Goal: Task Accomplishment & Management: Manage account settings

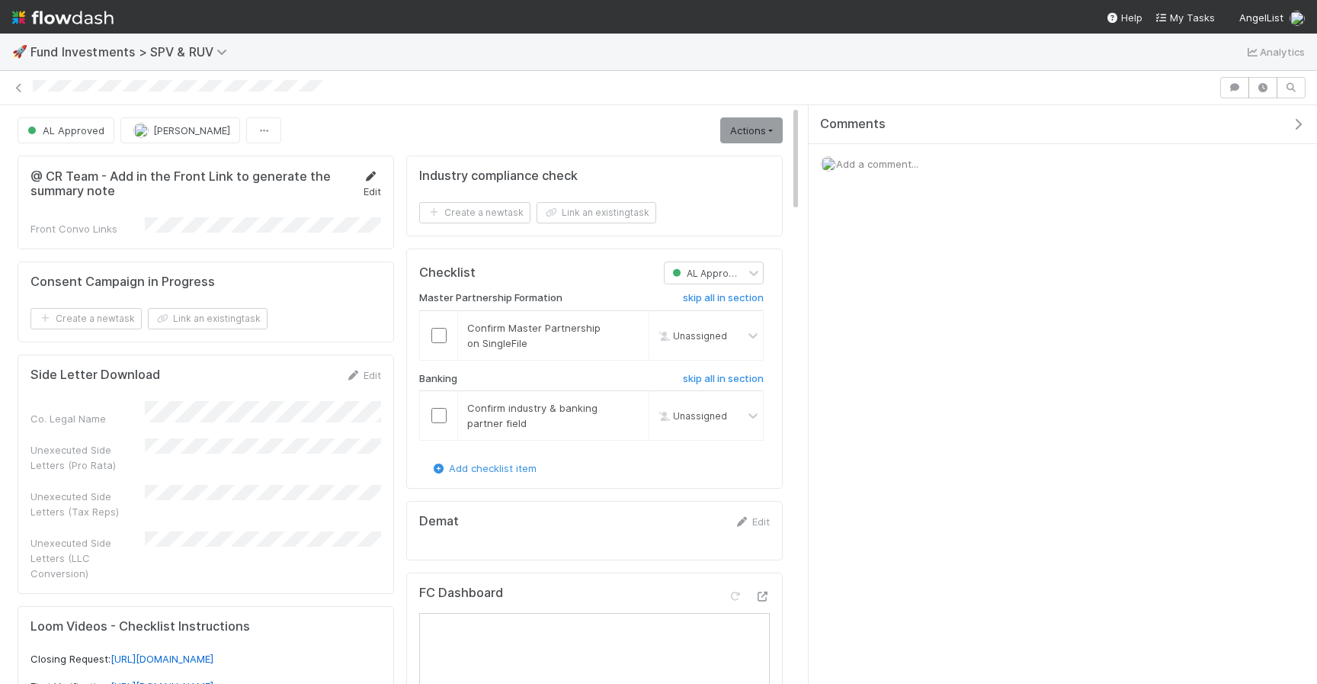
click at [376, 178] on icon at bounding box center [370, 176] width 15 height 10
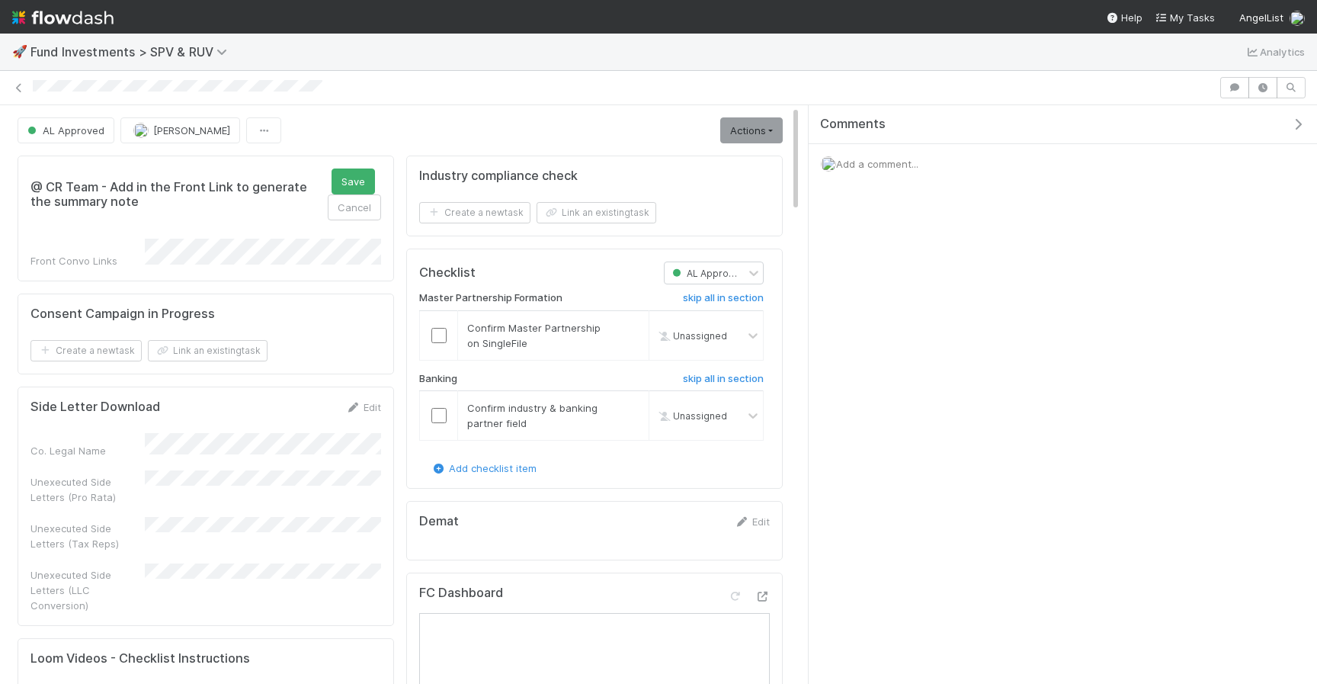
click at [366, 159] on div "@ CR Team - Add in the Front Link to generate the summary note Save Cancel Fron…" at bounding box center [206, 218] width 376 height 126
click at [359, 177] on button "Save" at bounding box center [353, 181] width 43 height 26
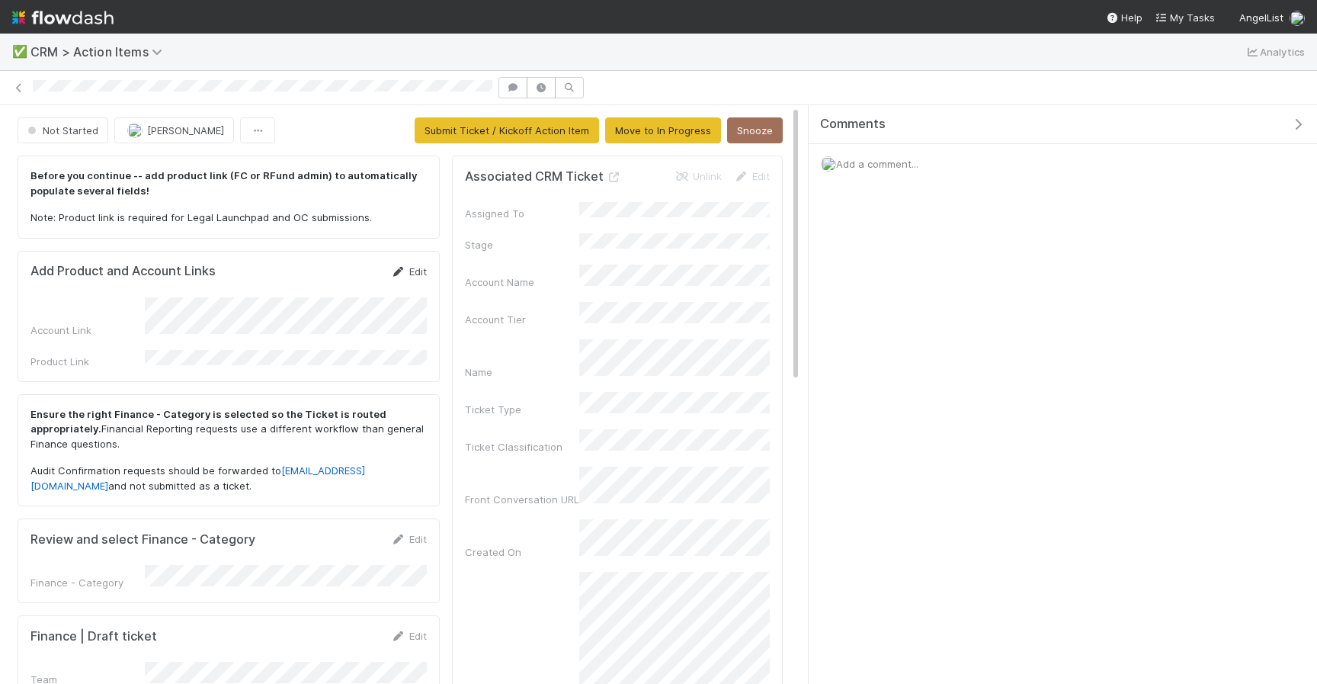
click at [410, 272] on link "Edit" at bounding box center [409, 271] width 36 height 12
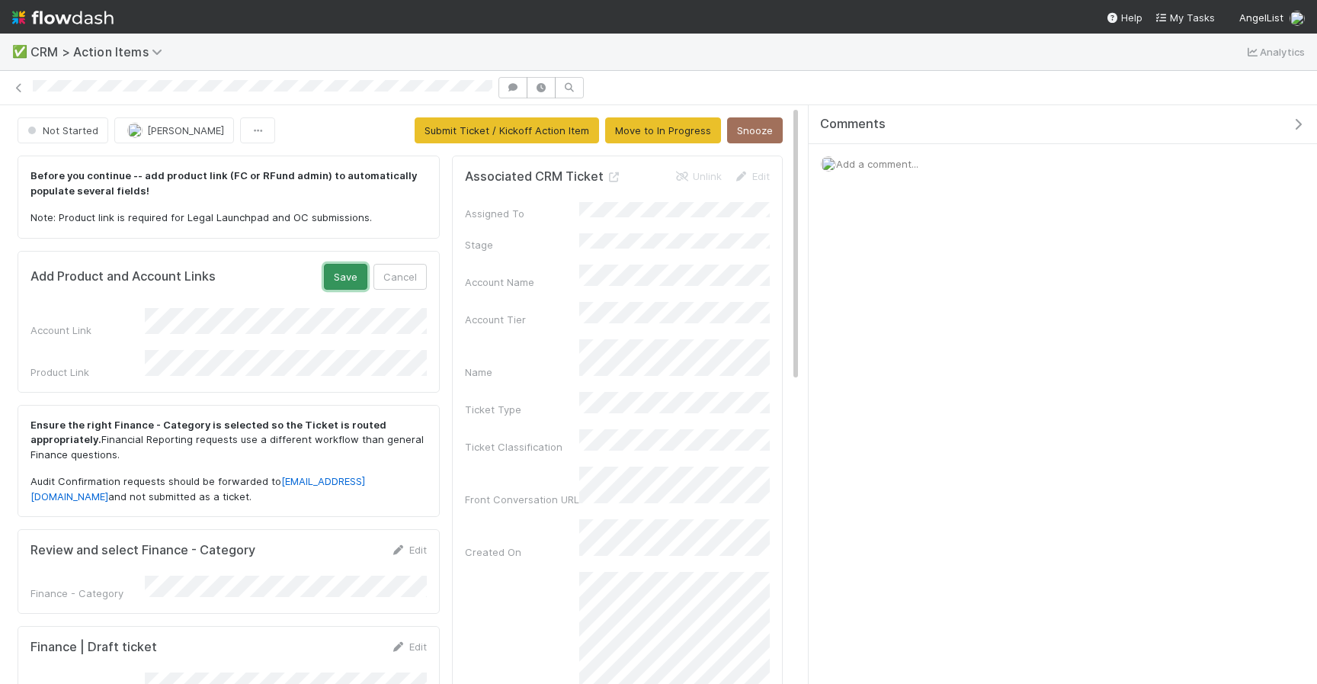
click at [354, 278] on button "Save" at bounding box center [345, 277] width 43 height 26
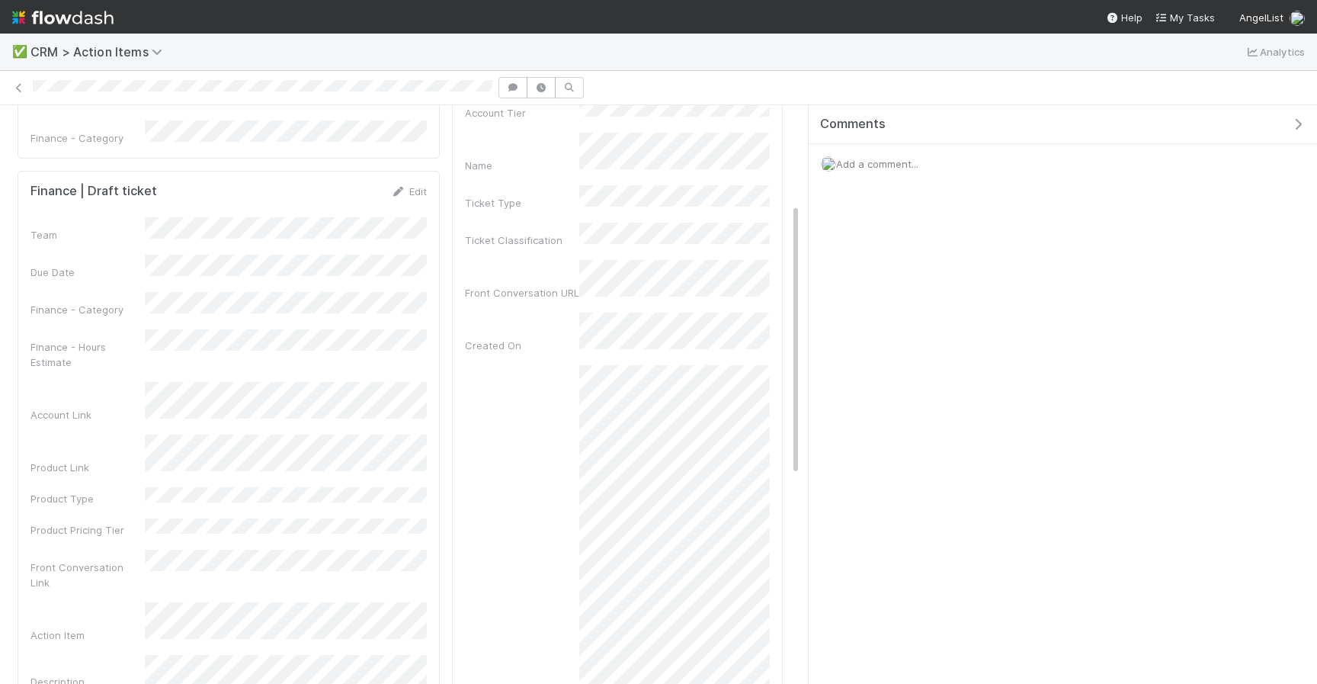
scroll to position [210, 0]
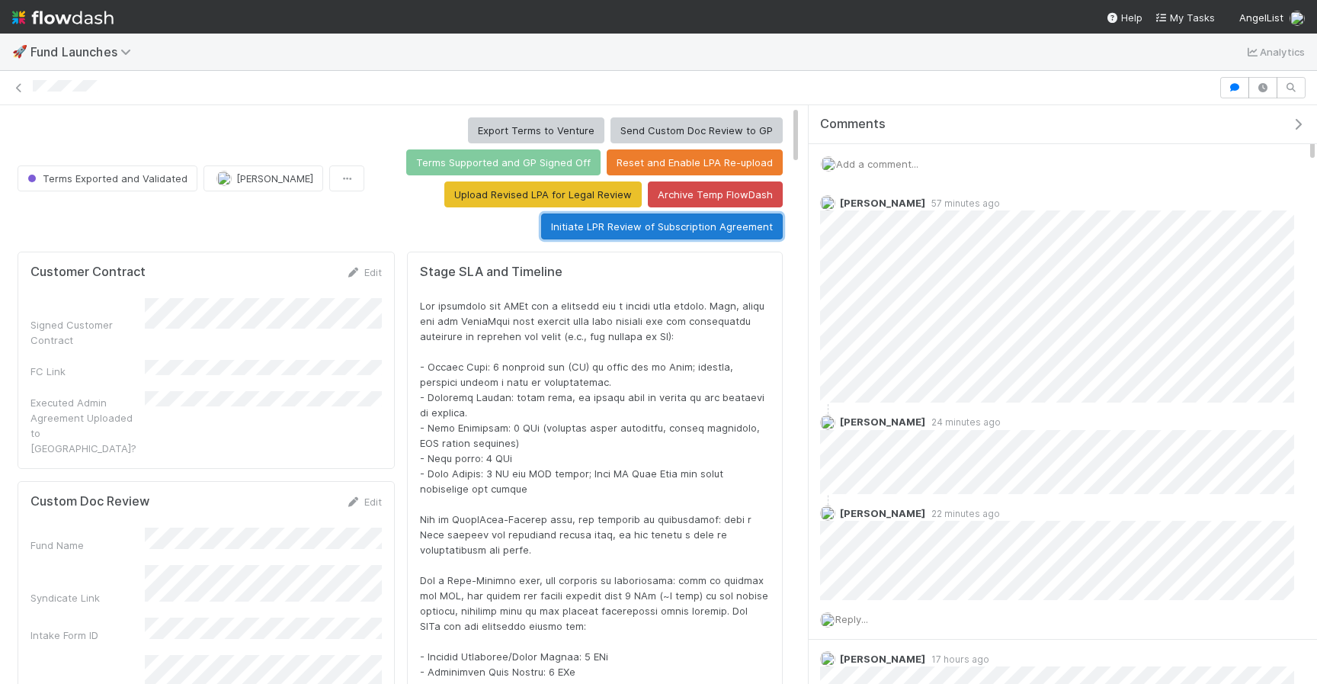
click at [732, 229] on button "Initiate LPR Review of Subscription Agreement" at bounding box center [662, 226] width 242 height 26
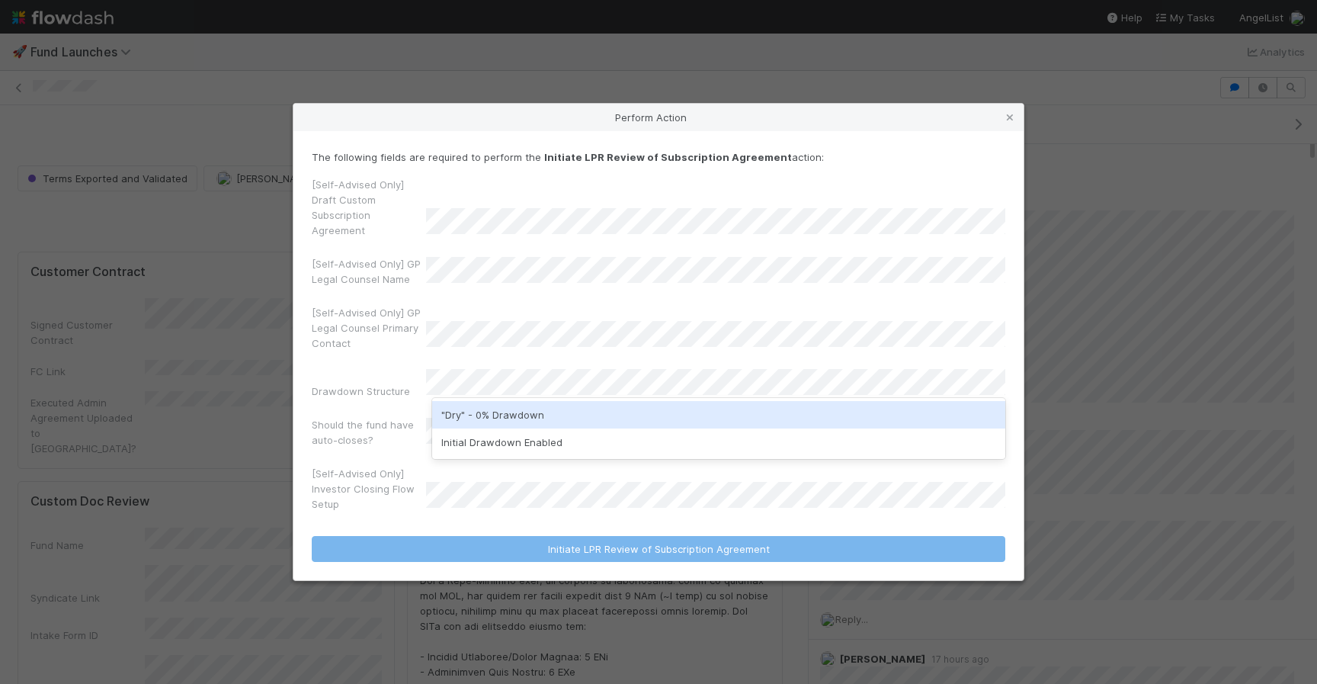
click at [619, 416] on div ""Dry" - 0% Drawdown" at bounding box center [718, 414] width 573 height 27
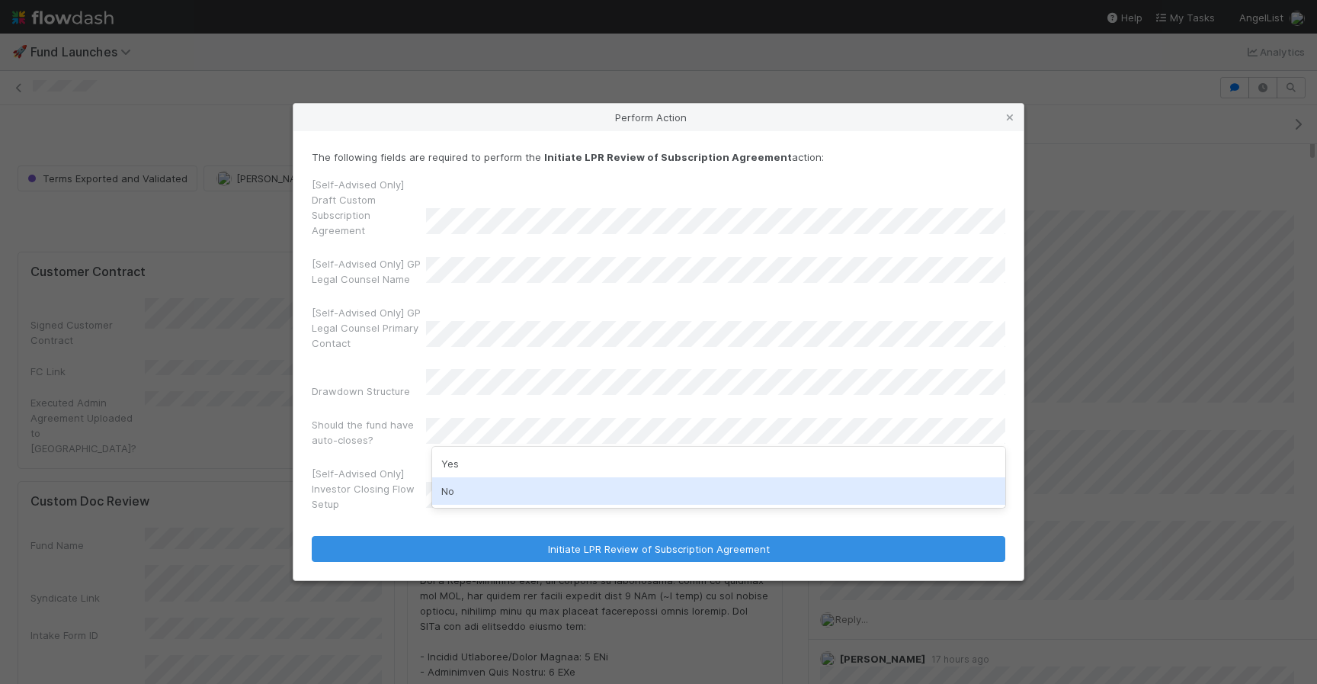
click at [654, 482] on div "No" at bounding box center [718, 490] width 573 height 27
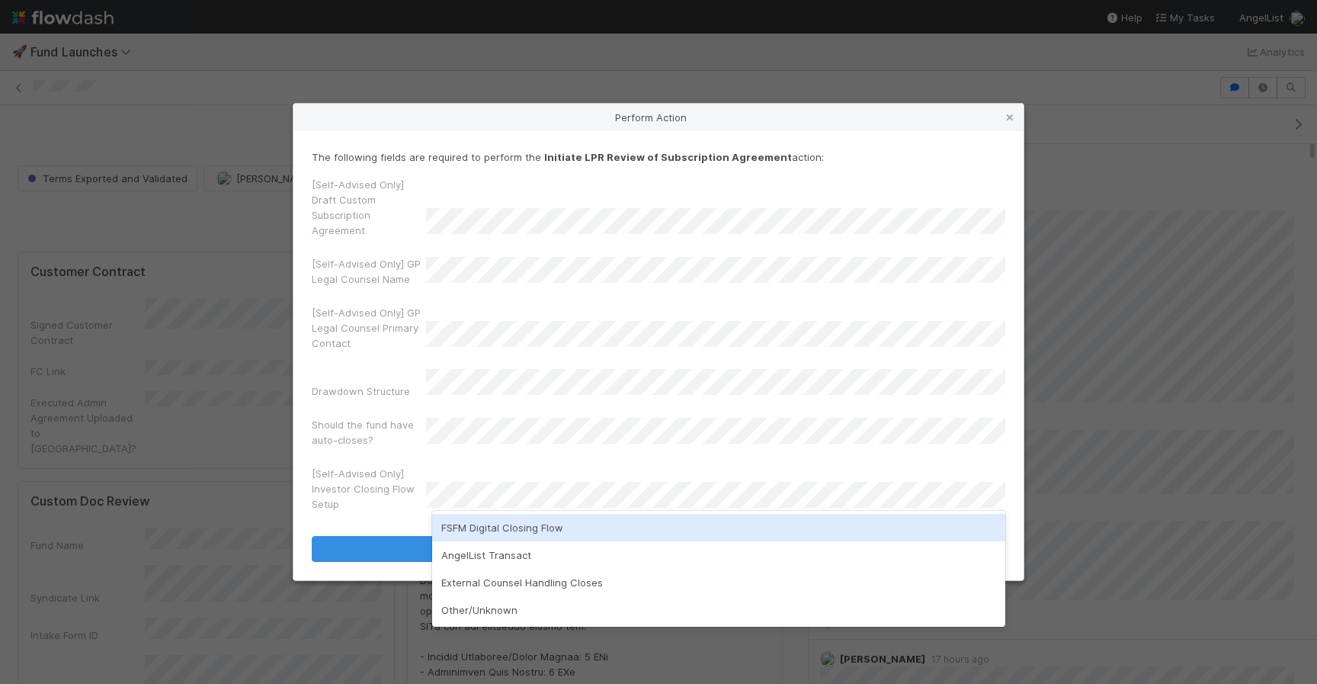
click at [641, 524] on div "FSFM Digital Closing Flow" at bounding box center [718, 527] width 573 height 27
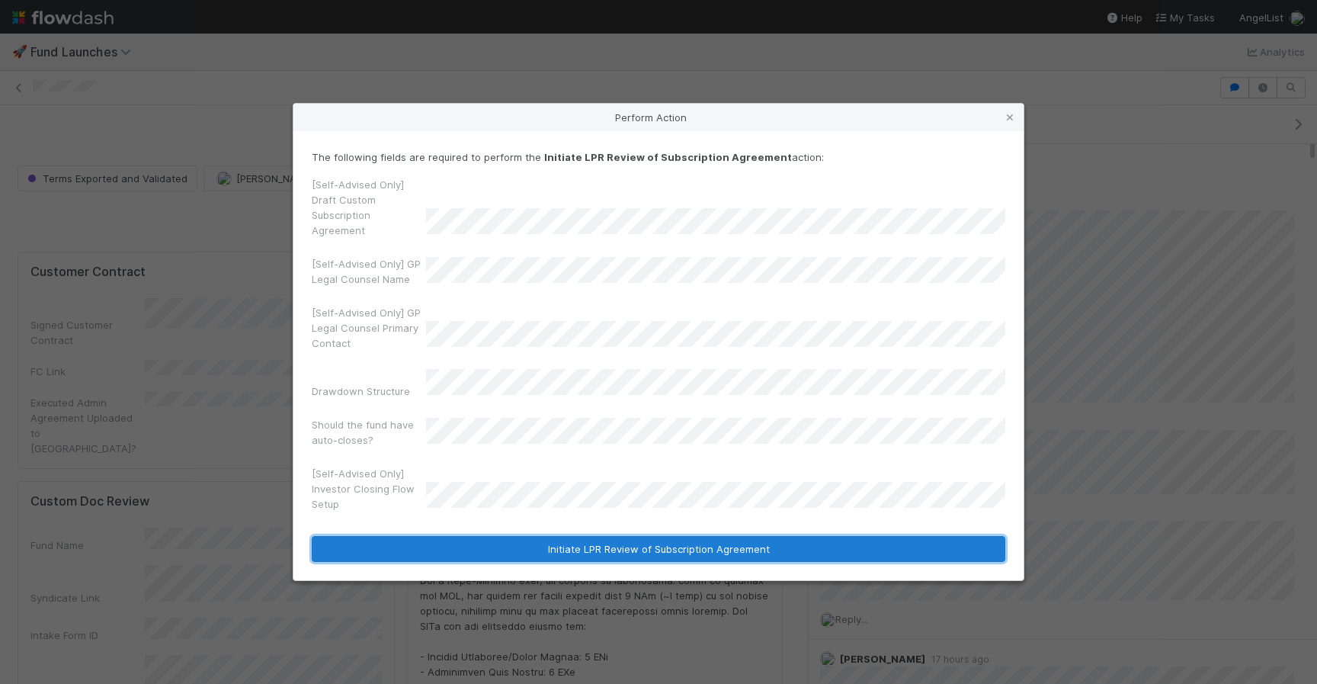
click at [641, 536] on button "Initiate LPR Review of Subscription Agreement" at bounding box center [658, 549] width 693 height 26
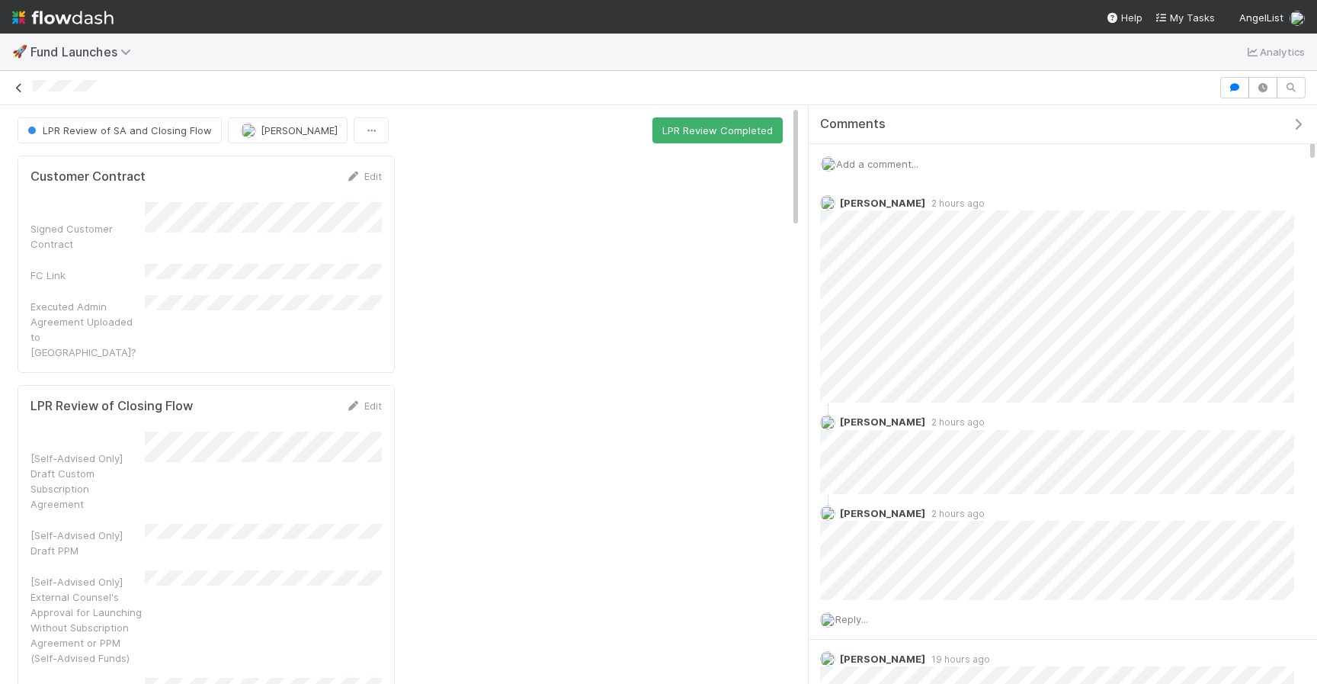
click at [23, 89] on icon at bounding box center [18, 88] width 15 height 10
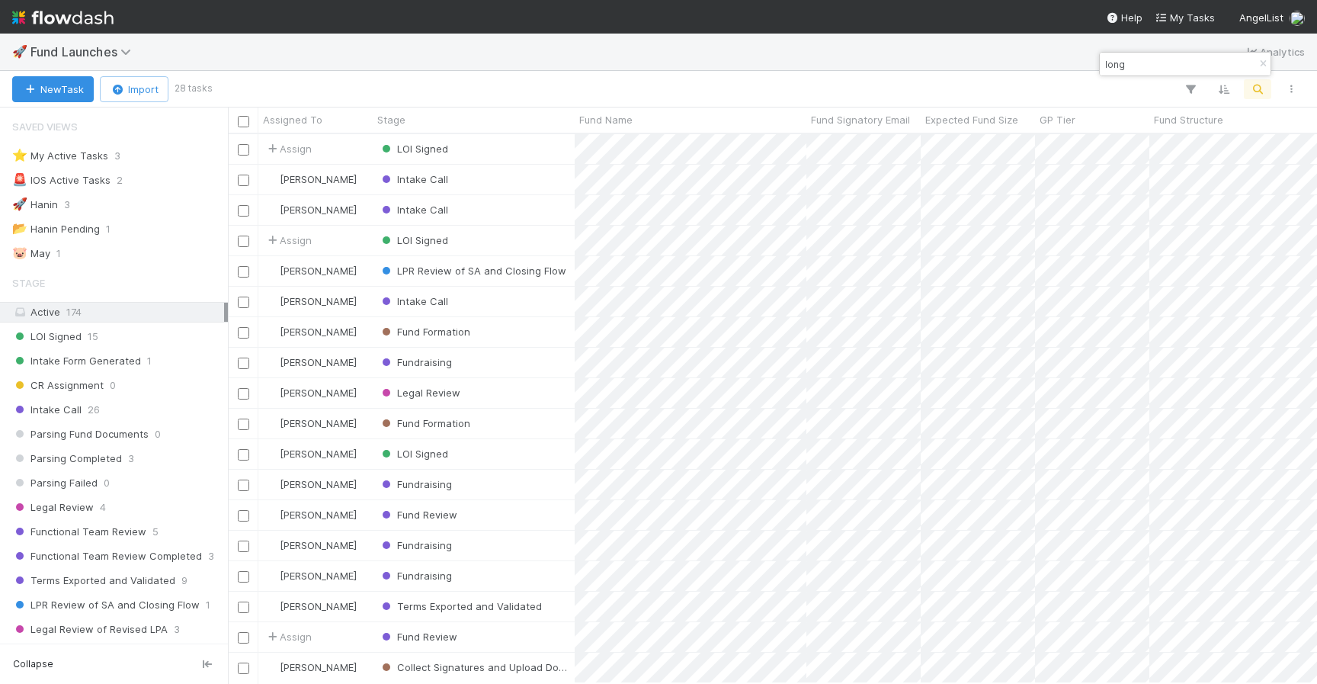
scroll to position [549, 1089]
type input "long"
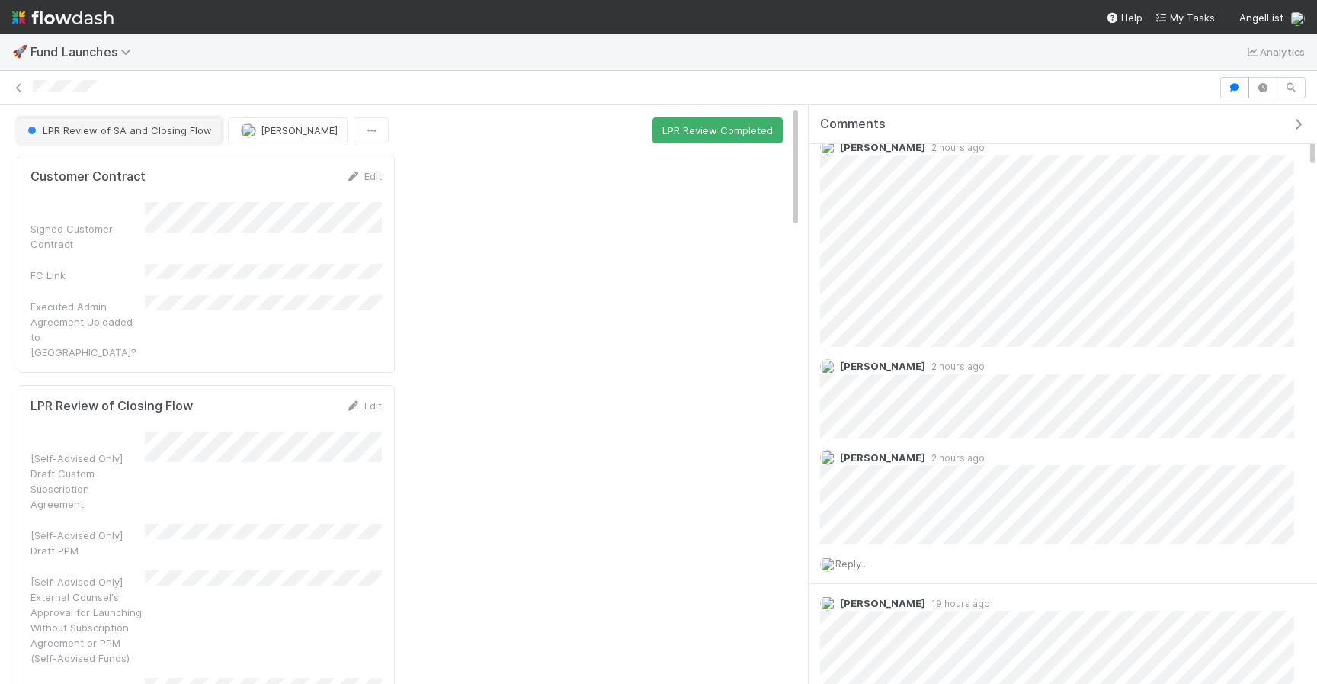
click at [171, 126] on span "LPR Review of SA and Closing Flow" at bounding box center [117, 130] width 187 height 12
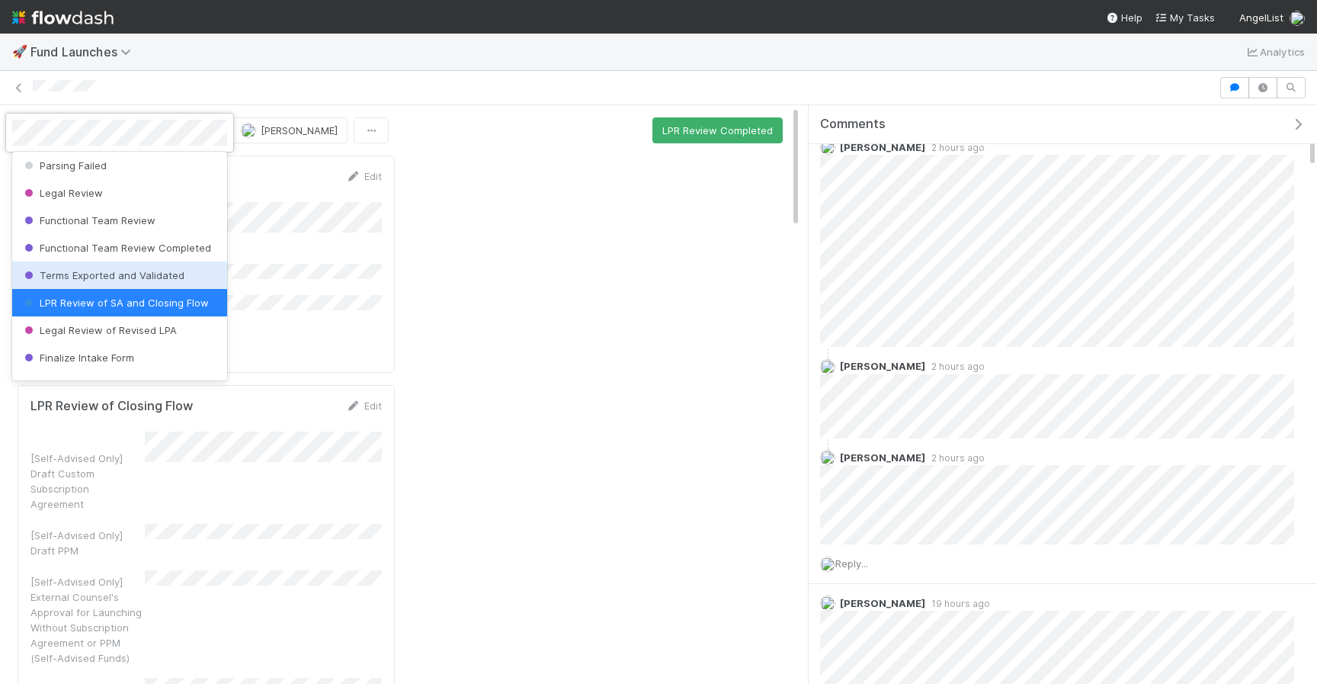
scroll to position [189, 0]
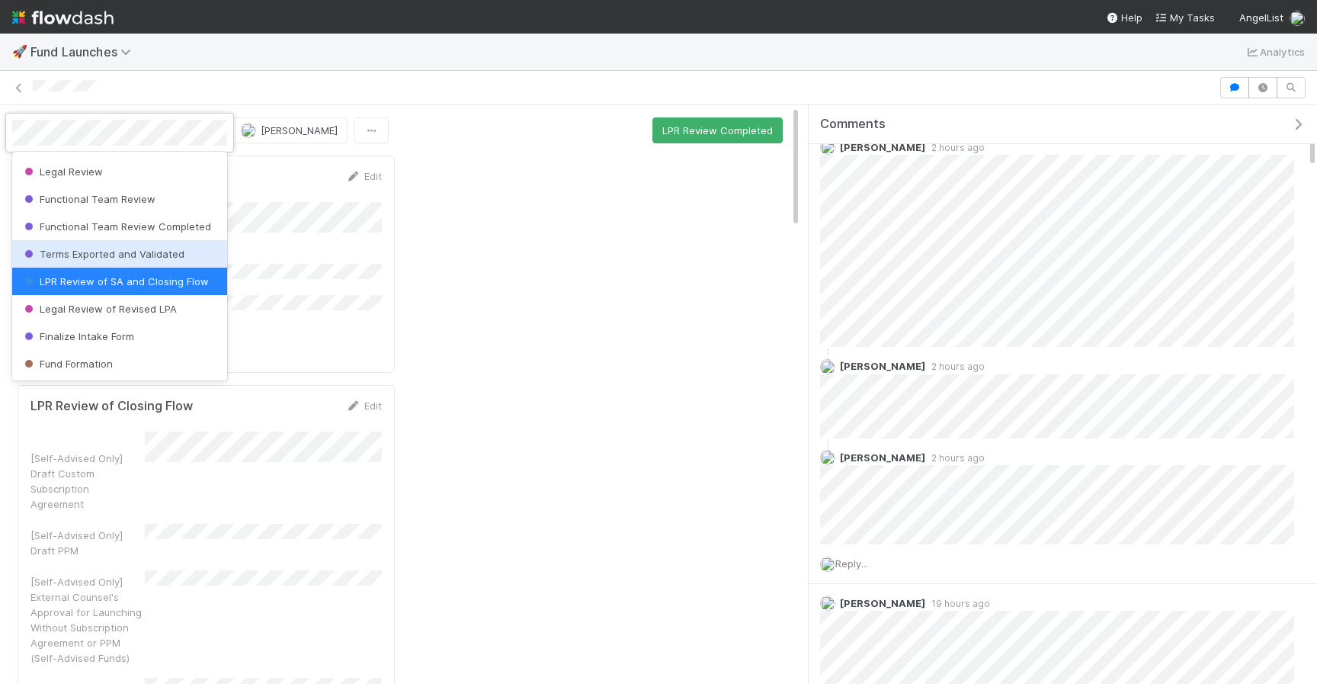
click at [150, 261] on div "Terms Exported and Validated" at bounding box center [119, 253] width 215 height 27
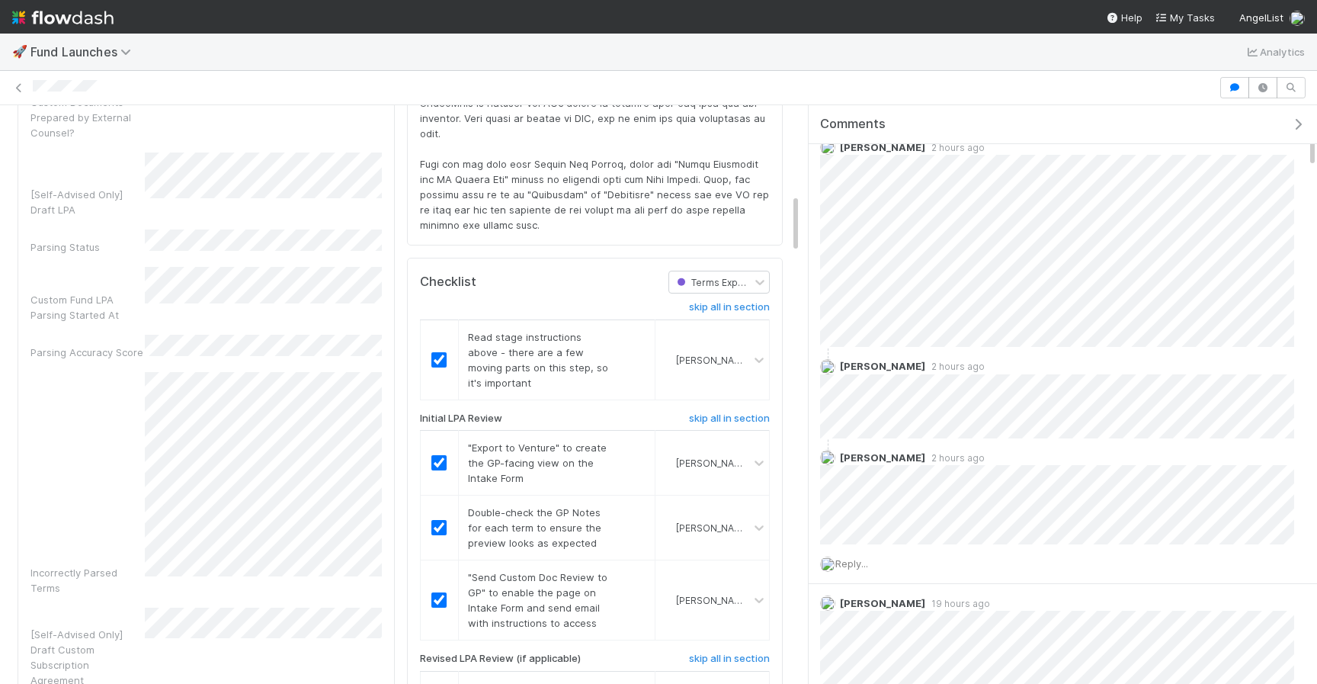
scroll to position [1454, 0]
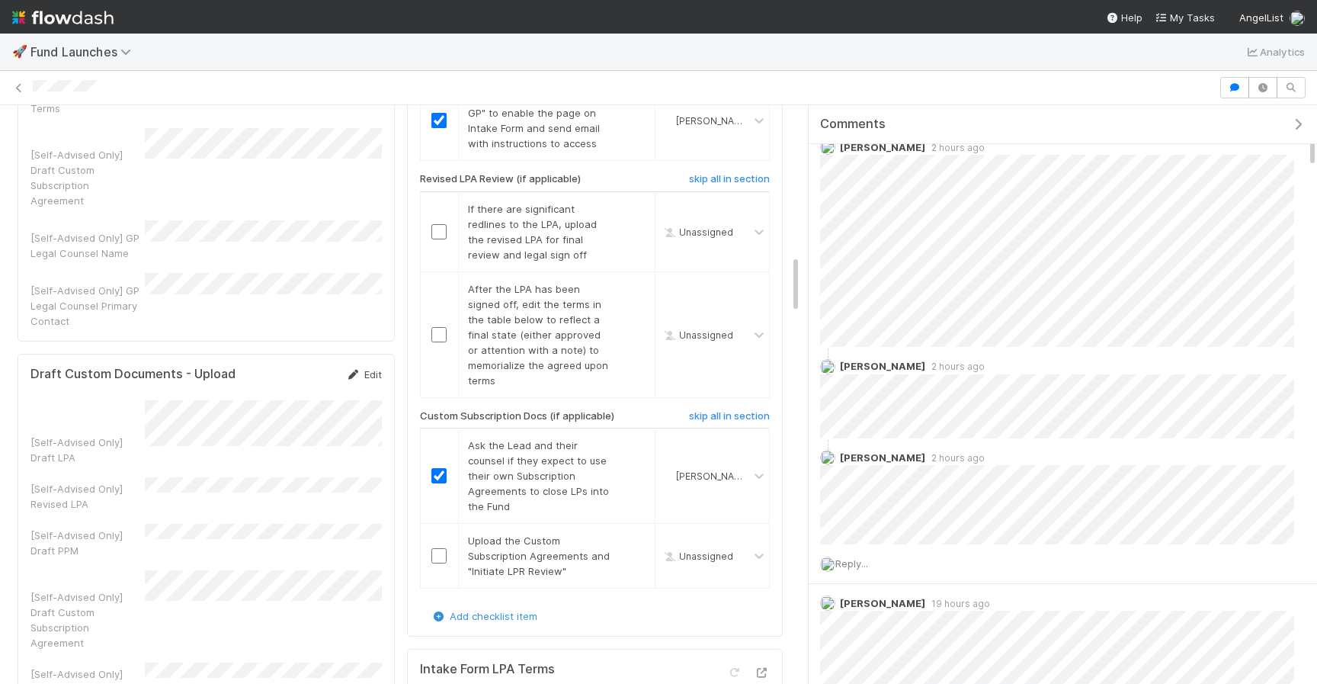
click at [379, 368] on link "Edit" at bounding box center [364, 374] width 36 height 12
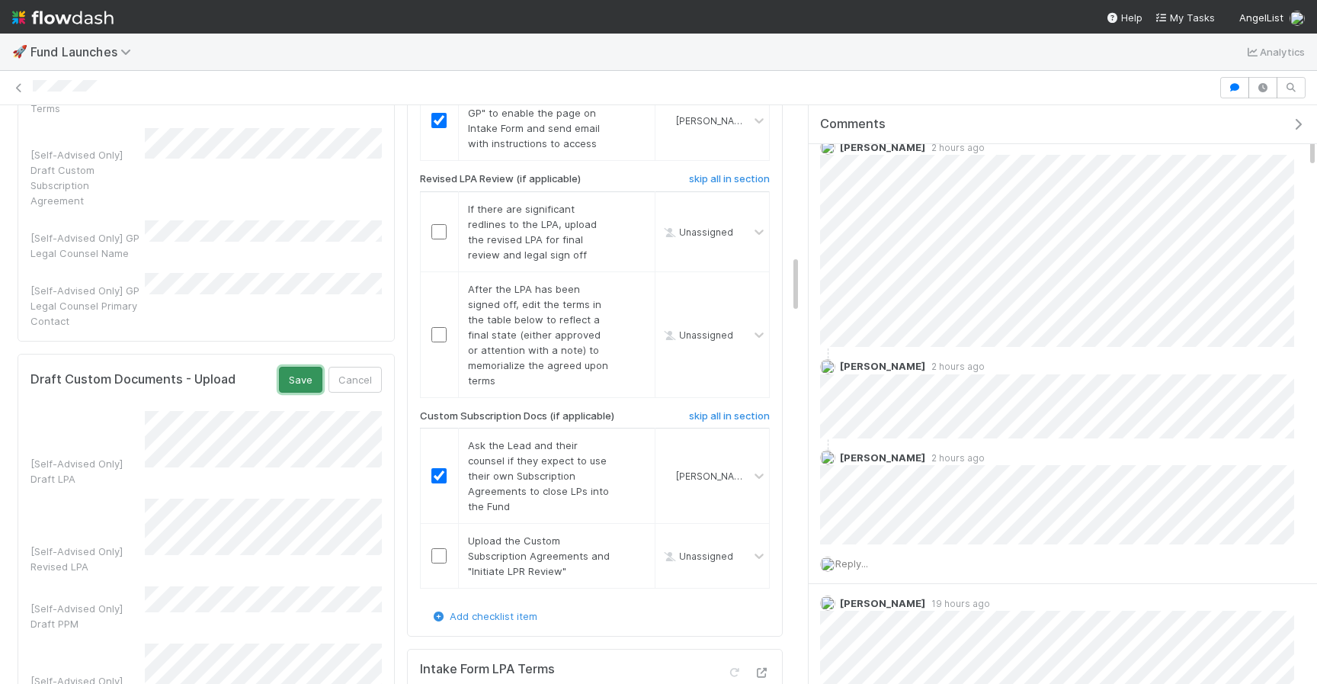
click at [297, 367] on button "Save" at bounding box center [300, 380] width 43 height 26
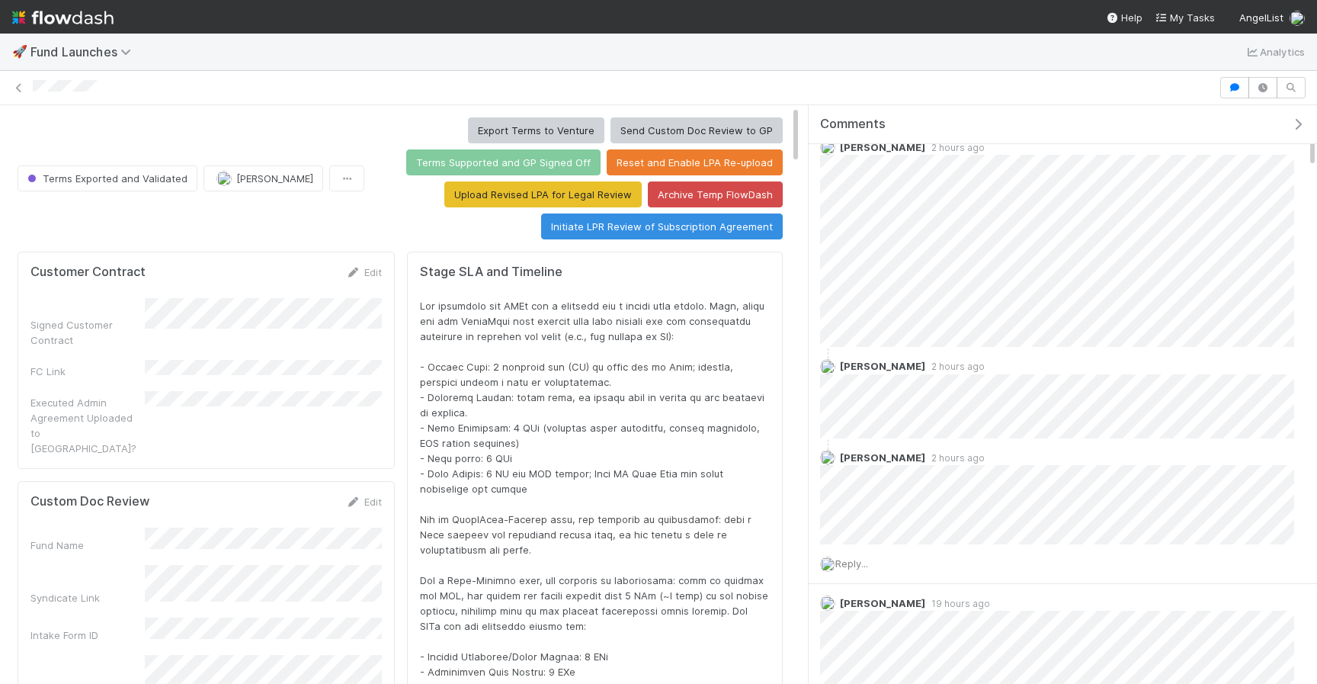
scroll to position [0, 0]
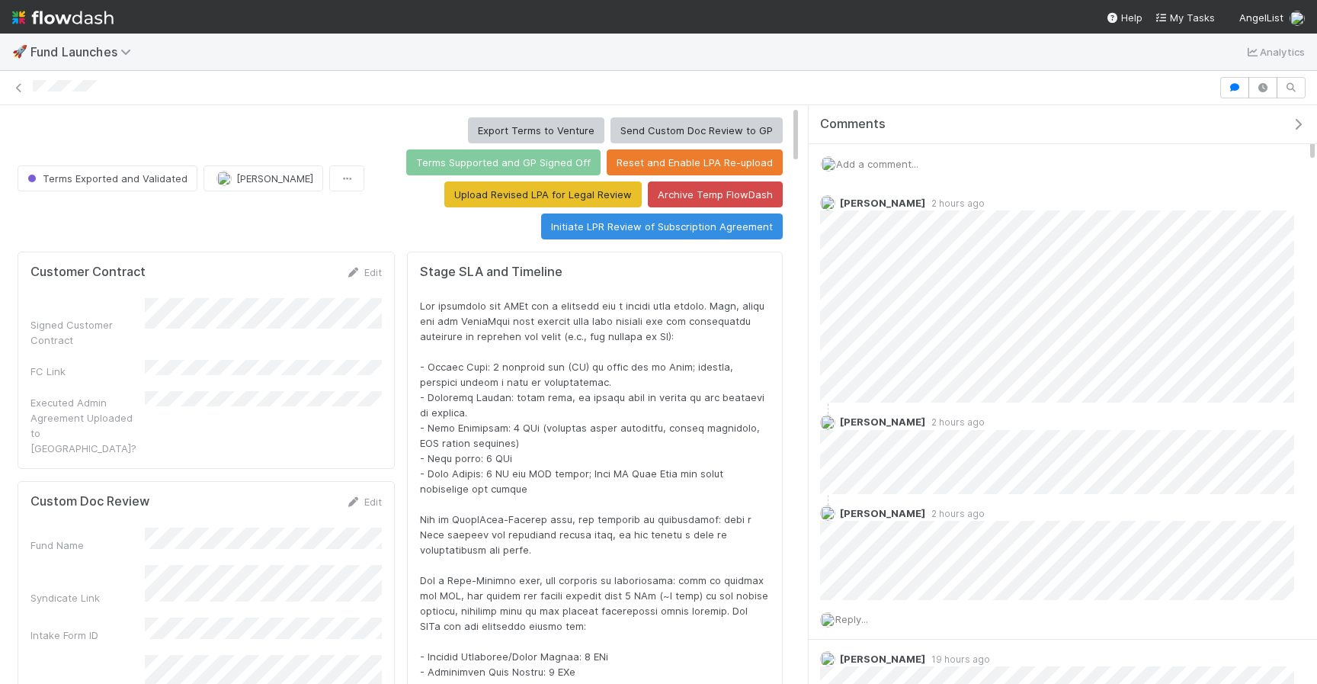
click at [870, 165] on span "Add a comment..." at bounding box center [877, 164] width 82 height 12
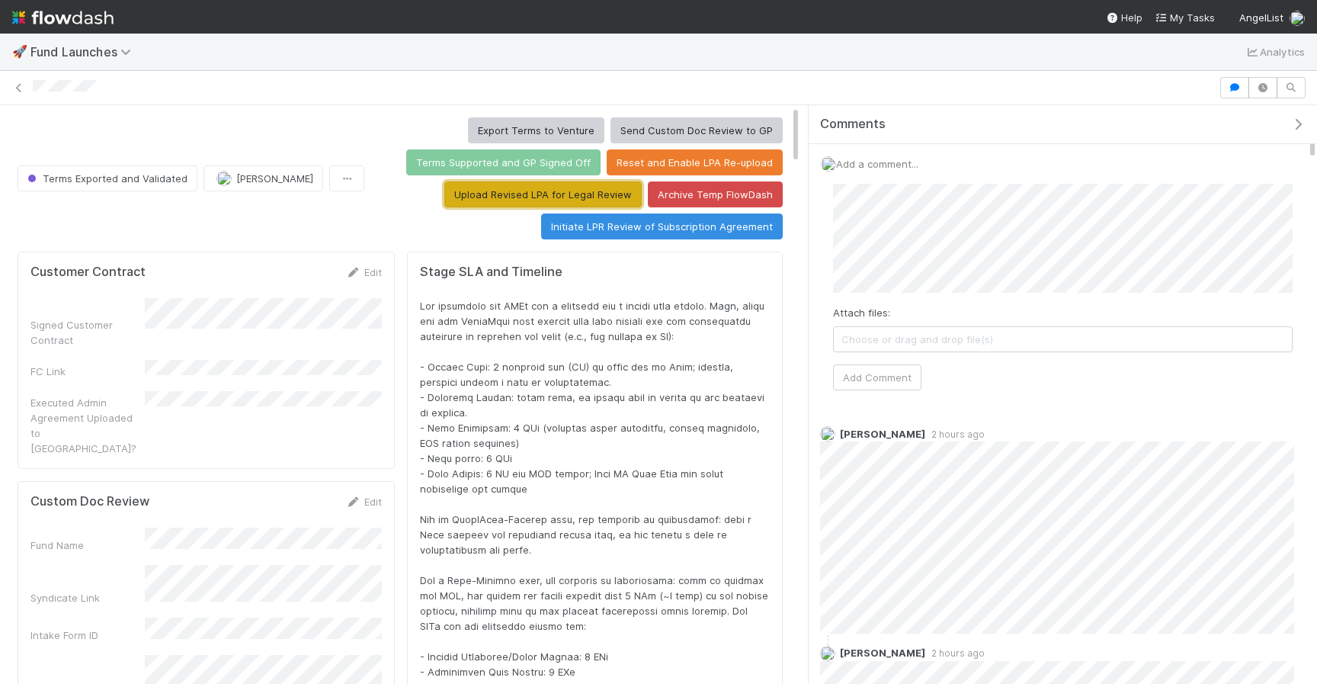
click at [595, 200] on button "Upload Revised LPA for Legal Review" at bounding box center [542, 194] width 197 height 26
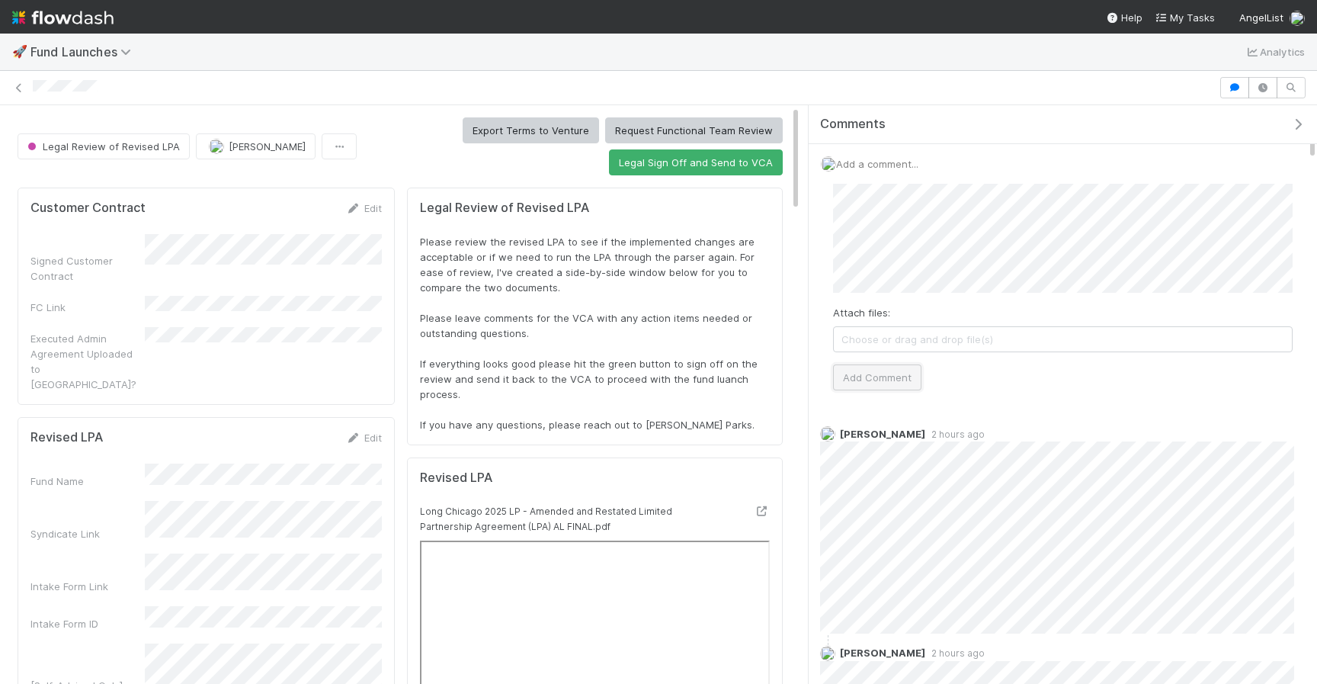
click at [901, 374] on button "Add Comment" at bounding box center [877, 377] width 88 height 26
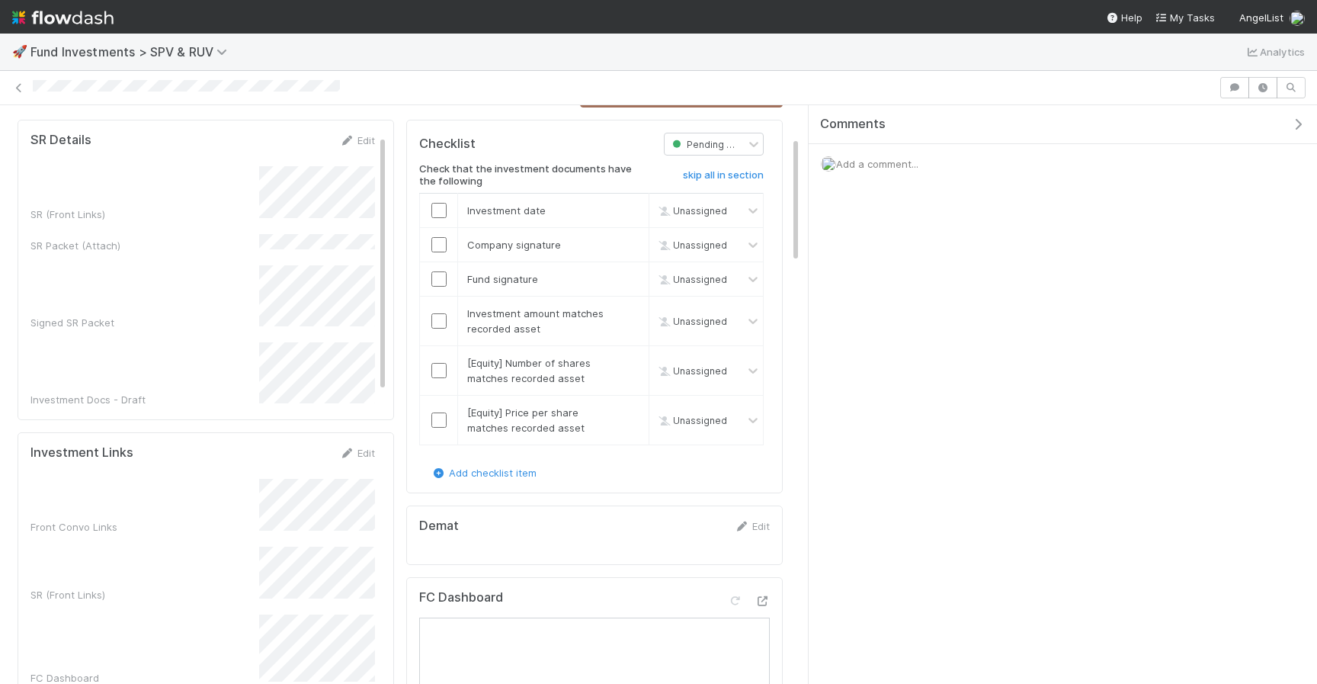
scroll to position [46, 0]
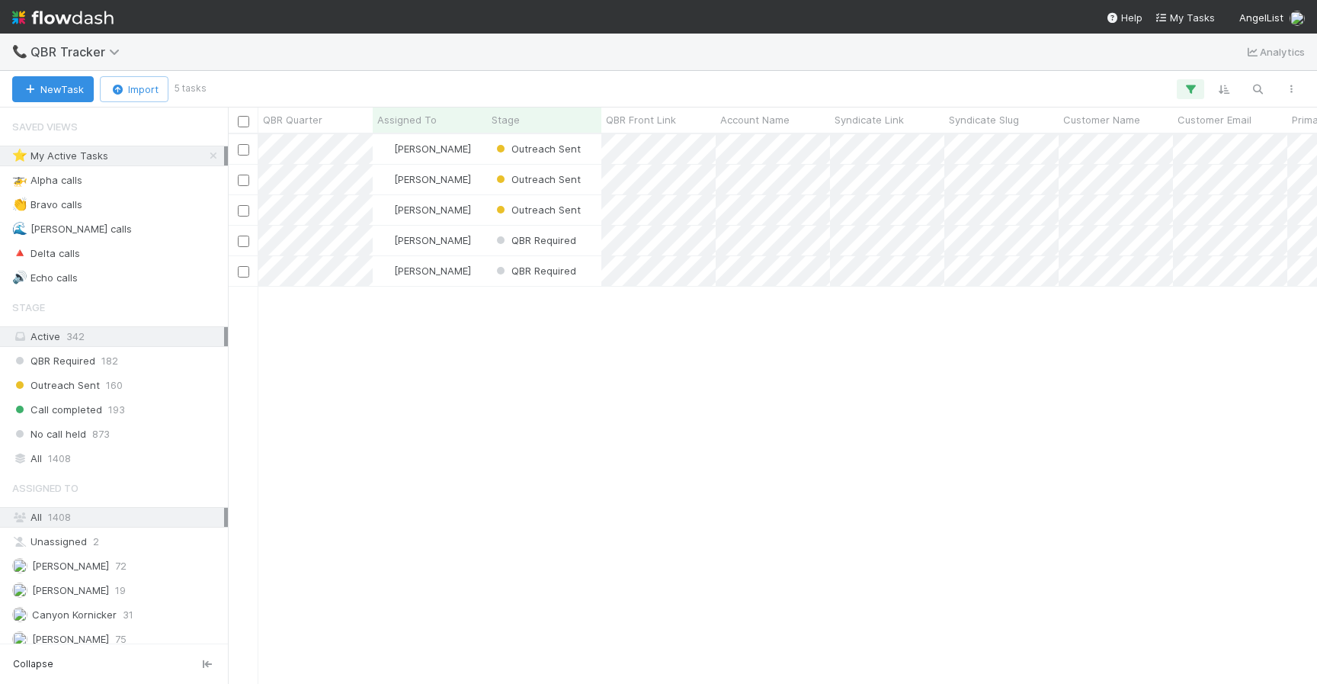
scroll to position [0, 1]
click at [561, 146] on span "Outreach Sent" at bounding box center [537, 149] width 88 height 12
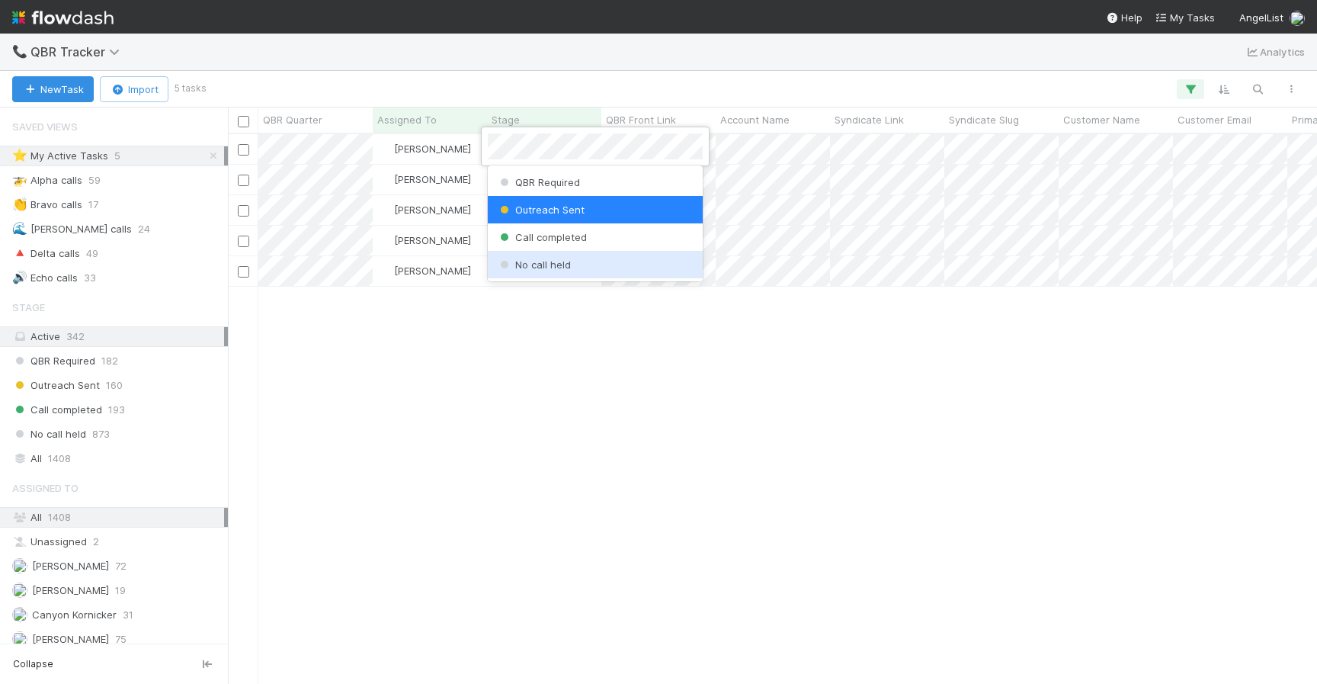
click at [549, 262] on span "No call held" at bounding box center [534, 264] width 74 height 12
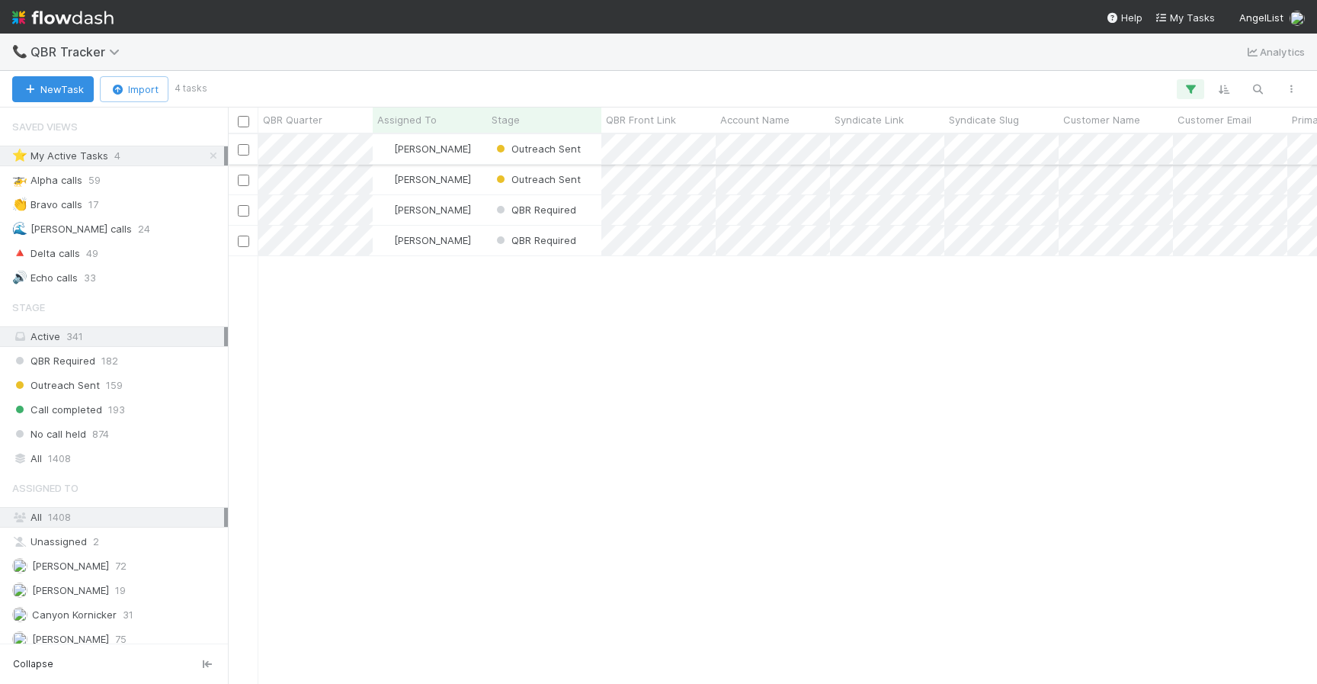
click at [542, 159] on div "Outreach Sent" at bounding box center [544, 149] width 114 height 30
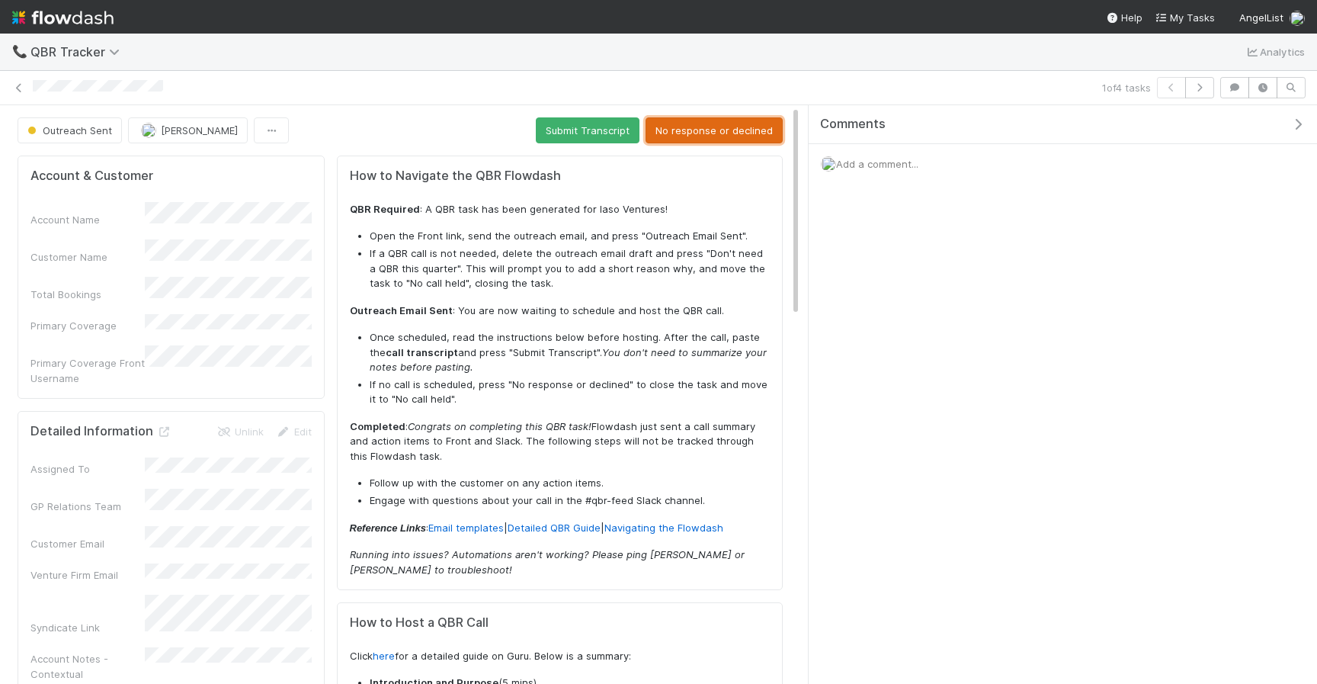
click at [704, 124] on button "No response or declined" at bounding box center [713, 130] width 137 height 26
click at [24, 91] on icon at bounding box center [18, 88] width 15 height 10
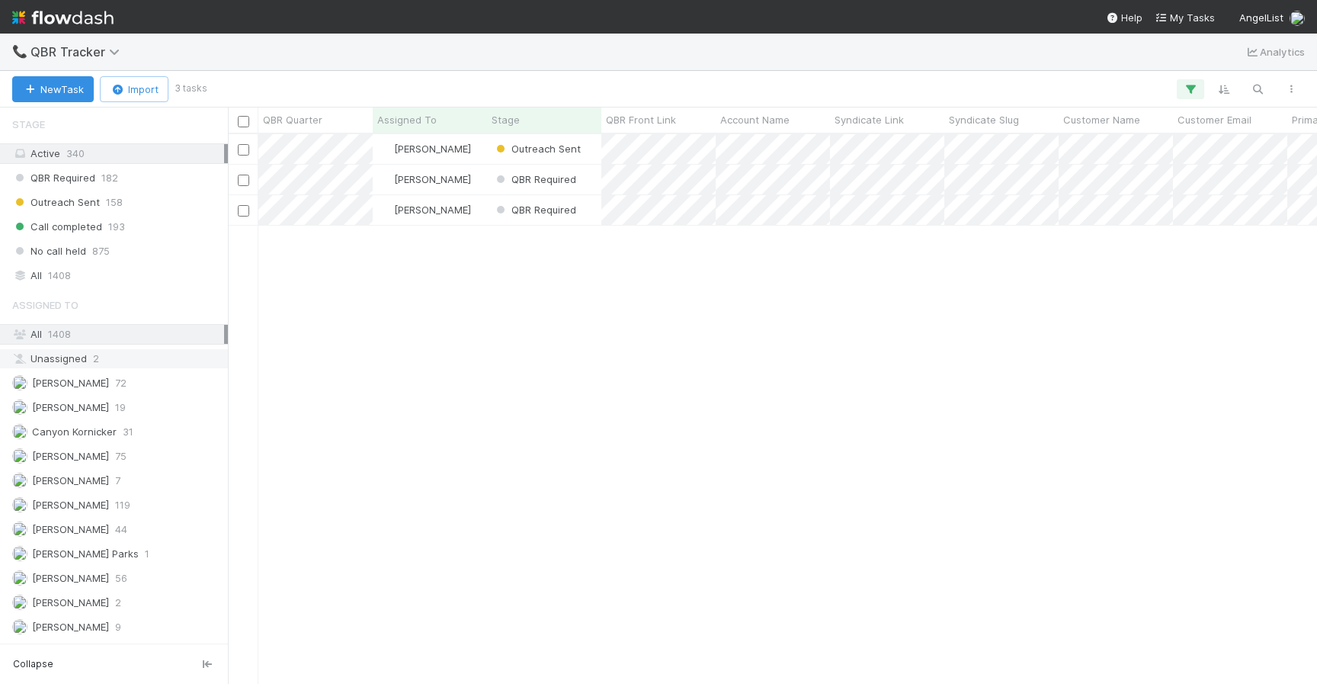
scroll to position [185, 0]
click at [78, 497] on span "Colton Smith" at bounding box center [70, 502] width 77 height 12
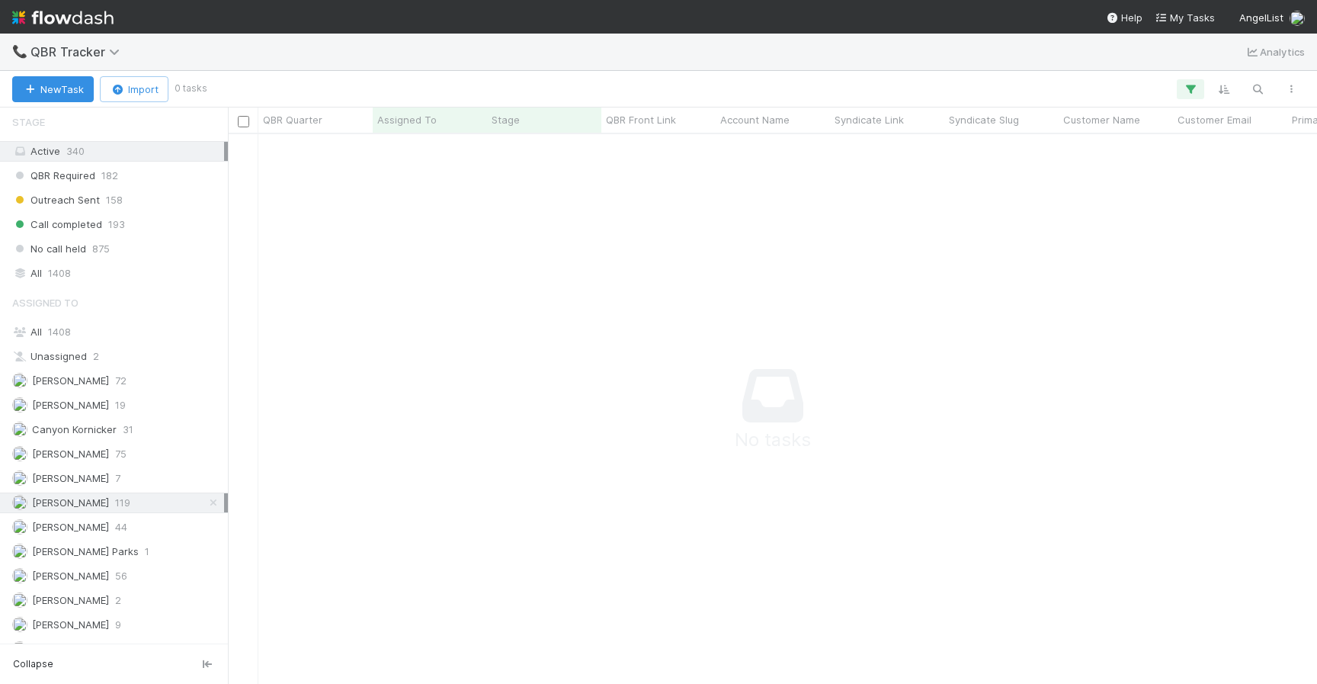
scroll to position [549, 1089]
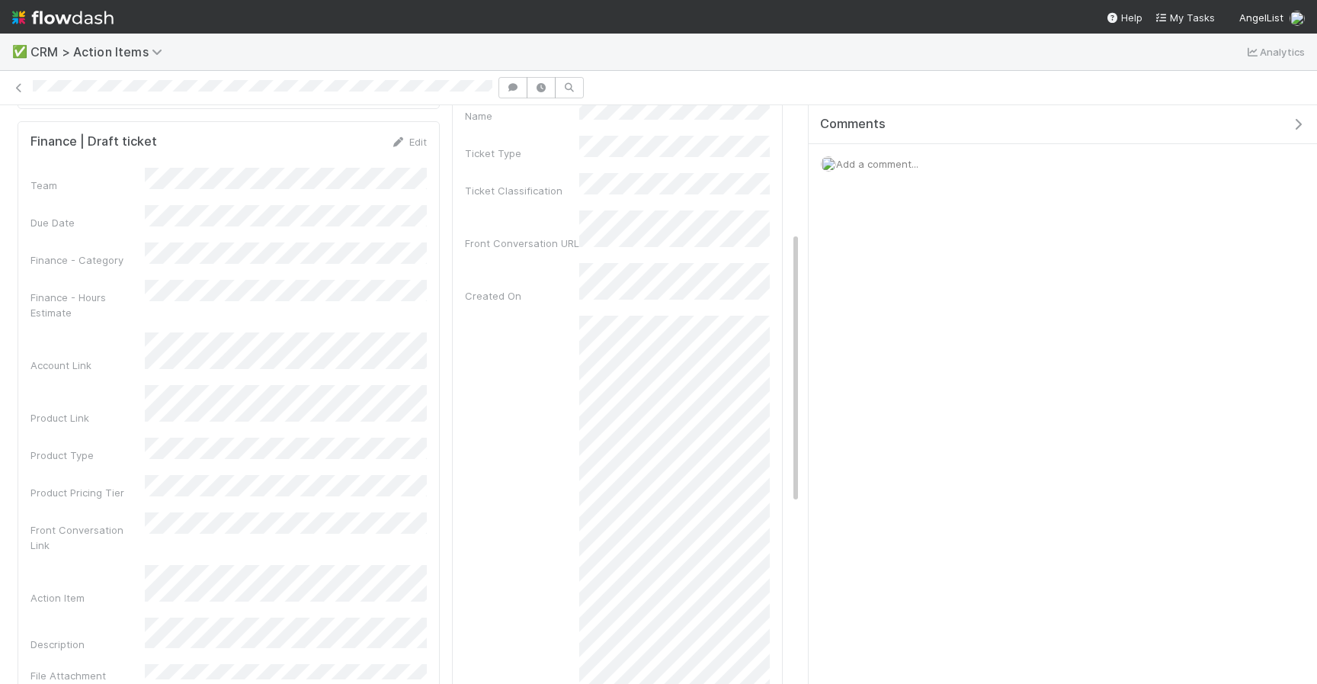
scroll to position [270, 0]
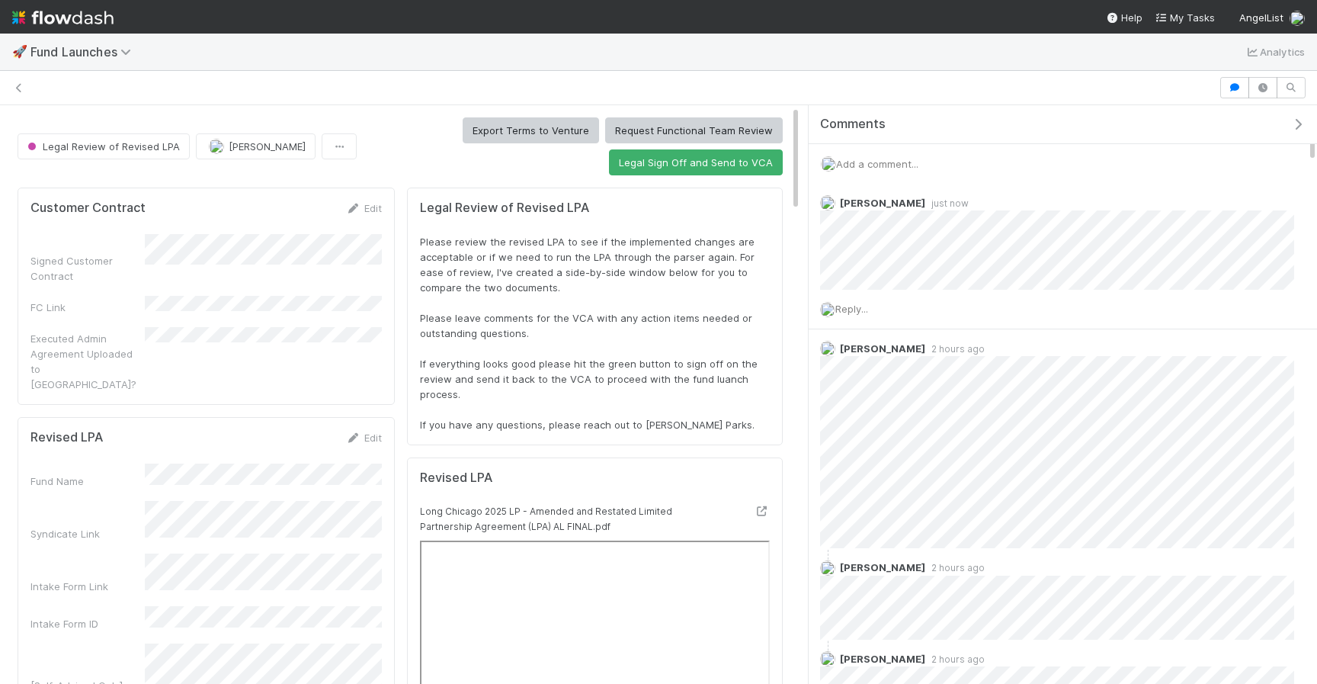
scroll to position [309, 739]
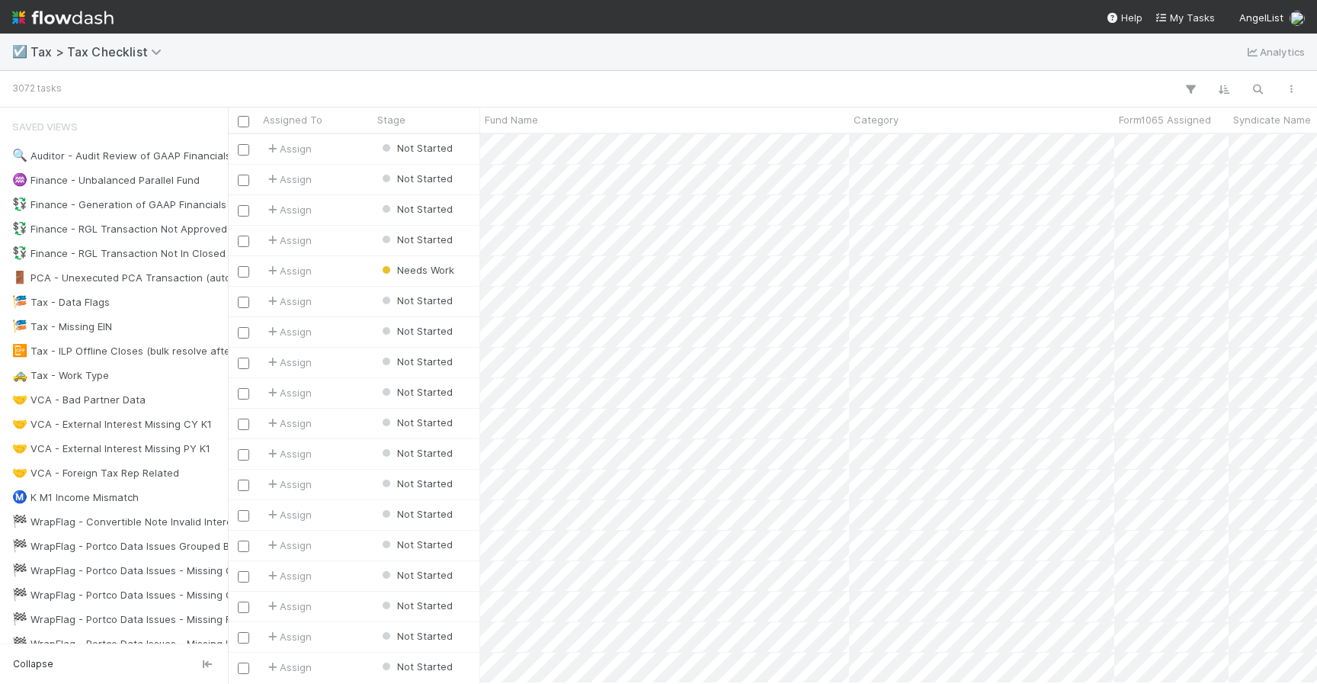
scroll to position [549, 1089]
click at [1259, 81] on button "button" at bounding box center [1257, 89] width 27 height 20
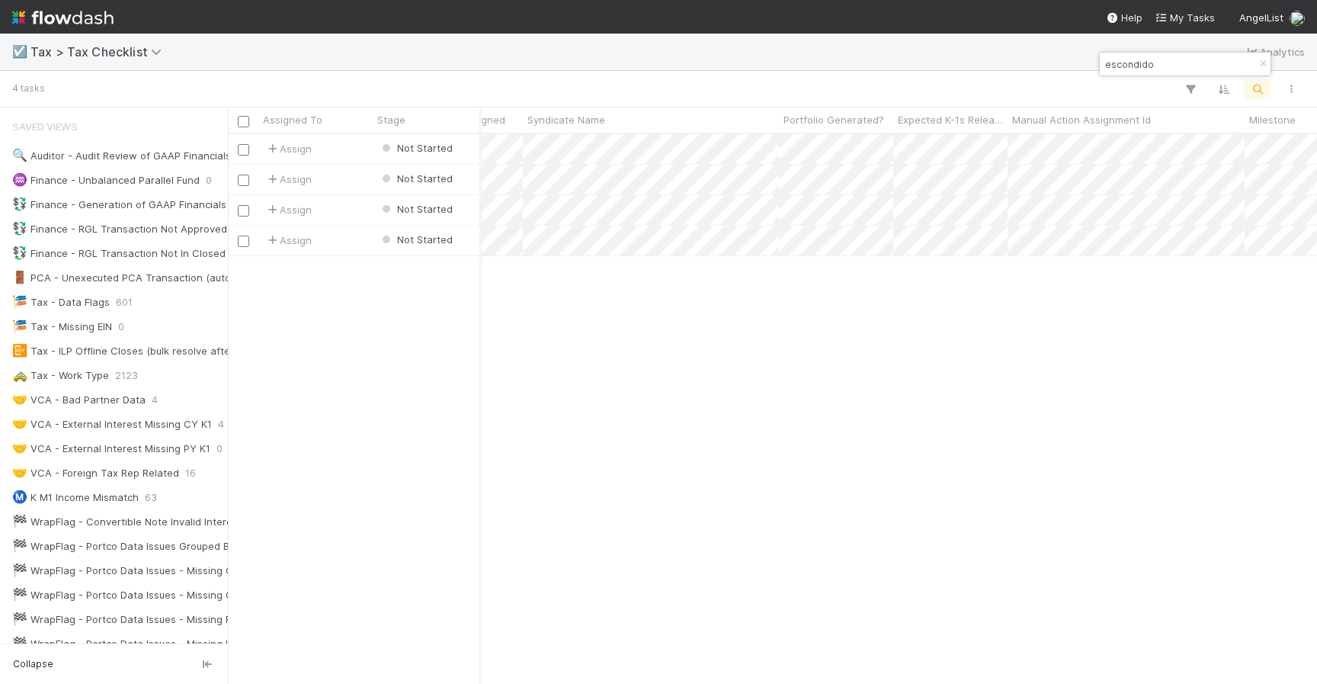
scroll to position [0, 725]
type input "escondido"
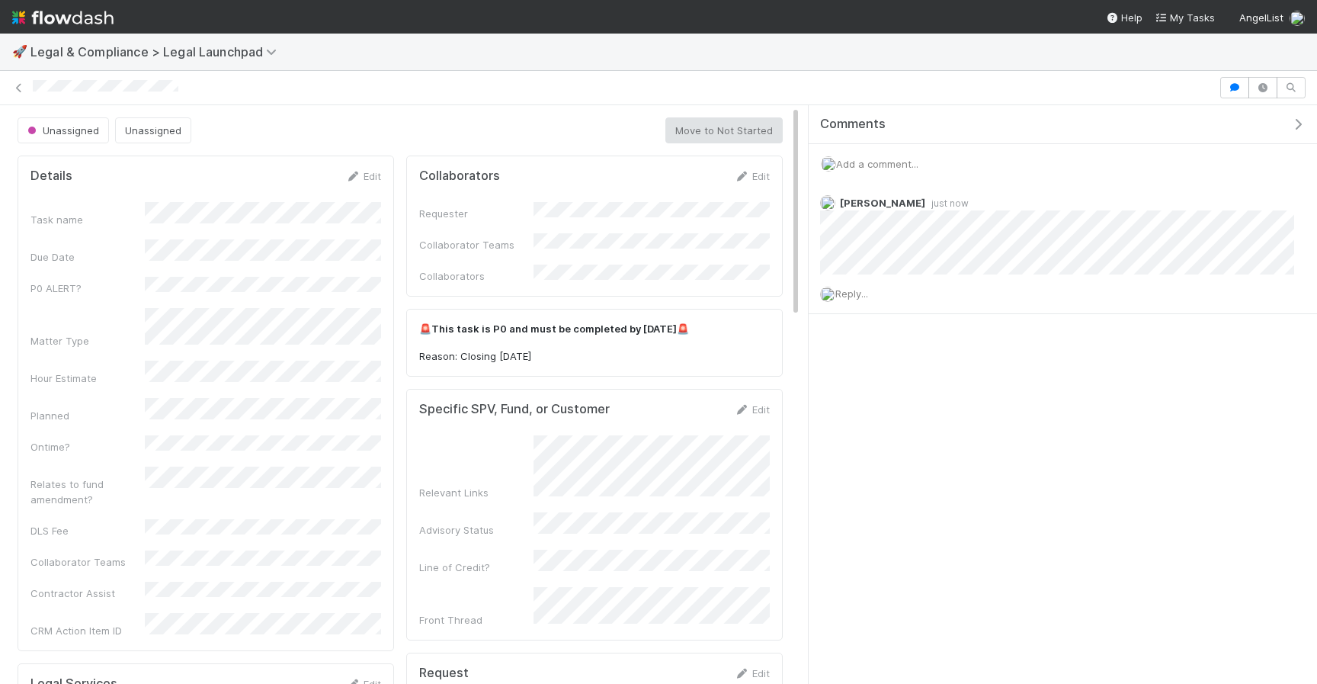
click at [875, 173] on div "Add a comment..." at bounding box center [1063, 164] width 508 height 40
click at [873, 160] on span "Add a comment..." at bounding box center [877, 164] width 82 height 12
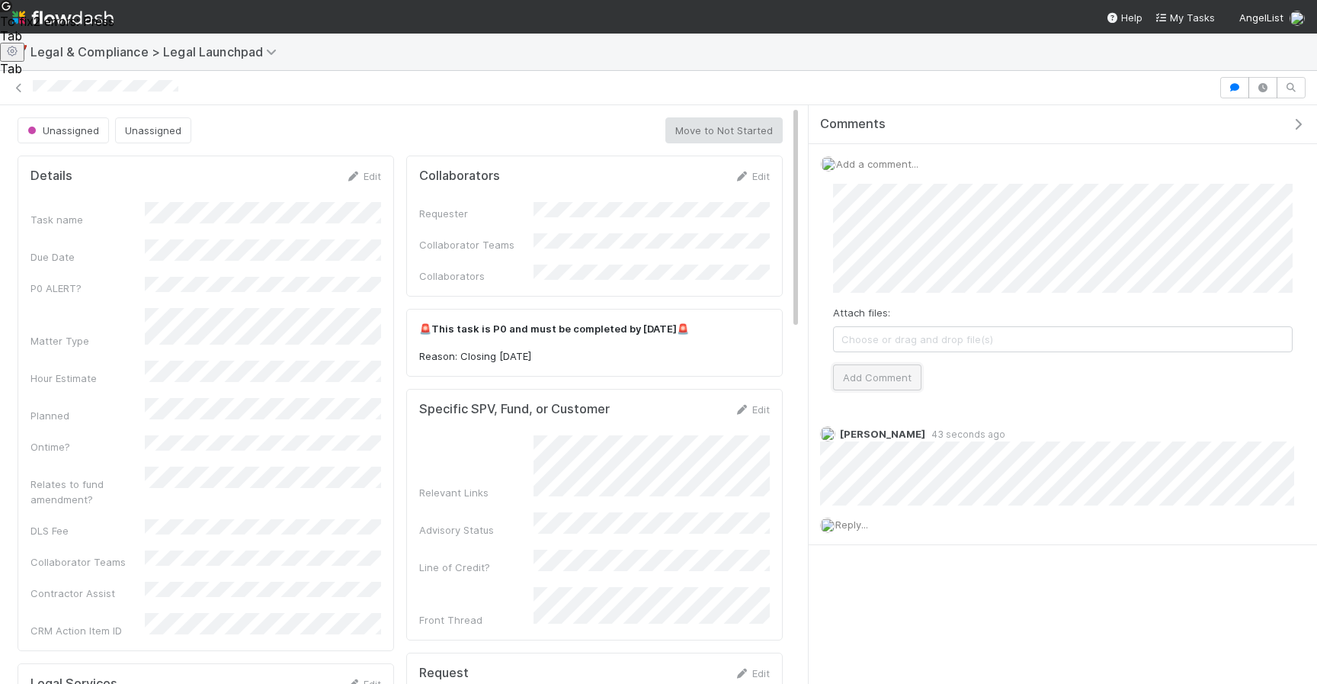
click at [877, 385] on button "Add Comment" at bounding box center [877, 377] width 88 height 26
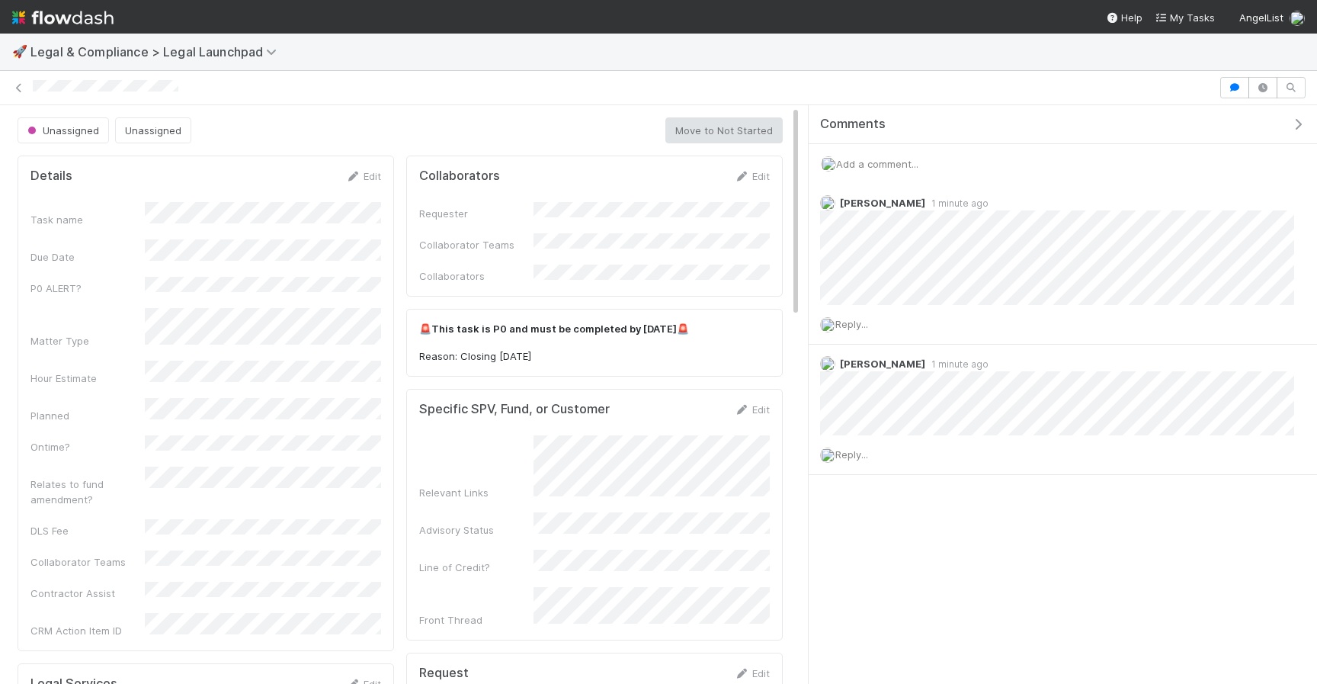
click at [886, 168] on span "Add a comment..." at bounding box center [877, 164] width 82 height 12
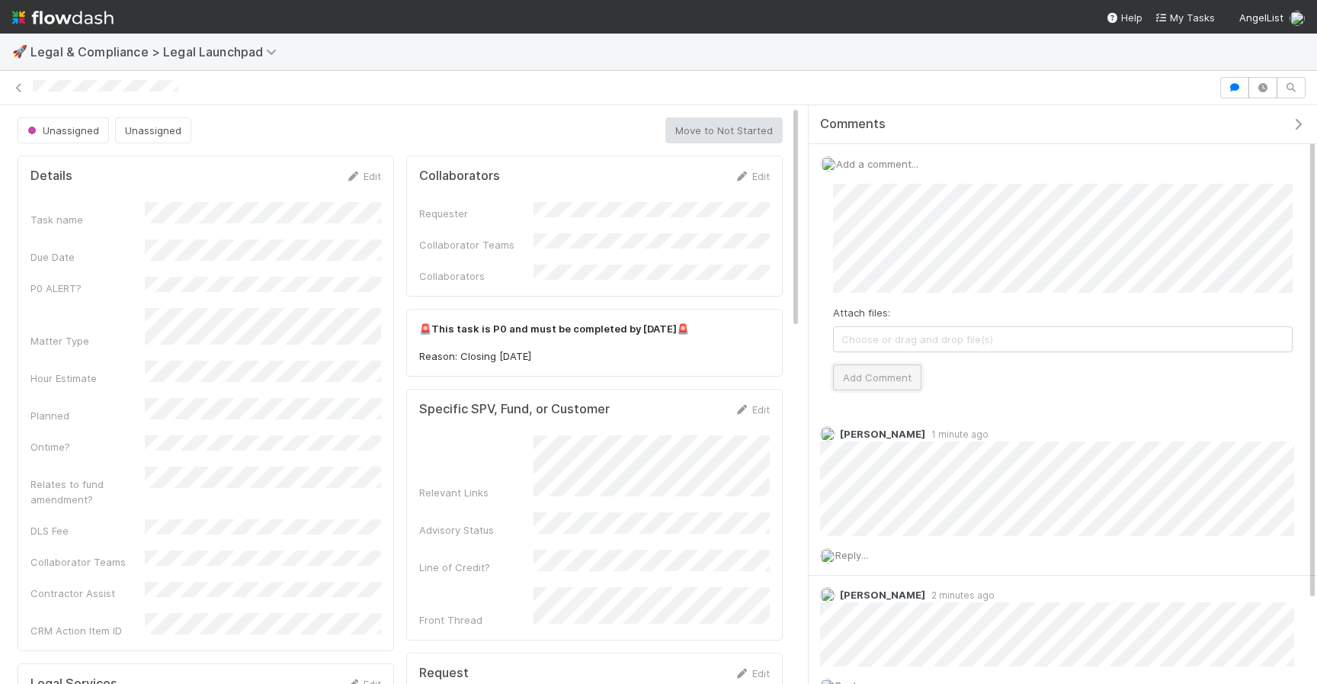
click at [876, 376] on button "Add Comment" at bounding box center [877, 377] width 88 height 26
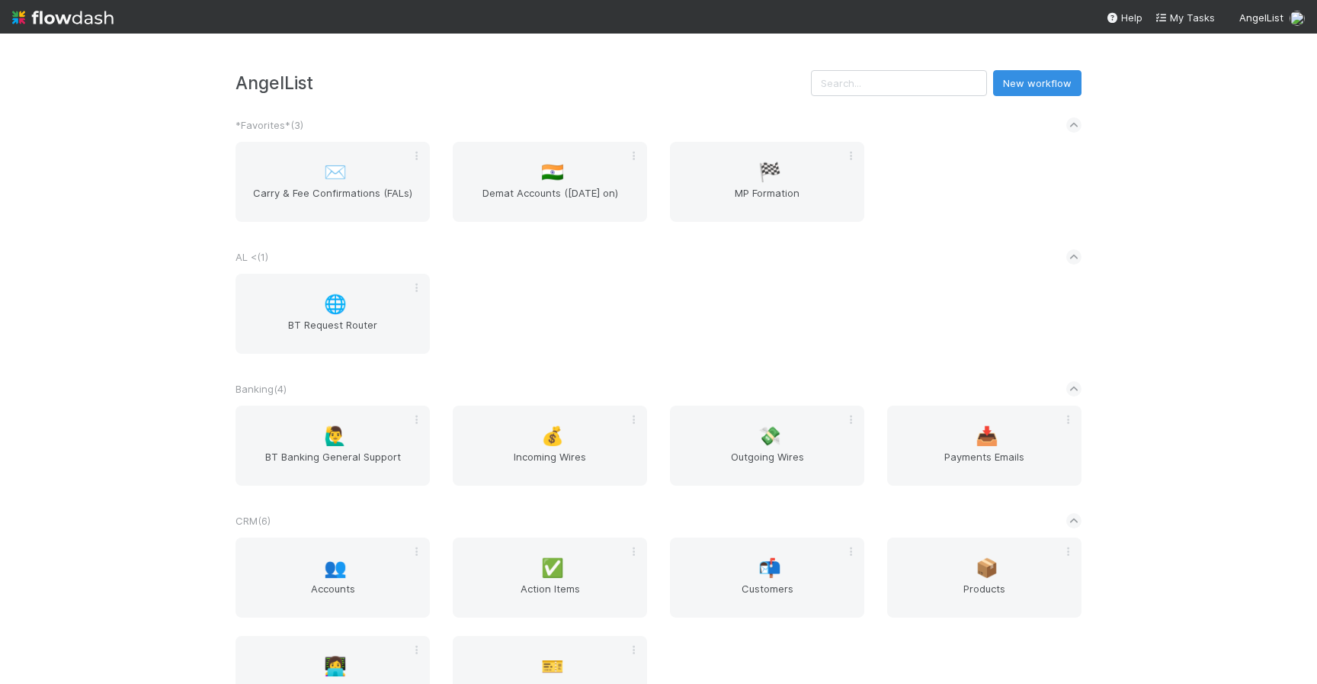
scroll to position [723, 0]
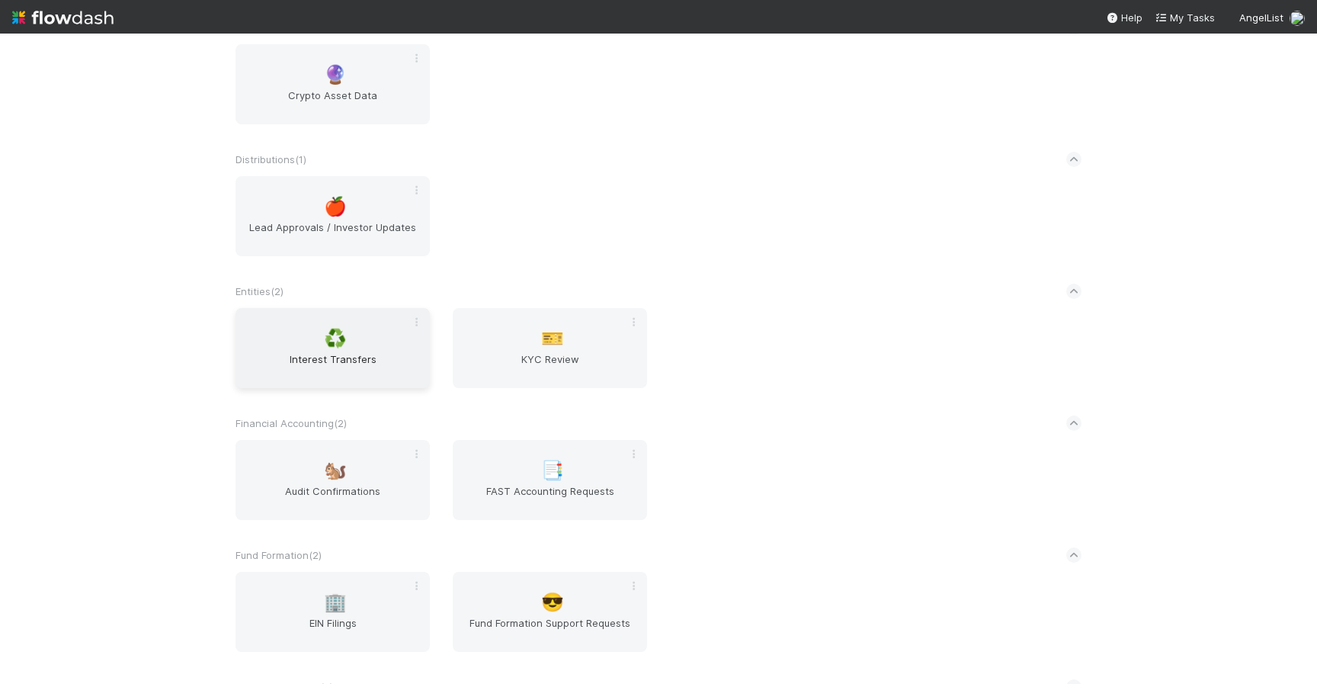
click at [377, 355] on span "Interest Transfers" at bounding box center [333, 366] width 182 height 30
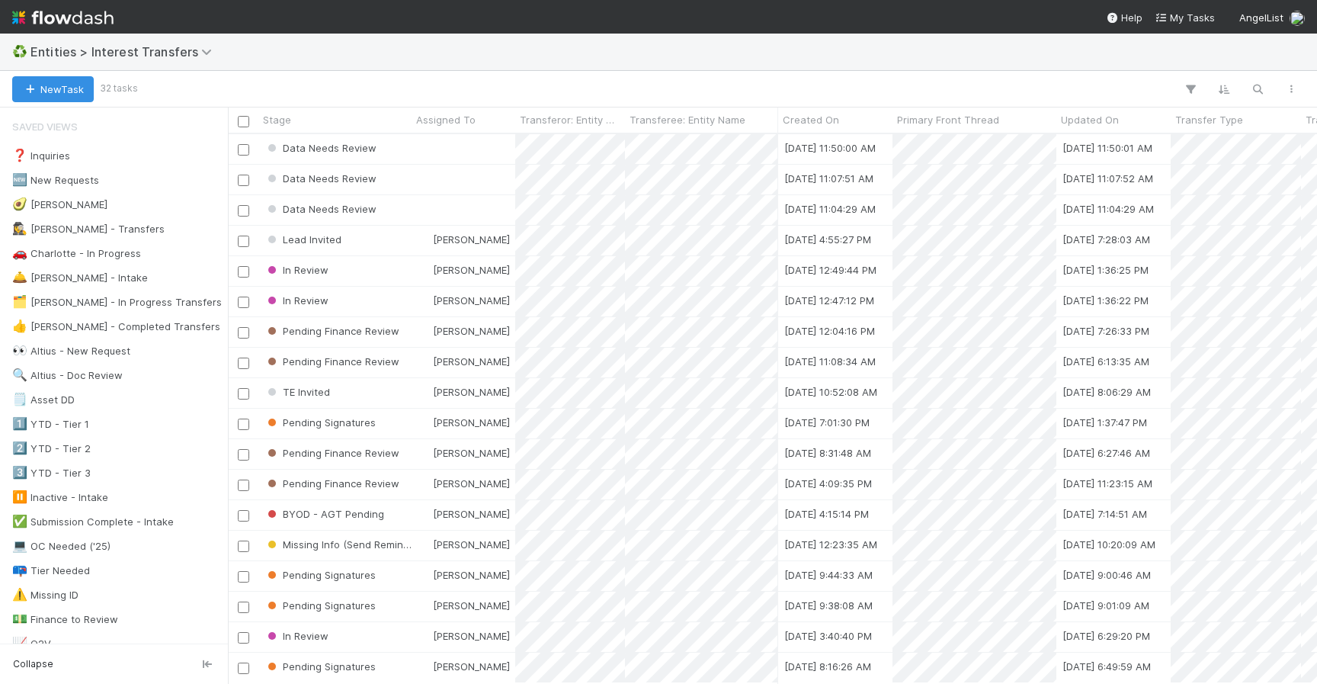
scroll to position [549, 1089]
click at [418, 143] on div at bounding box center [464, 149] width 104 height 30
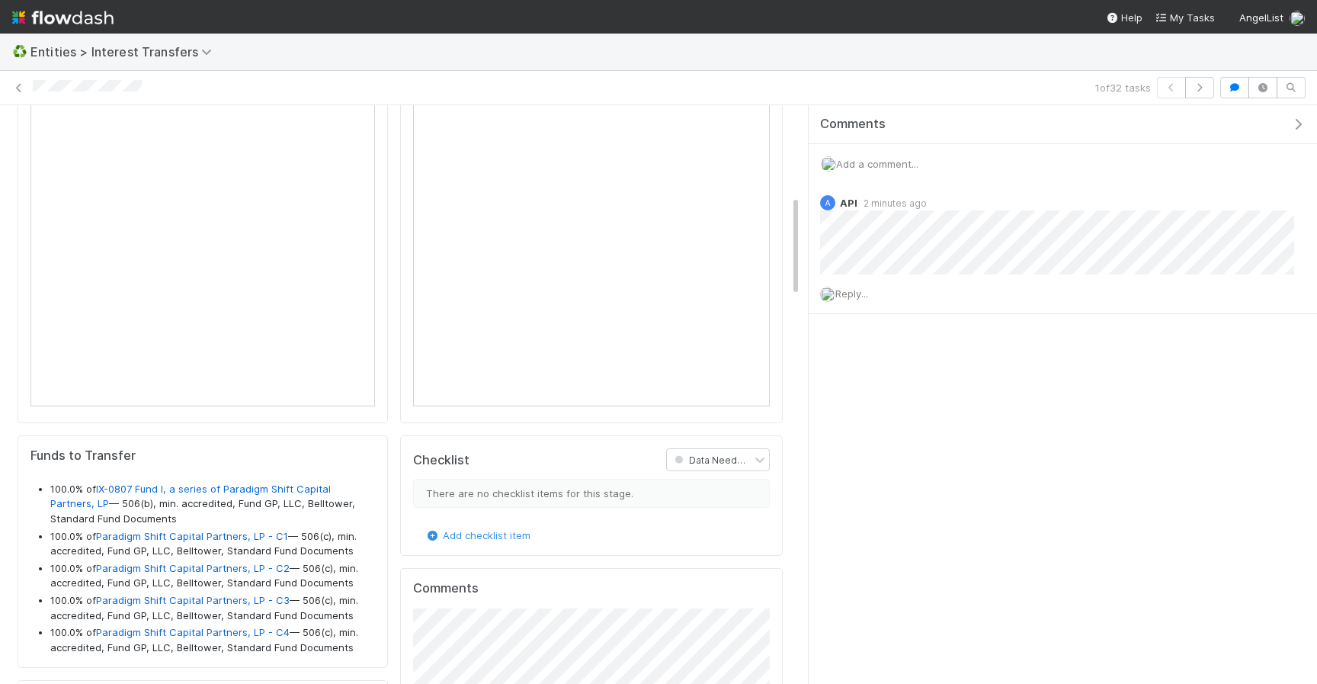
scroll to position [597, 0]
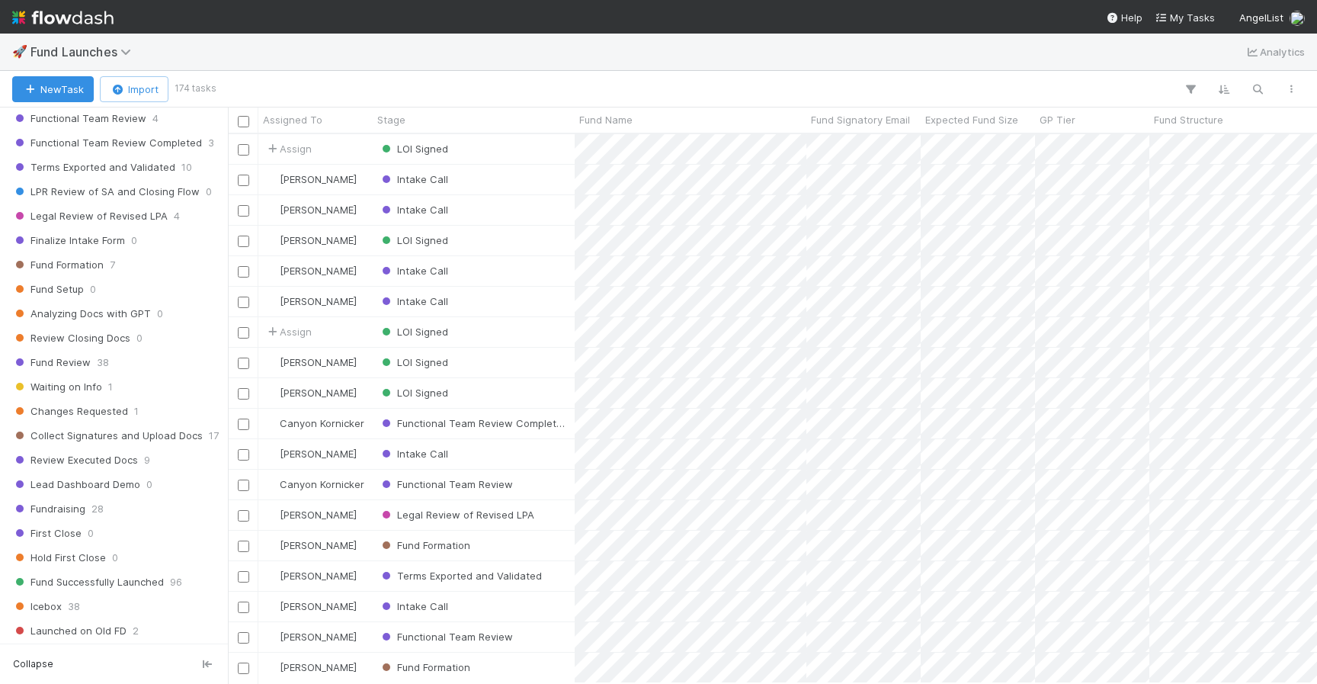
scroll to position [412, 0]
click at [528, 299] on div "Intake Call" at bounding box center [474, 302] width 202 height 30
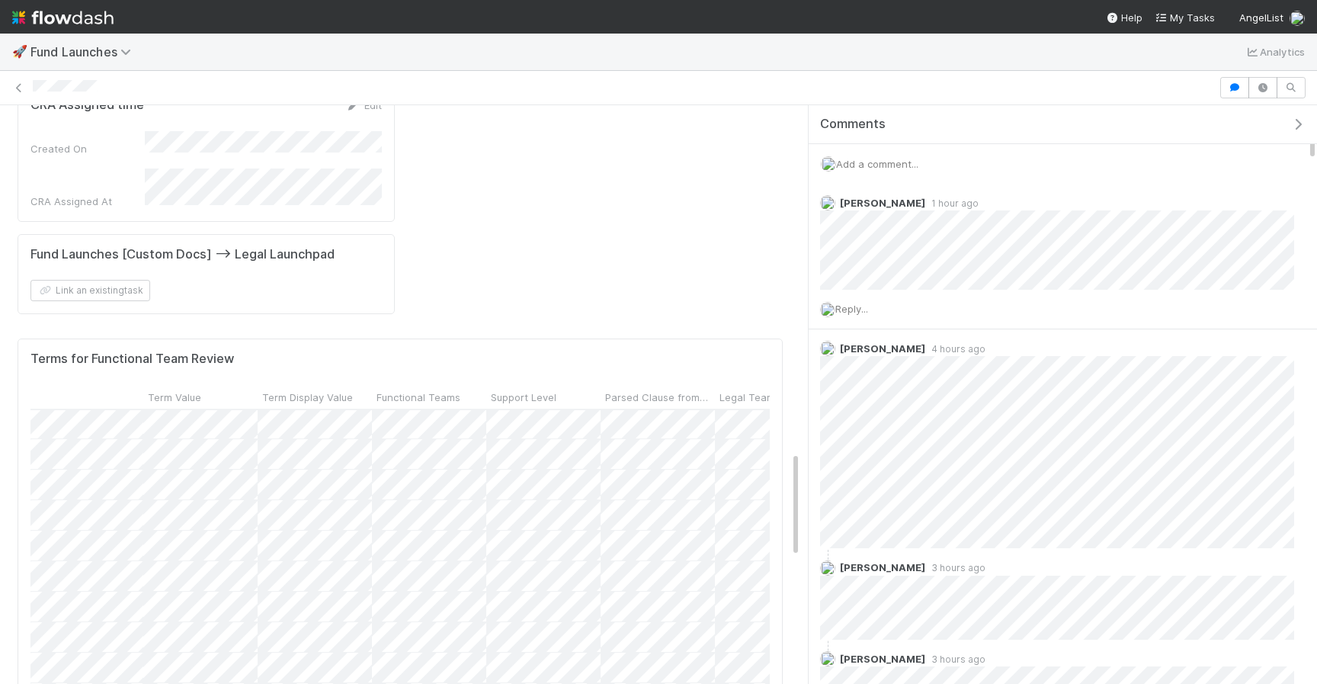
scroll to position [1148, 594]
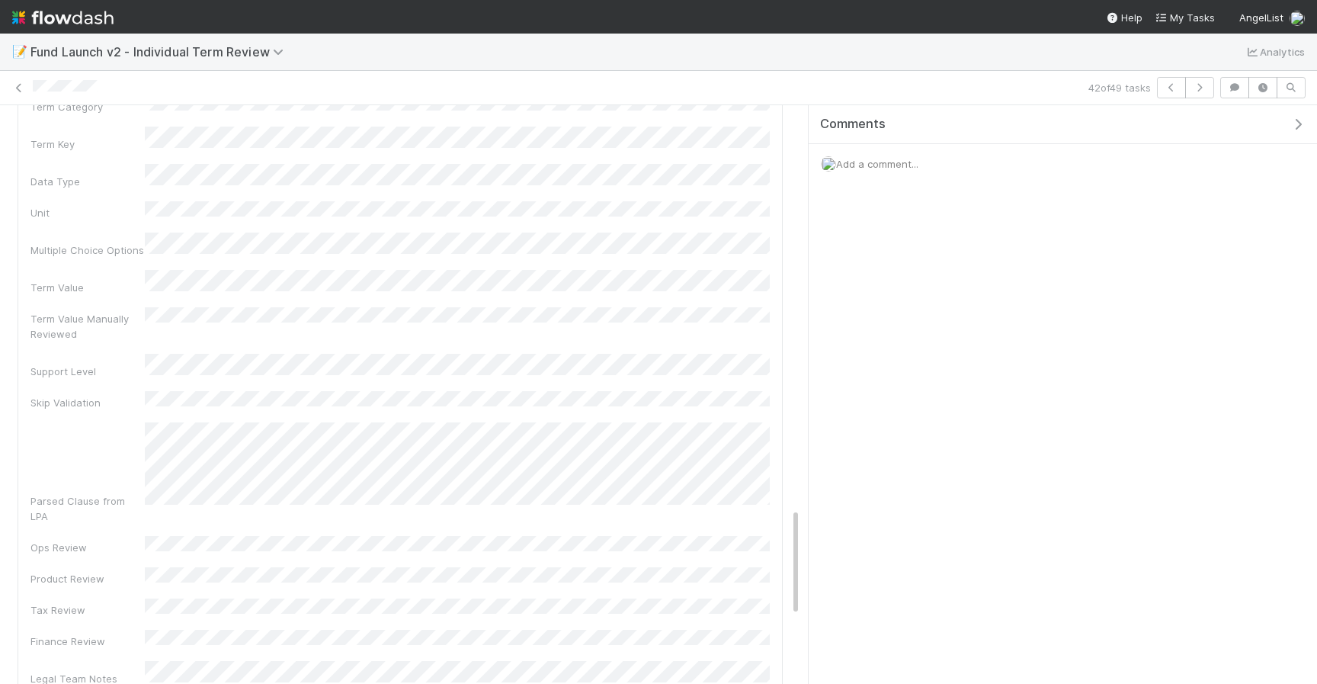
scroll to position [2154, 0]
click at [921, 373] on div "Comments Add a comment..." at bounding box center [1063, 394] width 508 height 578
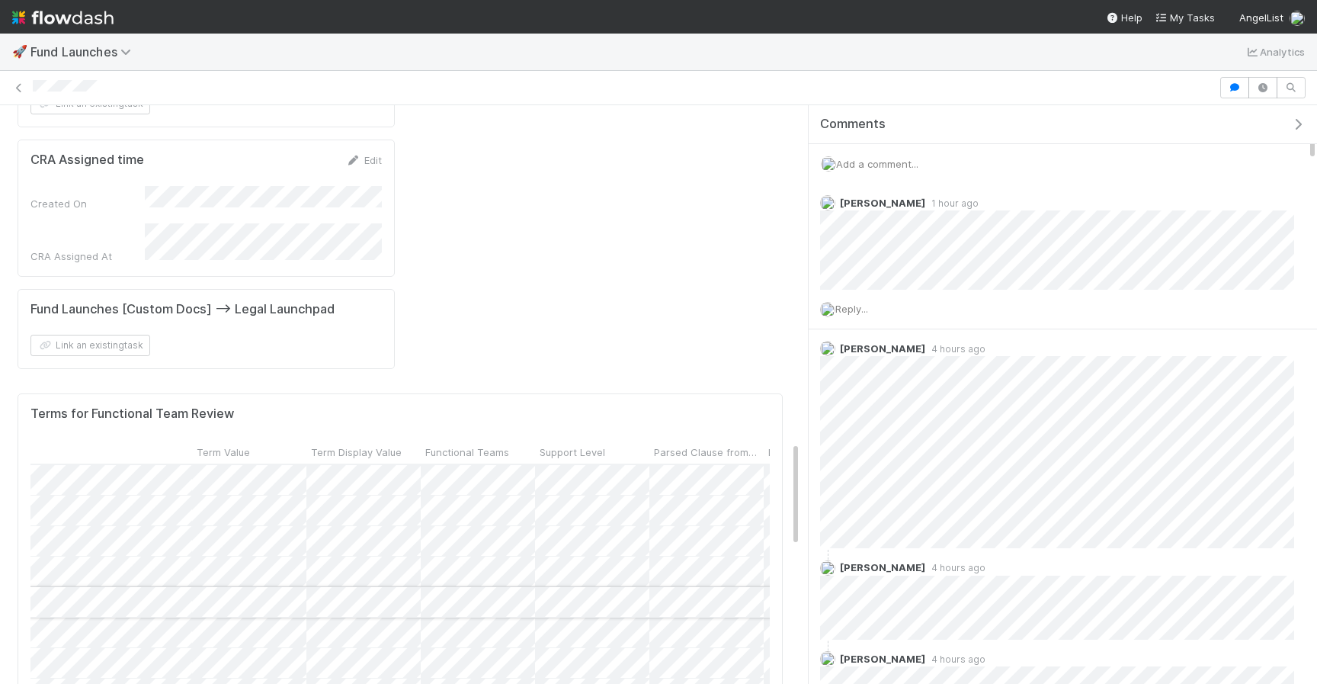
scroll to position [0, 465]
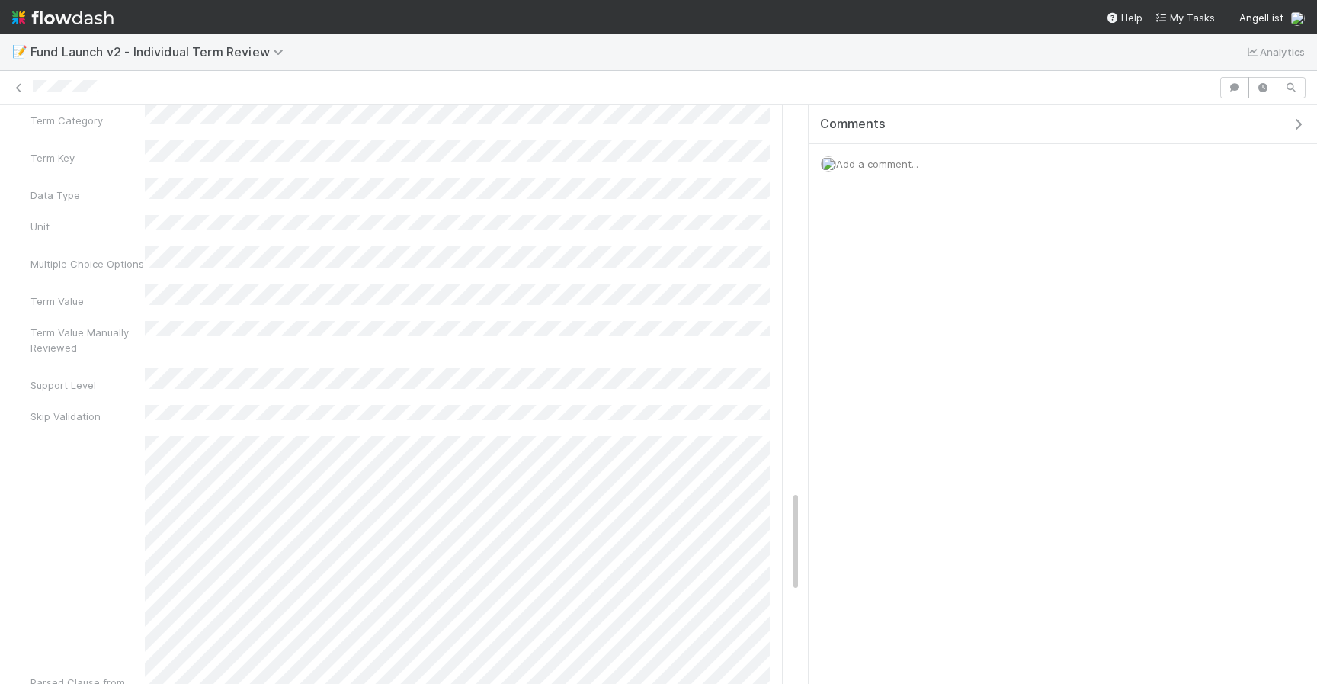
scroll to position [2075, 0]
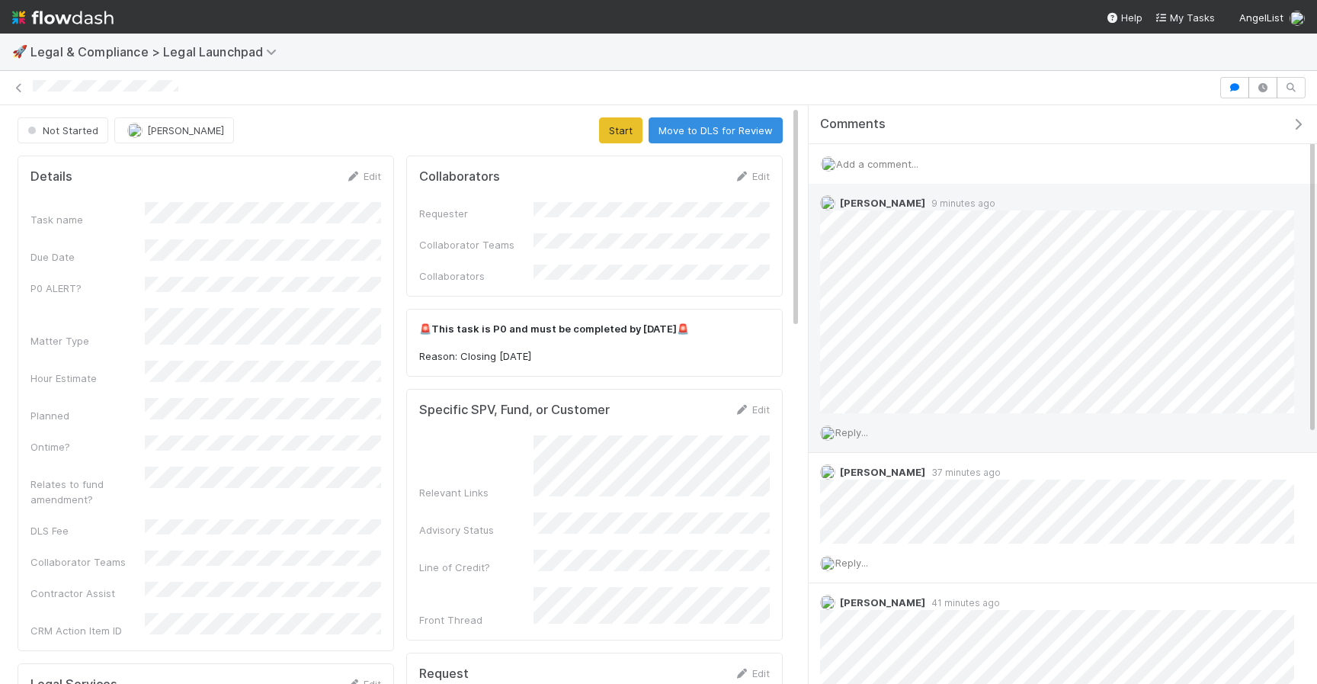
click at [870, 421] on div "Reply..." at bounding box center [1057, 432] width 497 height 38
click at [866, 423] on div "Reply..." at bounding box center [1057, 432] width 497 height 38
click at [863, 428] on span "Reply..." at bounding box center [851, 432] width 33 height 12
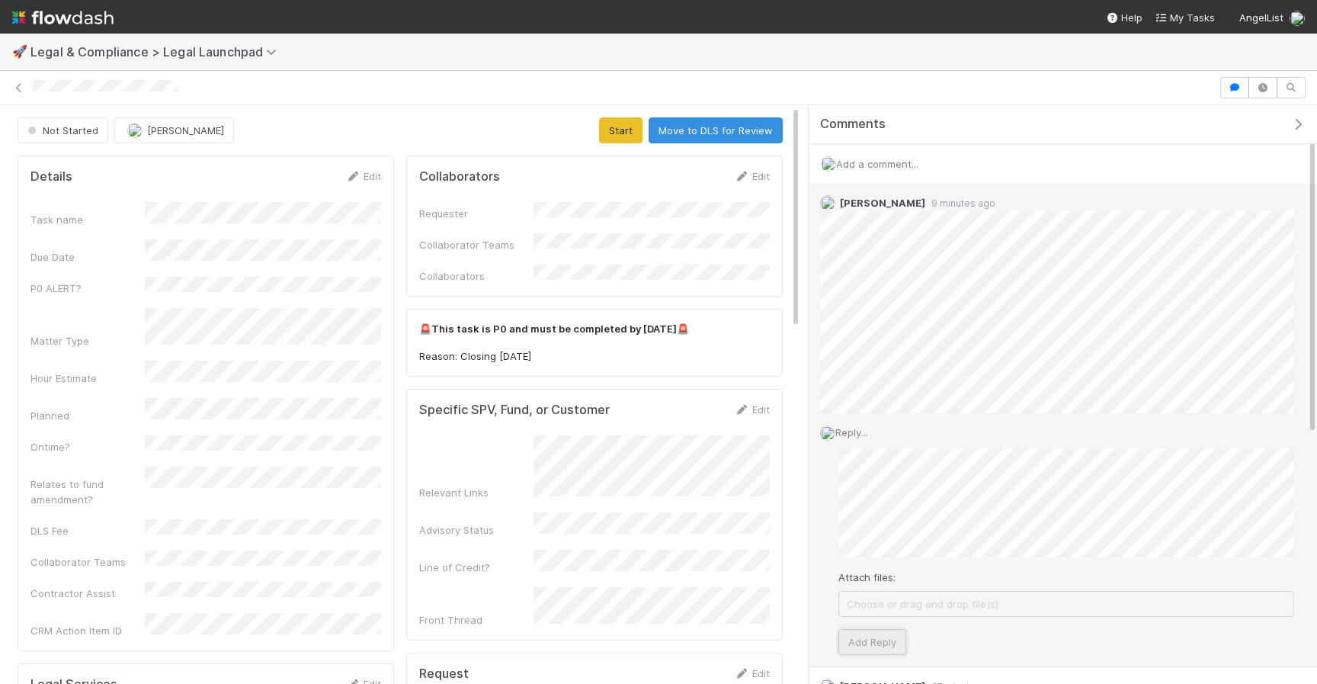
click at [857, 640] on button "Add Reply" at bounding box center [872, 642] width 68 height 26
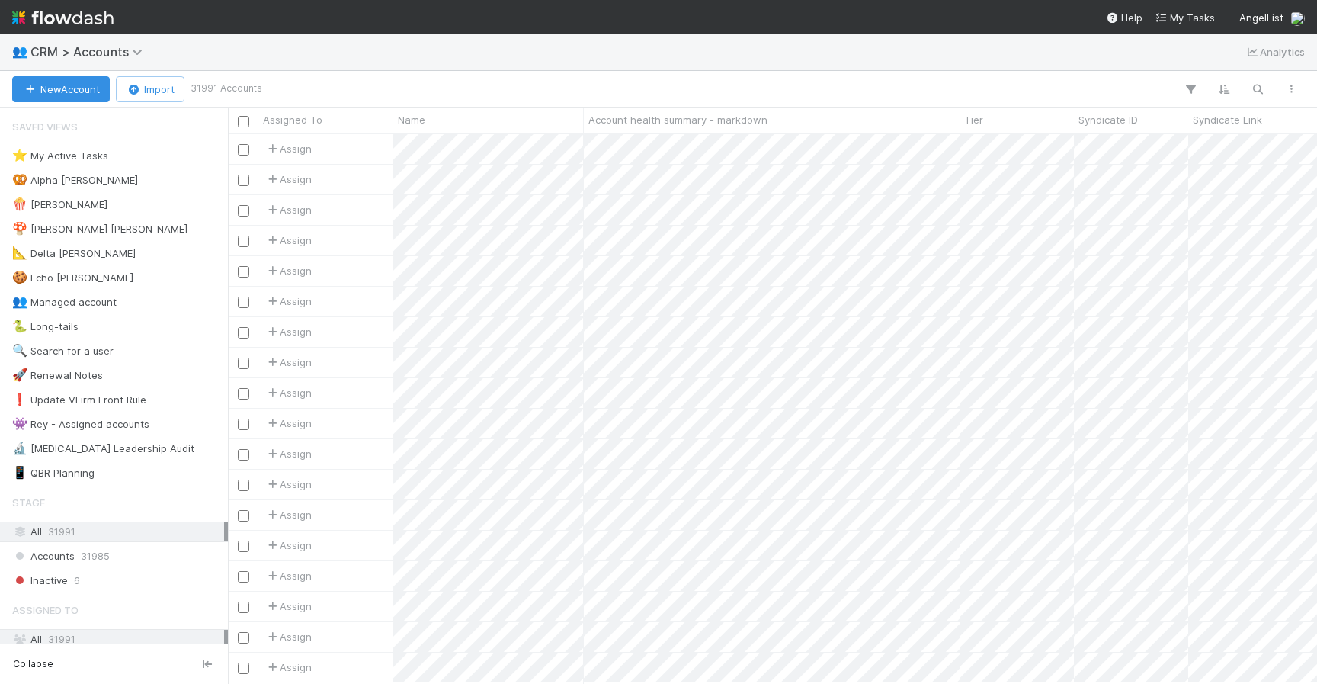
scroll to position [549, 1089]
click at [1258, 91] on icon "button" at bounding box center [1257, 89] width 15 height 14
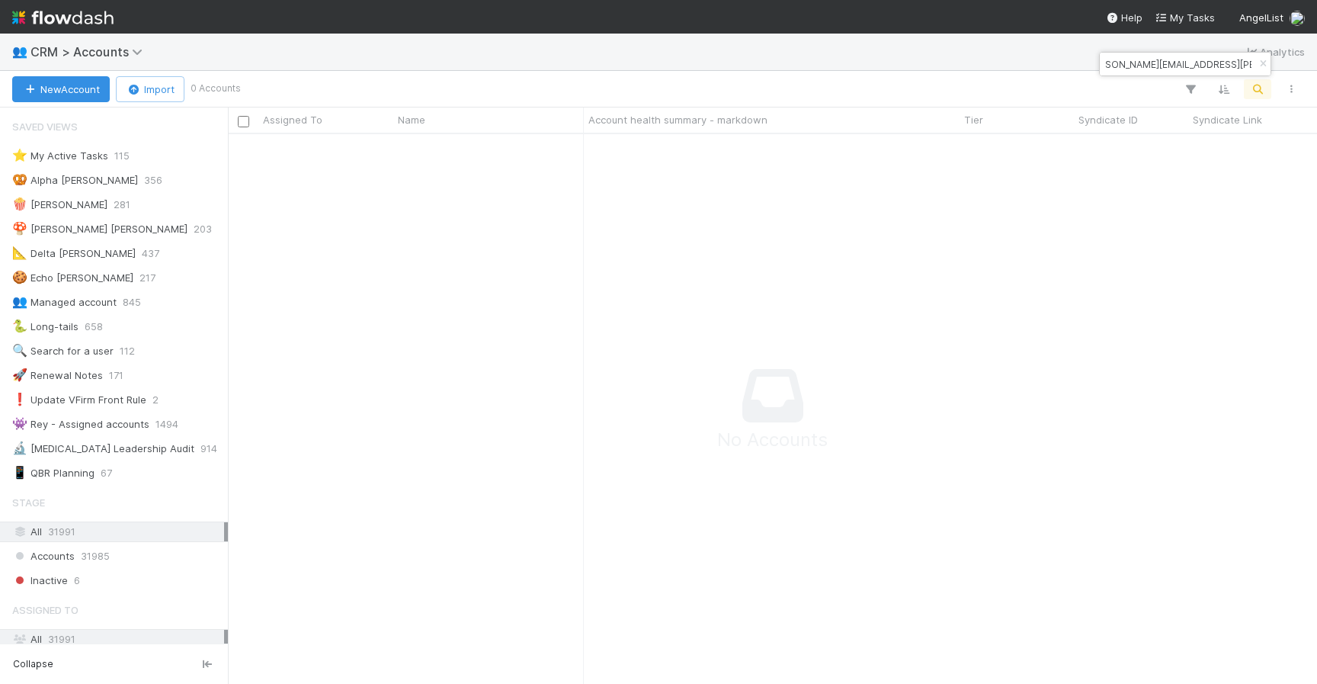
type input "zev.zaretsky@sierracap.com"
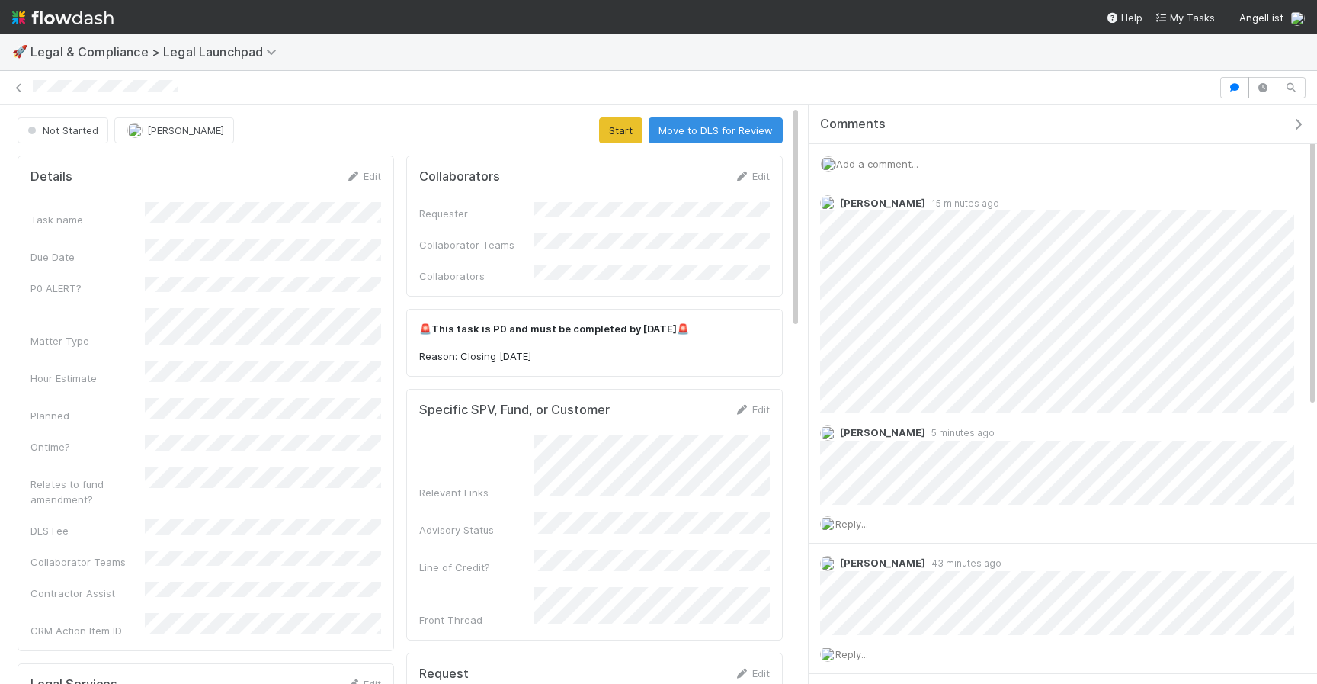
click at [873, 165] on span "Add a comment..." at bounding box center [877, 164] width 82 height 12
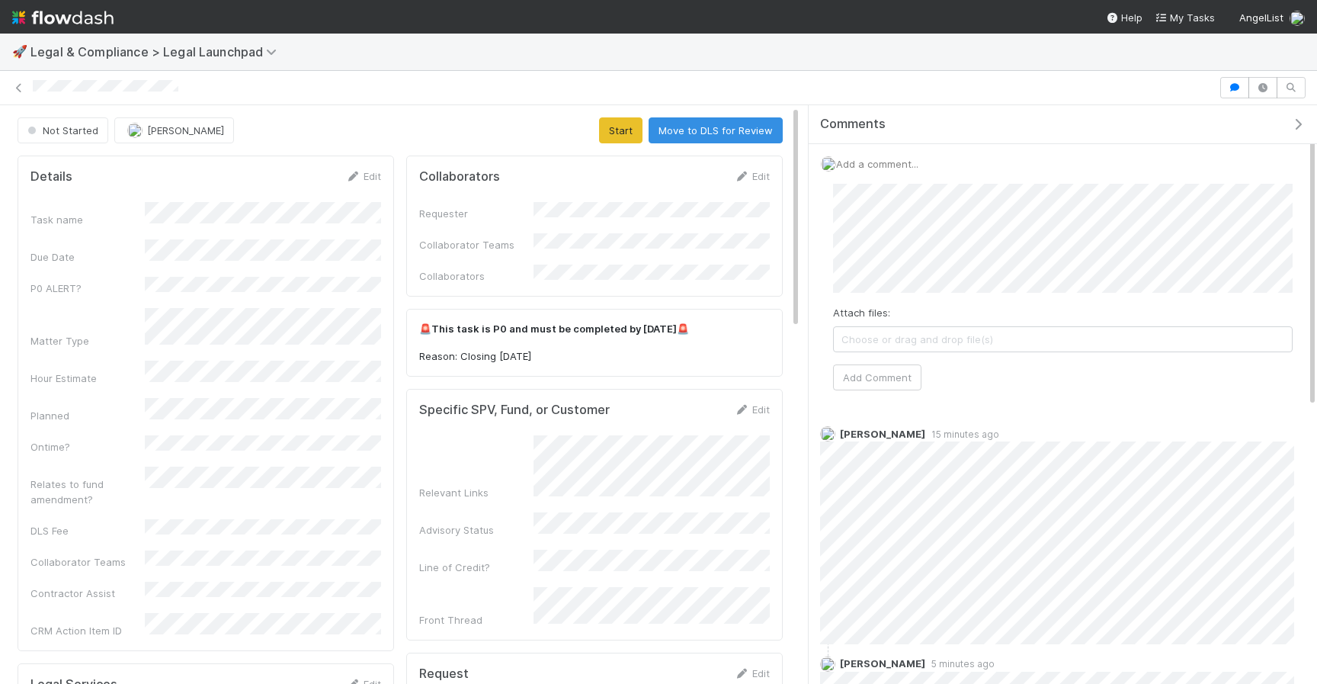
click at [965, 331] on span "Choose or drag and drop file(s)" at bounding box center [1063, 339] width 458 height 24
click at [884, 374] on button "Add Comment" at bounding box center [877, 377] width 88 height 26
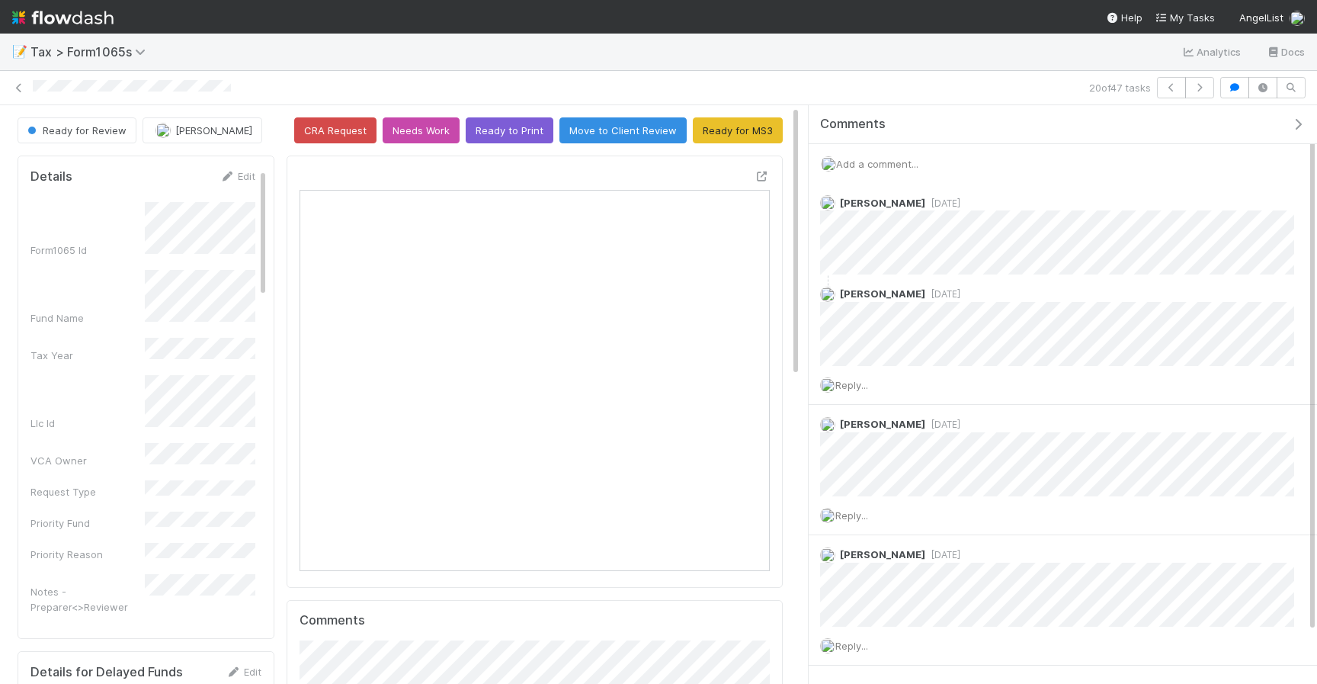
scroll to position [309, 231]
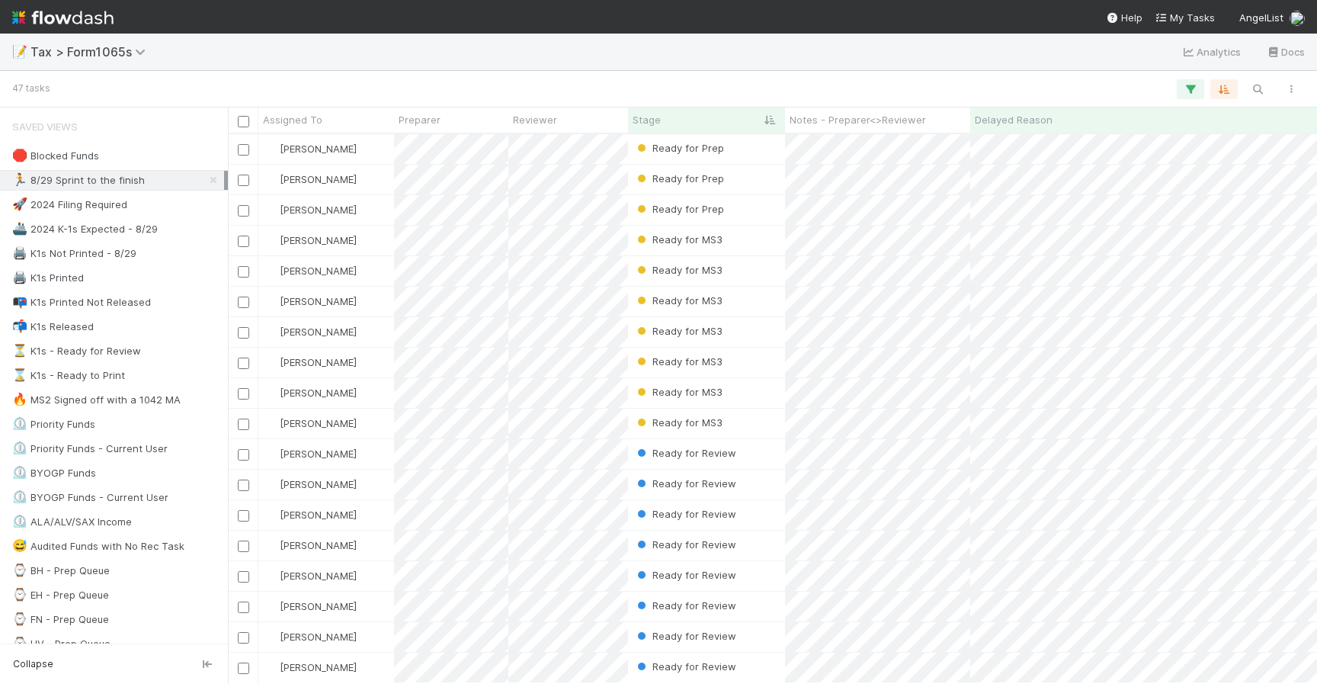
scroll to position [0, 1]
click at [49, 147] on div "🛑 Blocked Funds" at bounding box center [55, 155] width 87 height 19
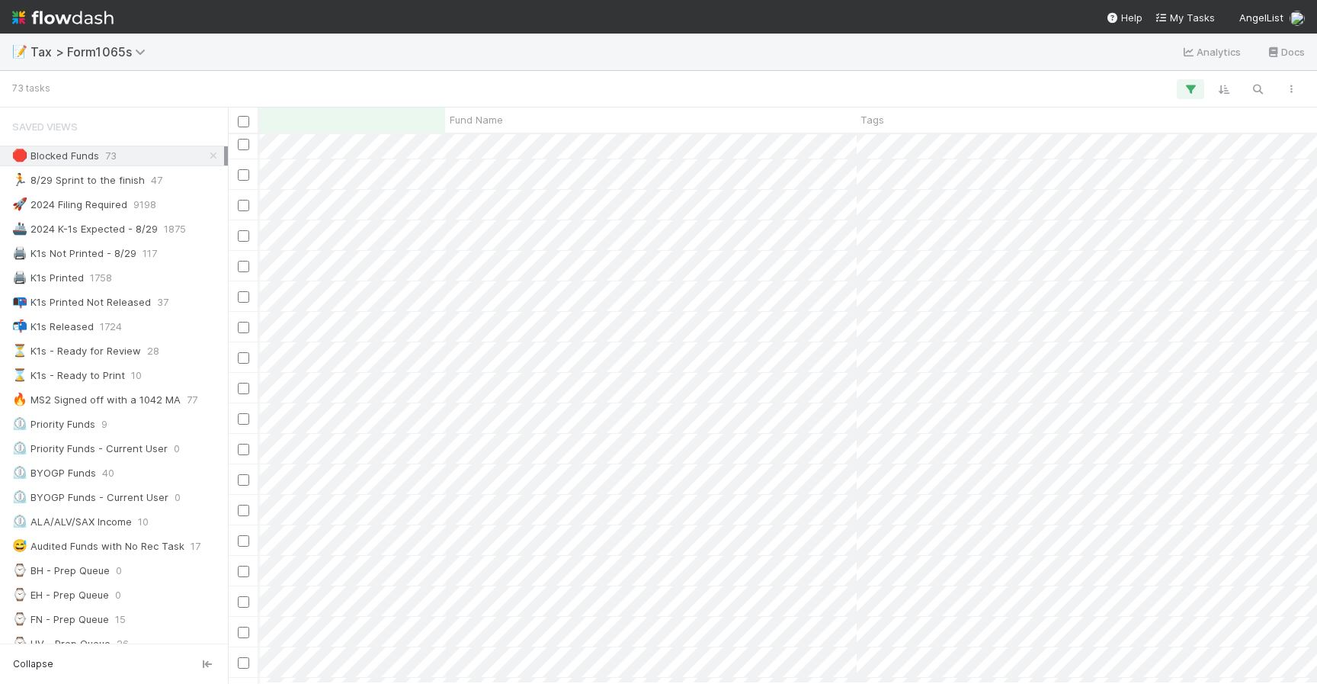
scroll to position [0, 1052]
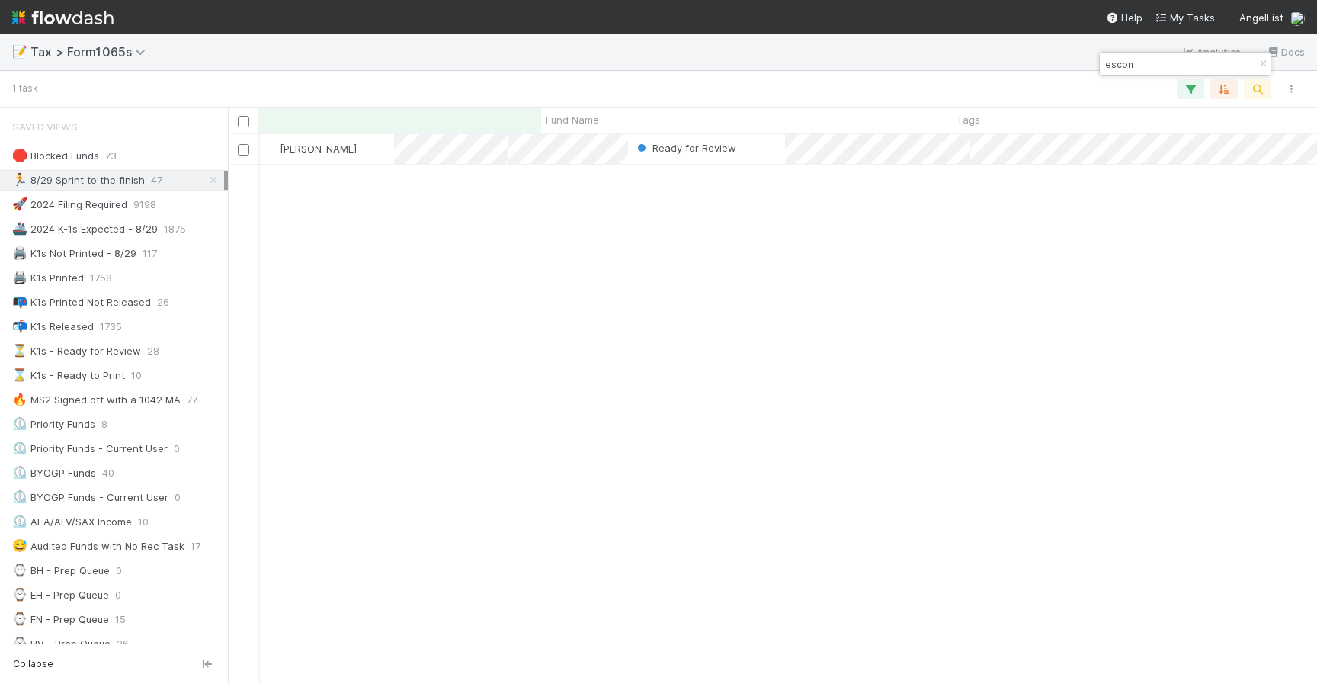
scroll to position [549, 1089]
type input "escon"
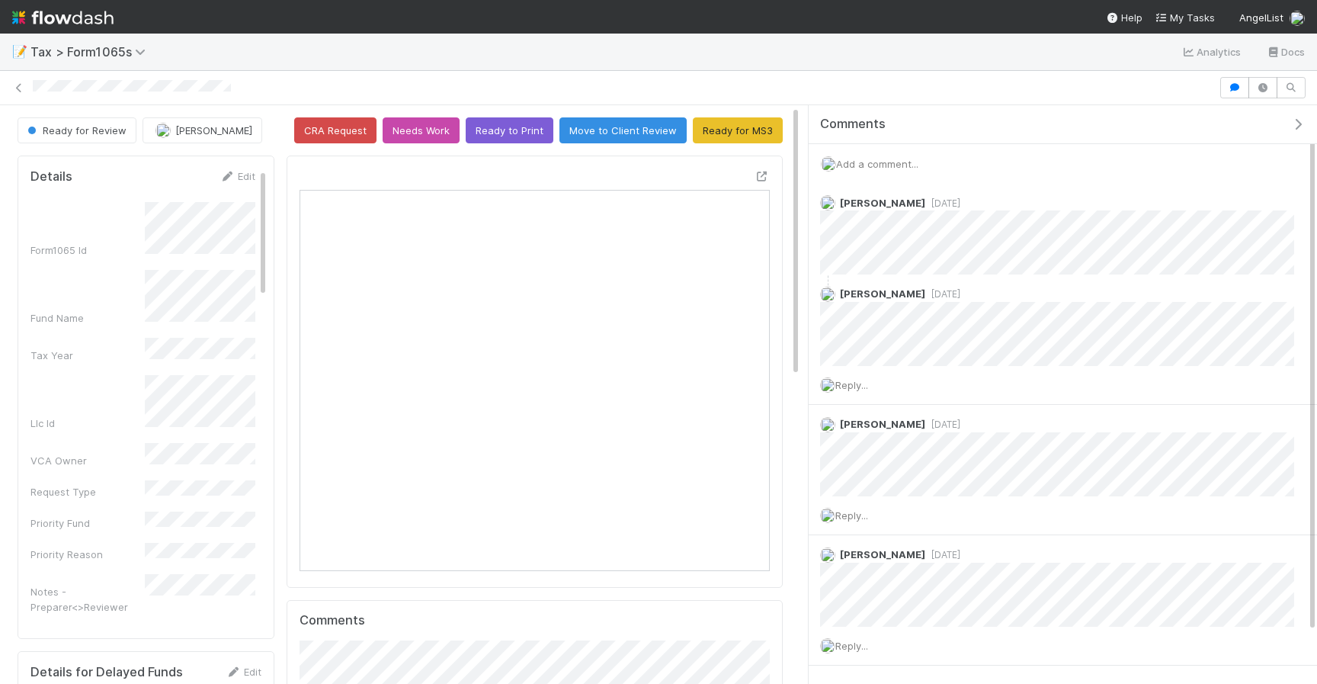
scroll to position [1, 1]
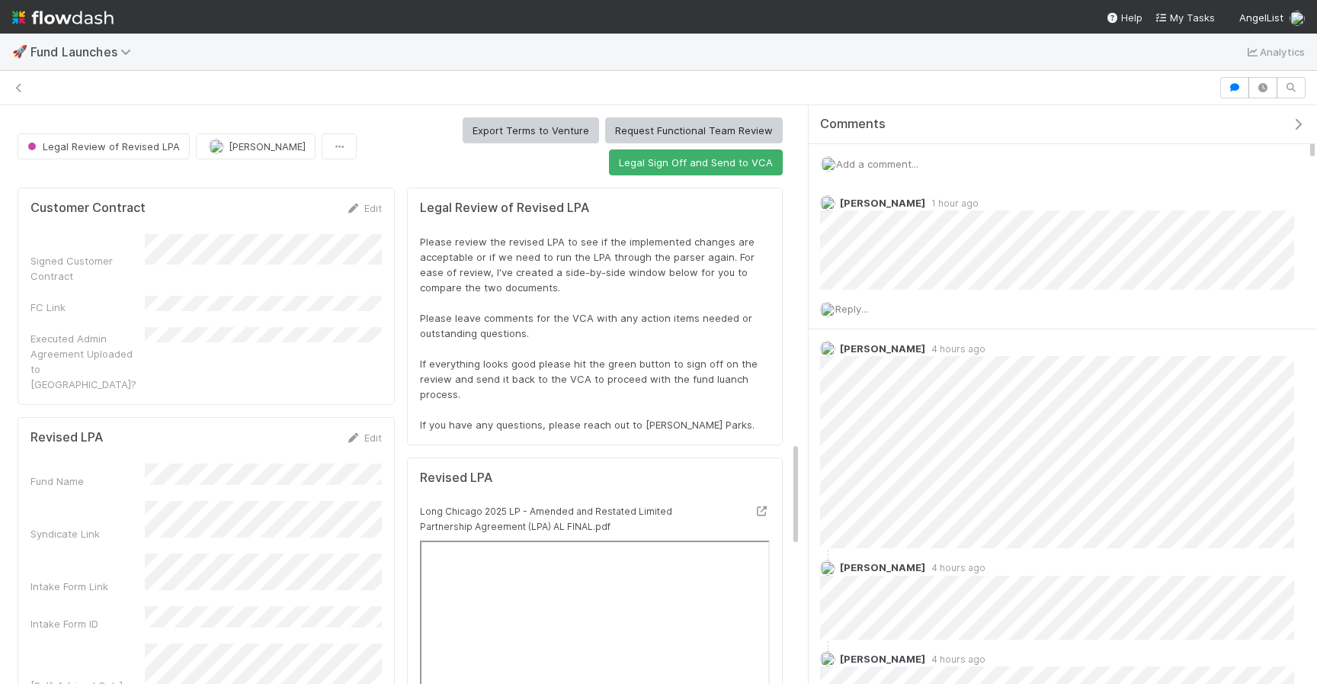
click at [808, 250] on div at bounding box center [808, 394] width 1 height 578
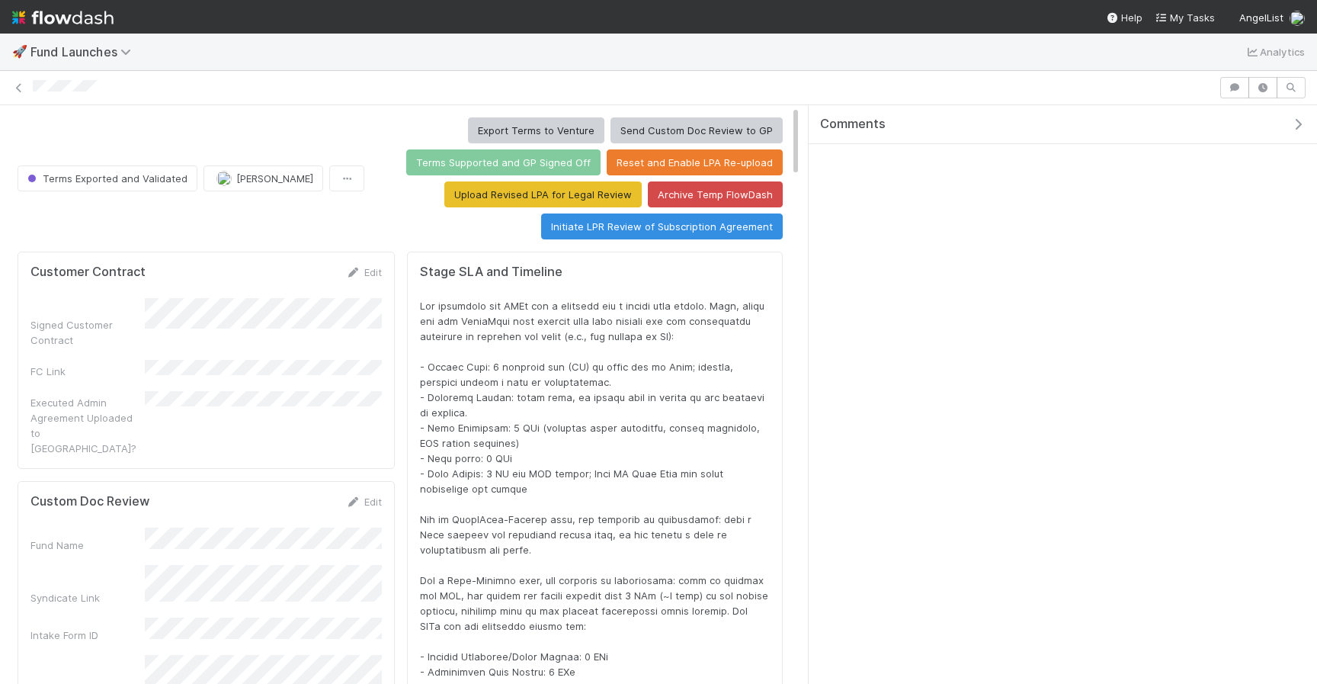
scroll to position [309, 739]
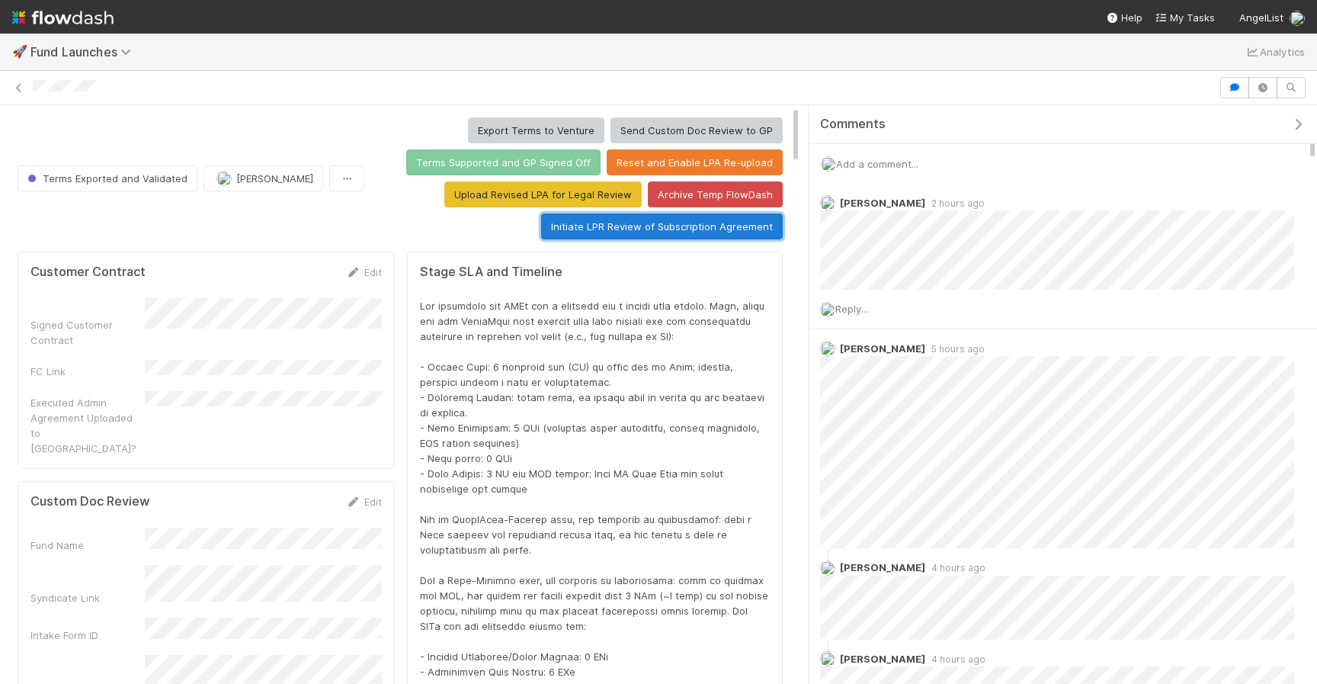
click at [720, 224] on button "Initiate LPR Review of Subscription Agreement" at bounding box center [662, 226] width 242 height 26
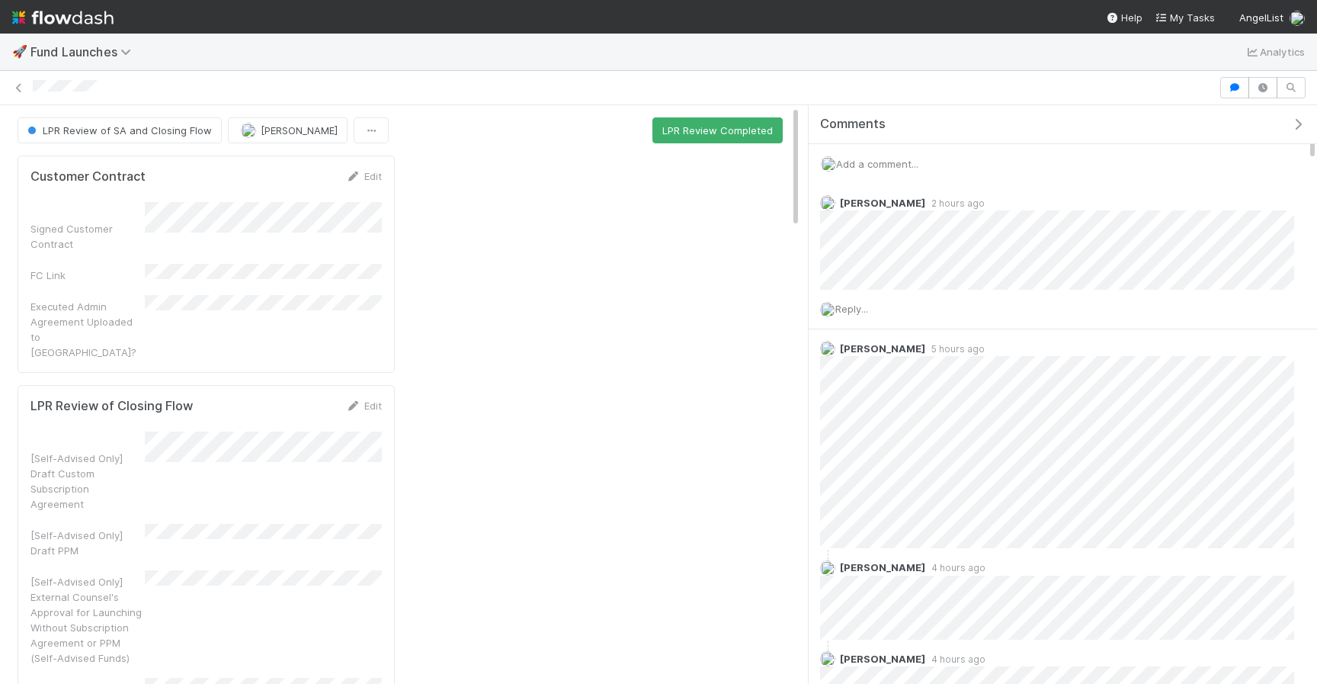
click at [962, 168] on div "Add a comment..." at bounding box center [1063, 164] width 508 height 40
click at [914, 169] on div "Add a comment..." at bounding box center [1063, 164] width 508 height 40
click at [858, 164] on span "Add a comment..." at bounding box center [877, 164] width 82 height 12
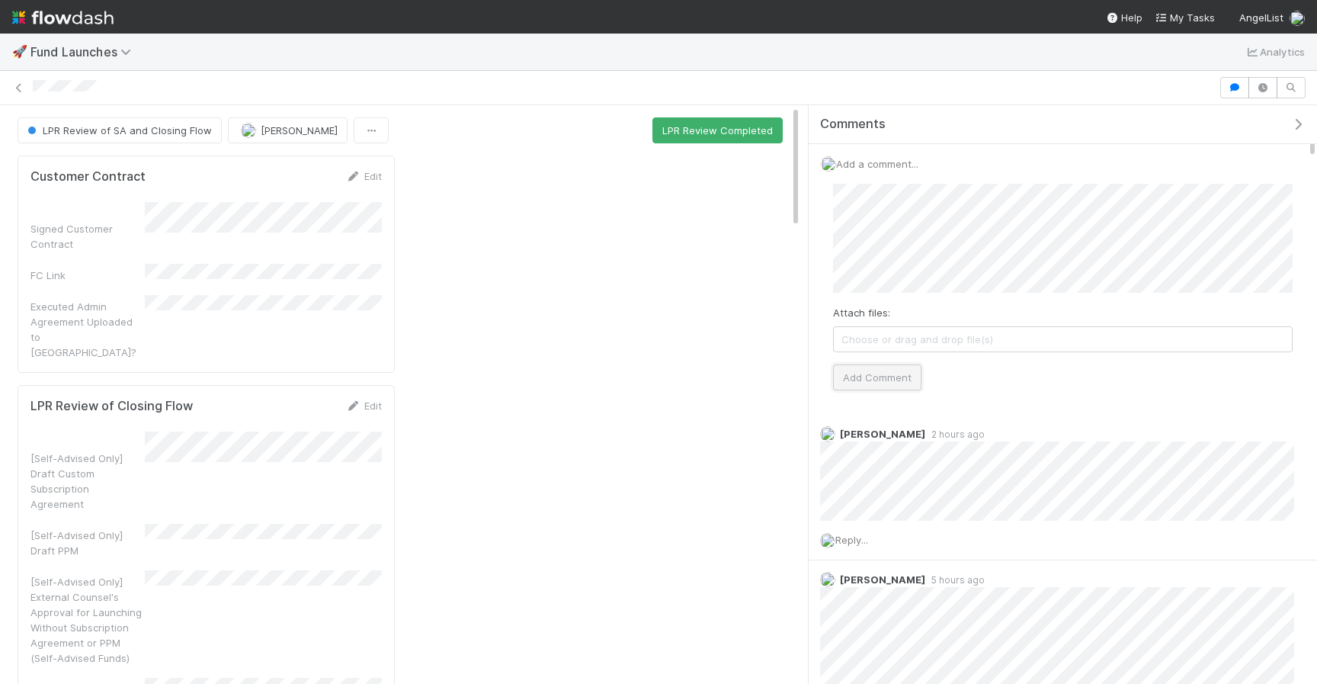
click at [891, 373] on button "Add Comment" at bounding box center [877, 377] width 88 height 26
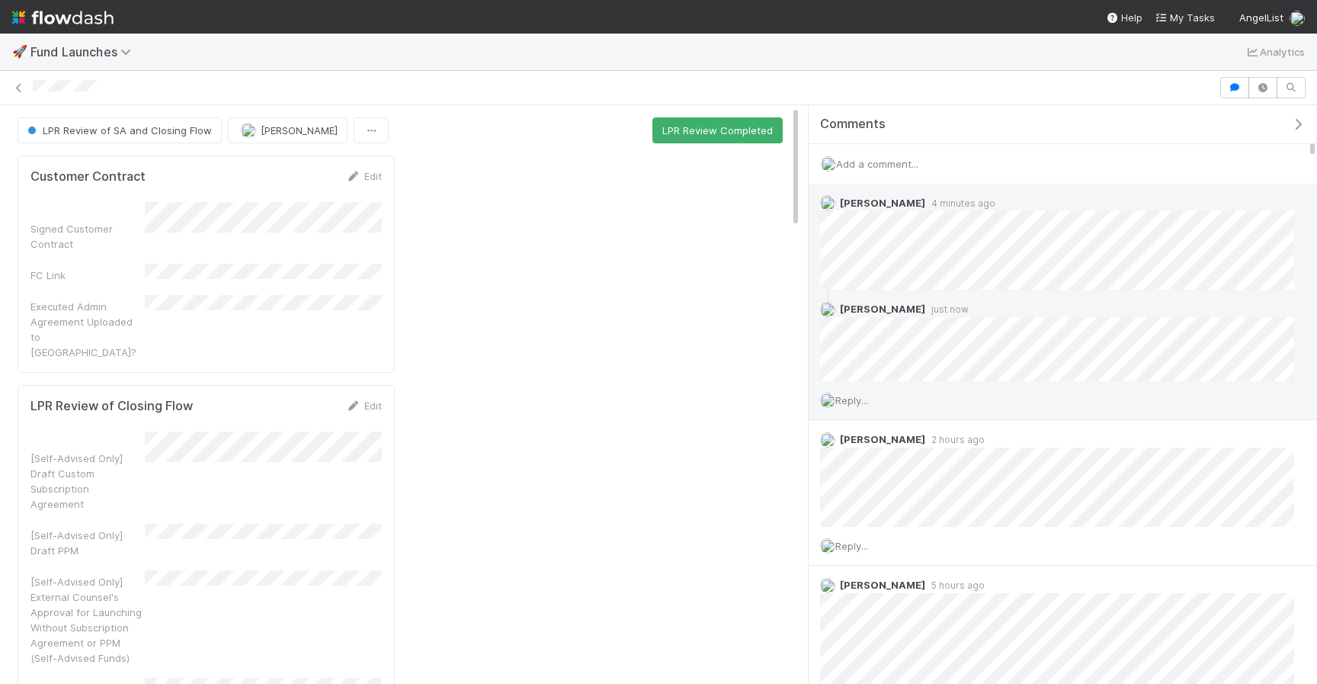
click at [863, 405] on div "Reply..." at bounding box center [1057, 400] width 497 height 38
click at [858, 396] on span "Reply..." at bounding box center [851, 400] width 33 height 12
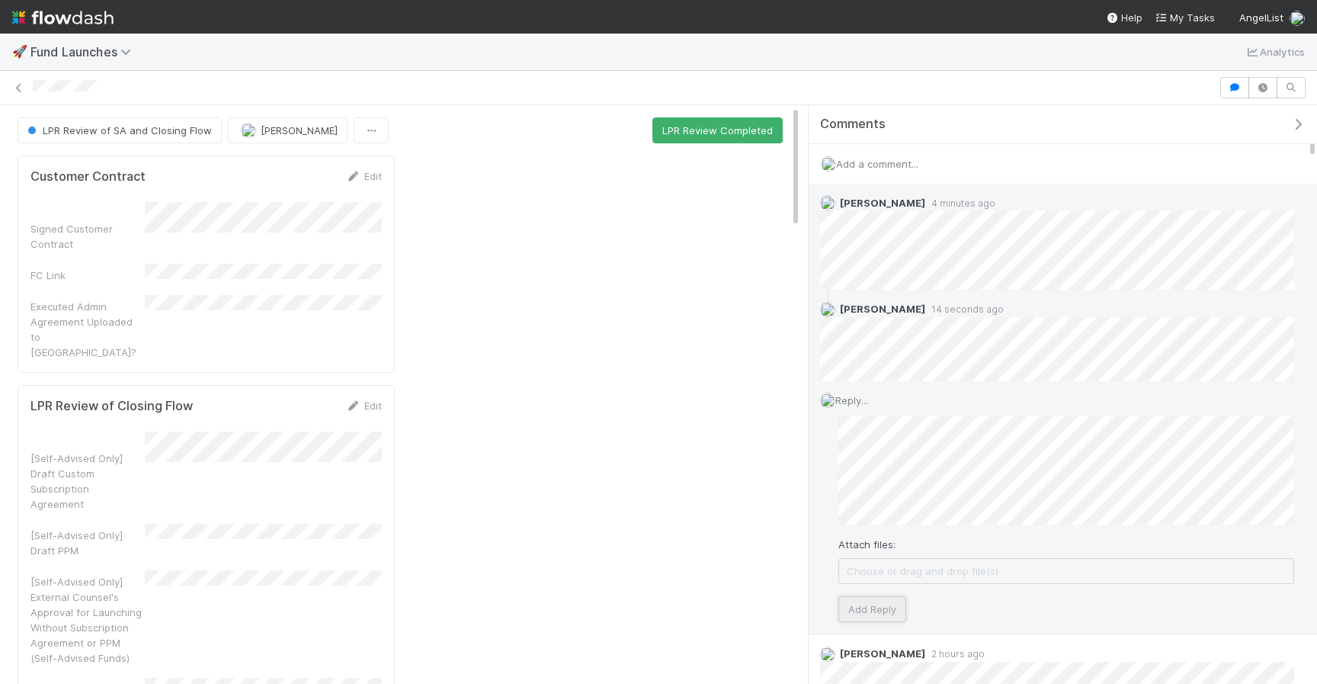
click at [887, 602] on button "Add Reply" at bounding box center [872, 609] width 68 height 26
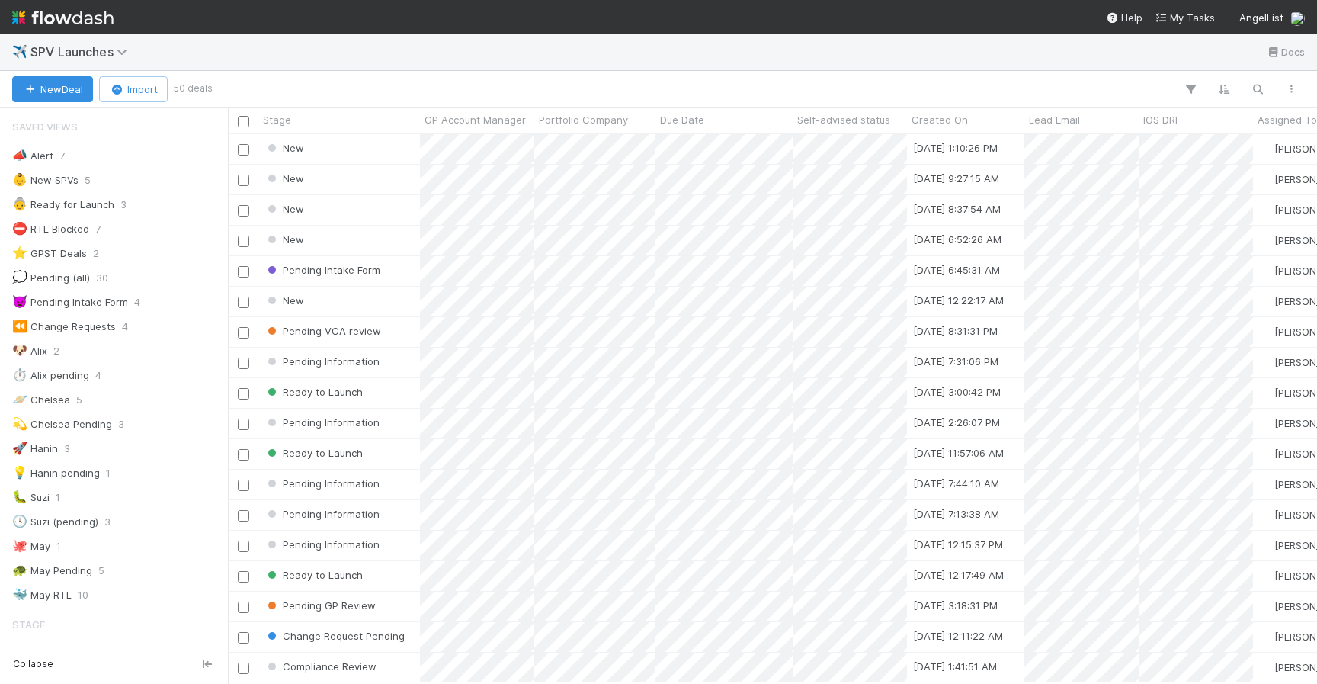
scroll to position [0, 1]
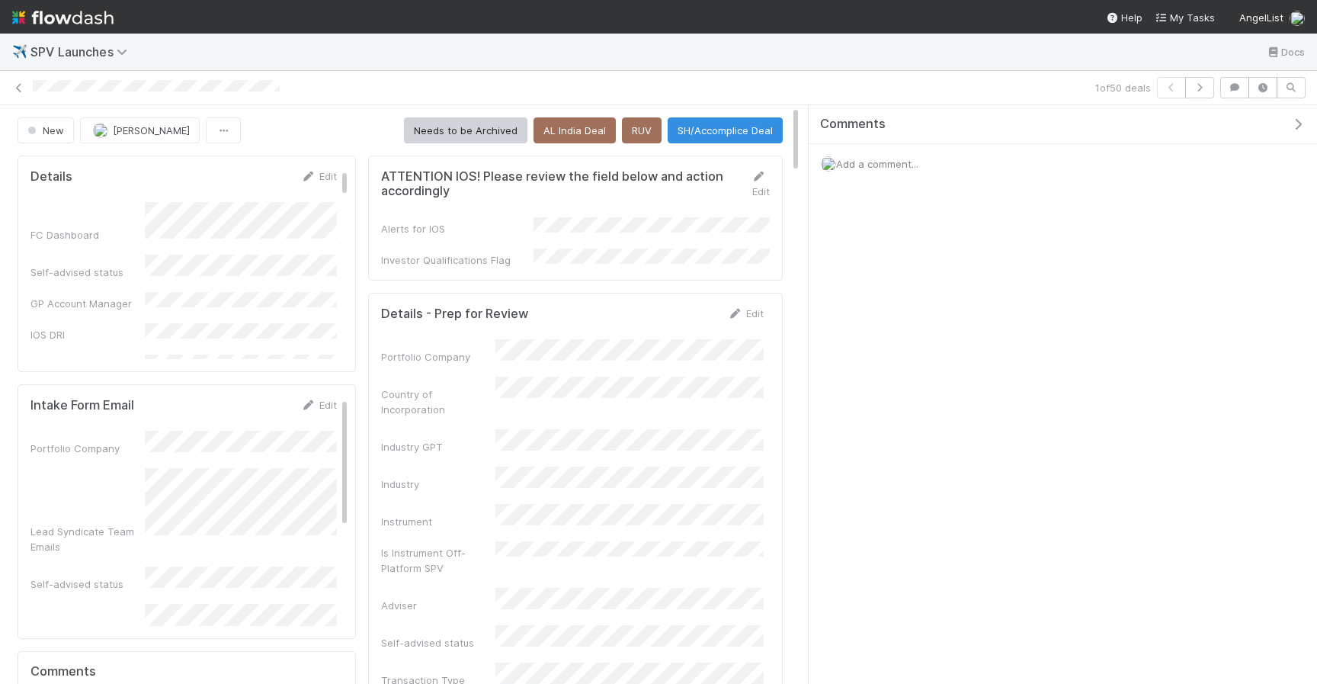
click at [901, 43] on div "✈️ SPV Launches Docs" at bounding box center [658, 52] width 1317 height 37
click at [885, 163] on span "Add a comment..." at bounding box center [877, 164] width 82 height 12
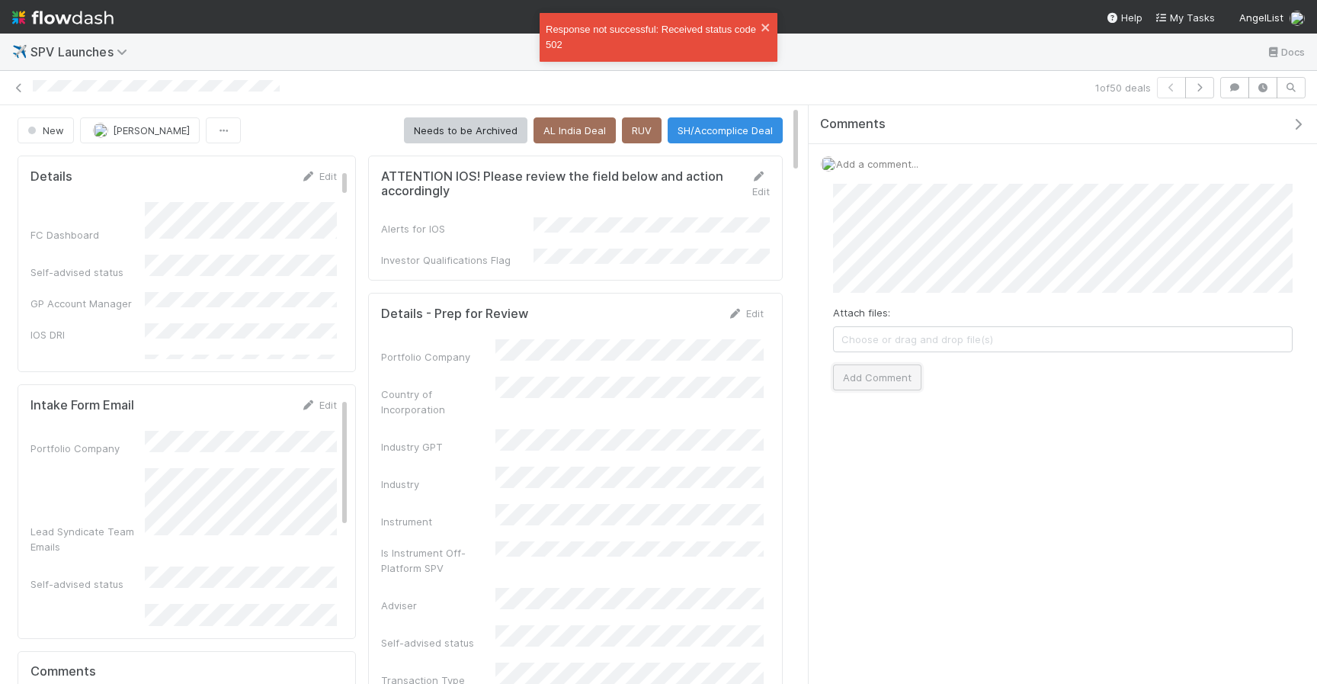
click at [872, 370] on button "Add Comment" at bounding box center [877, 377] width 88 height 26
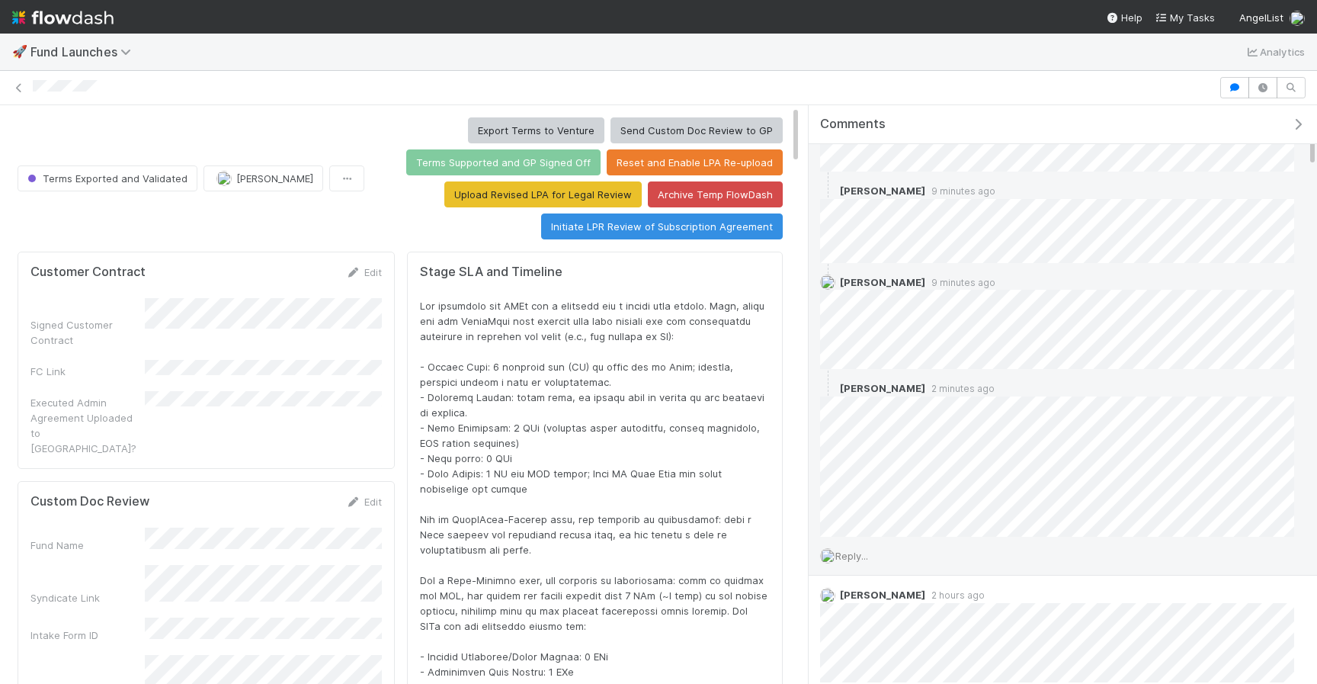
scroll to position [119, 0]
click at [852, 553] on span "Reply..." at bounding box center [851, 555] width 33 height 12
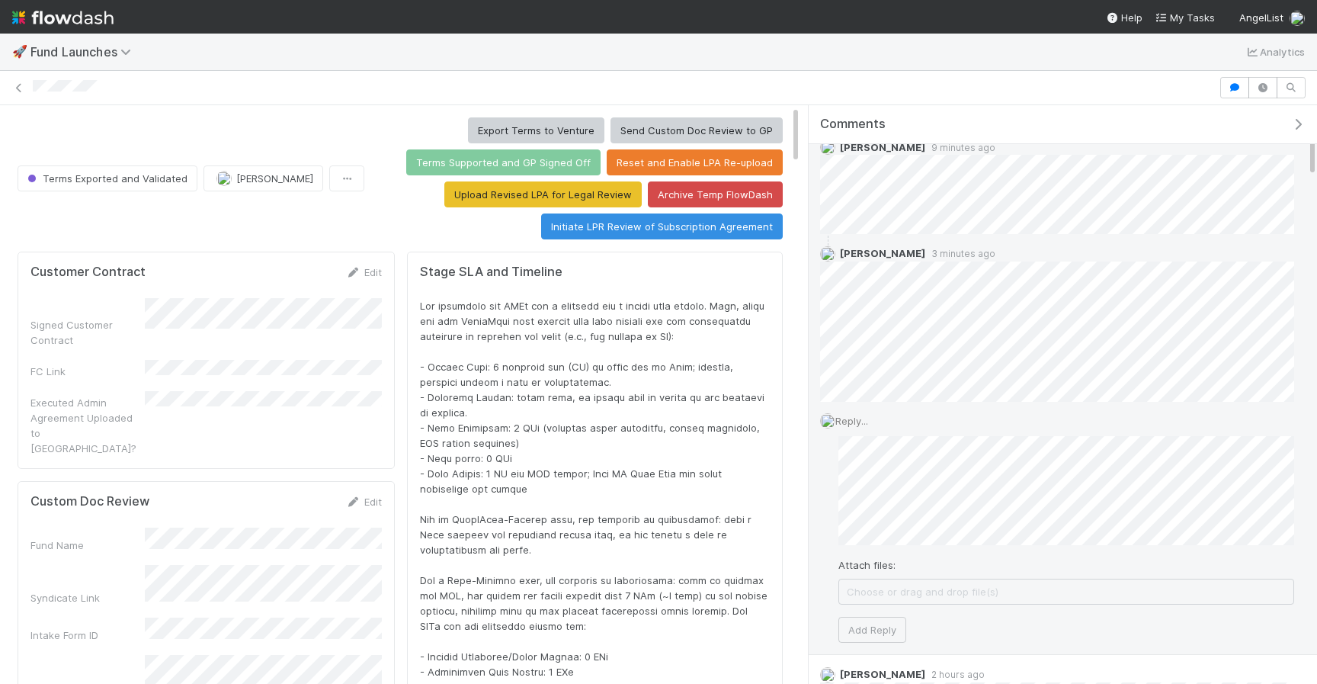
scroll to position [256, 0]
click at [886, 614] on button "Add Reply" at bounding box center [872, 626] width 68 height 26
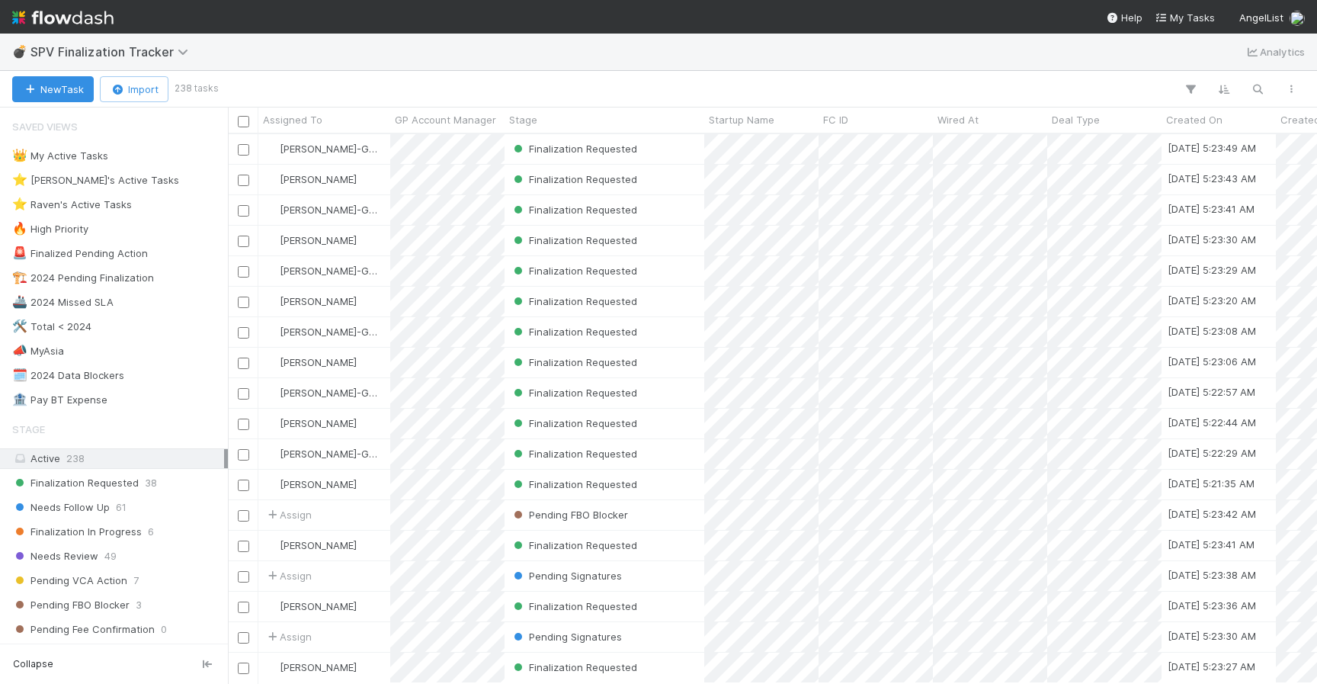
scroll to position [0, 1]
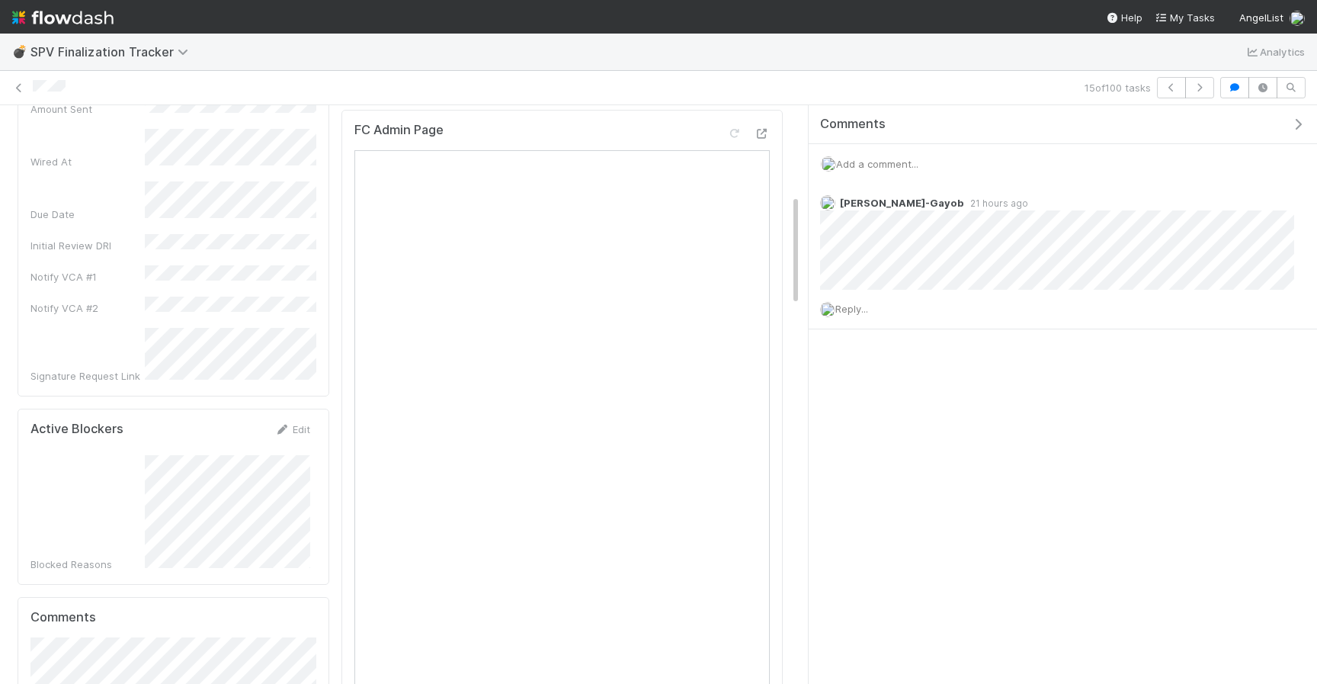
scroll to position [466, 0]
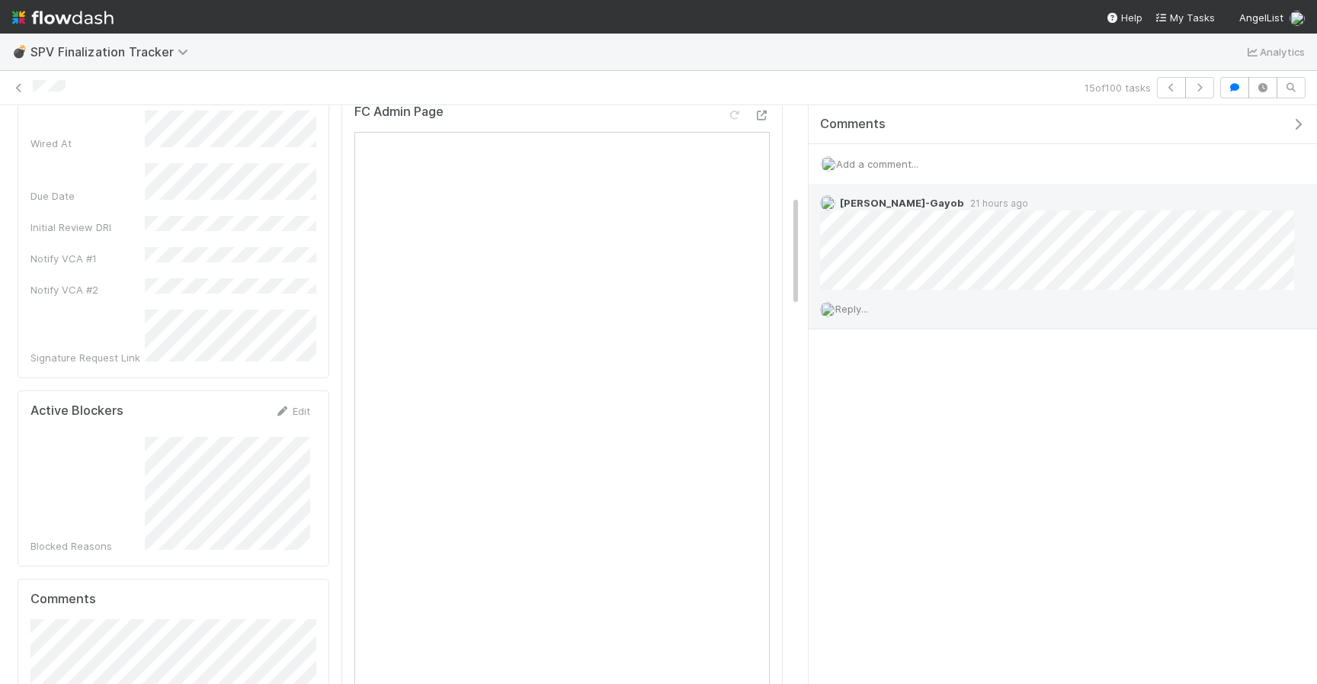
click at [848, 293] on div "Reply..." at bounding box center [1057, 309] width 497 height 38
click at [849, 304] on span "Reply..." at bounding box center [851, 309] width 33 height 12
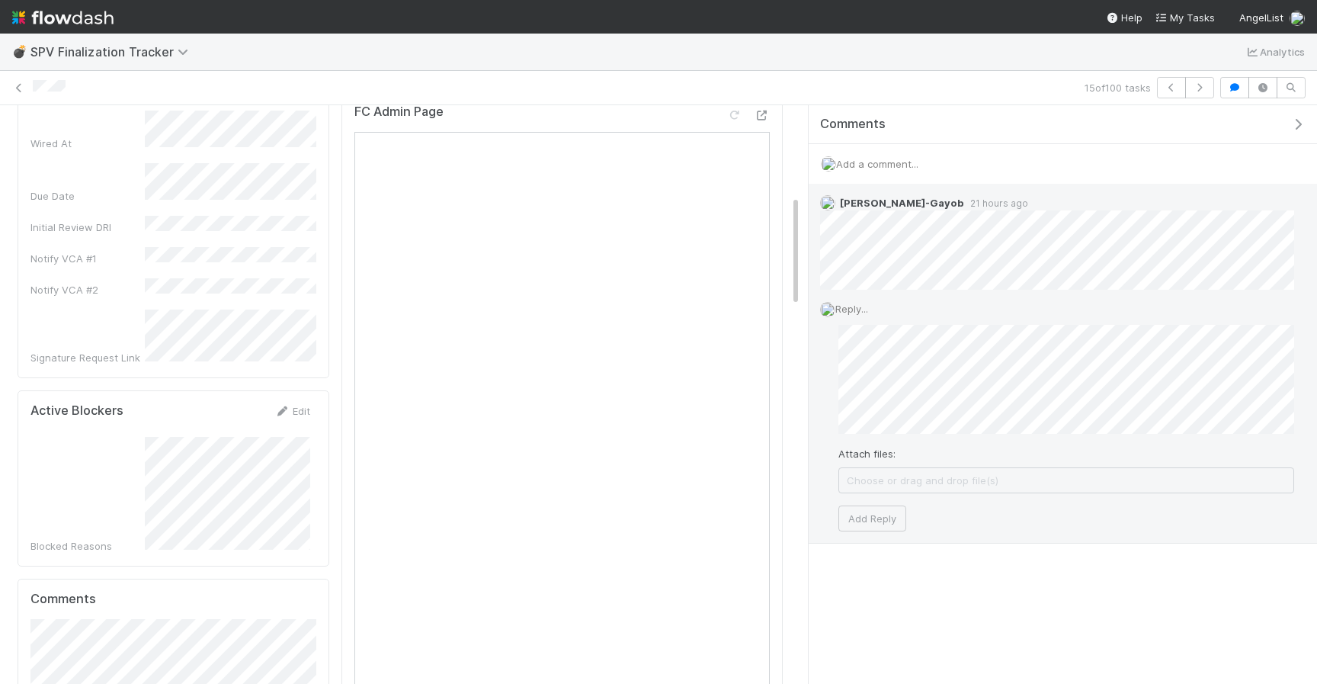
click at [861, 540] on div "Reply... Attach files: Choose or drag and drop file(s) Add Reply" at bounding box center [1057, 416] width 497 height 252
click at [861, 521] on button "Add Reply" at bounding box center [872, 518] width 68 height 26
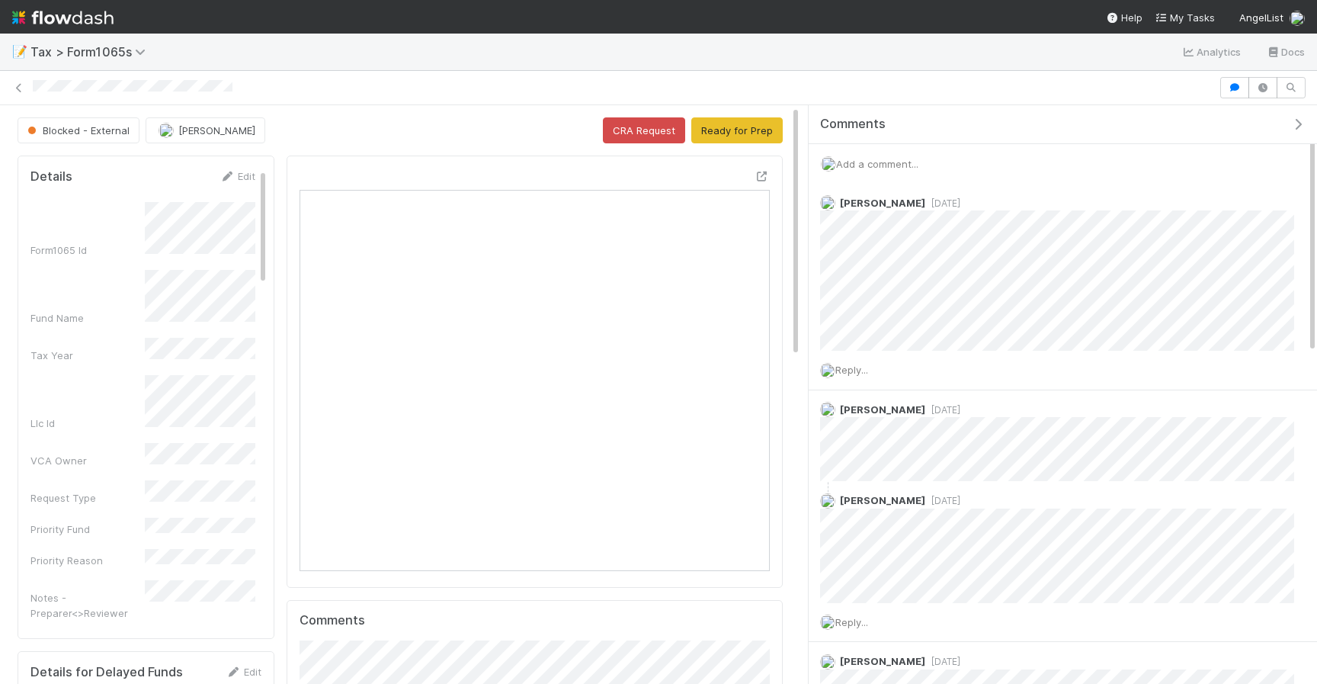
scroll to position [309, 231]
click at [870, 165] on span "Add a comment..." at bounding box center [877, 164] width 82 height 12
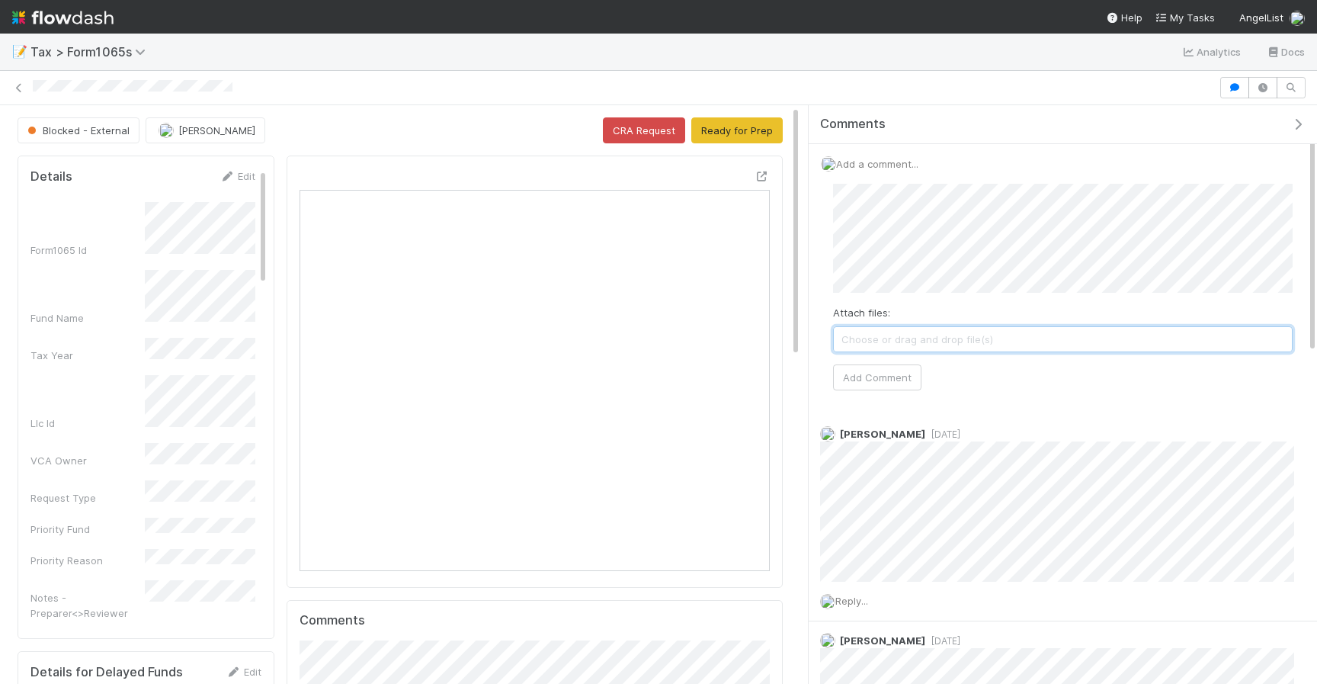
click at [930, 328] on span "Choose or drag and drop file(s)" at bounding box center [1063, 339] width 458 height 24
click at [904, 370] on button "Add Comment" at bounding box center [877, 377] width 88 height 26
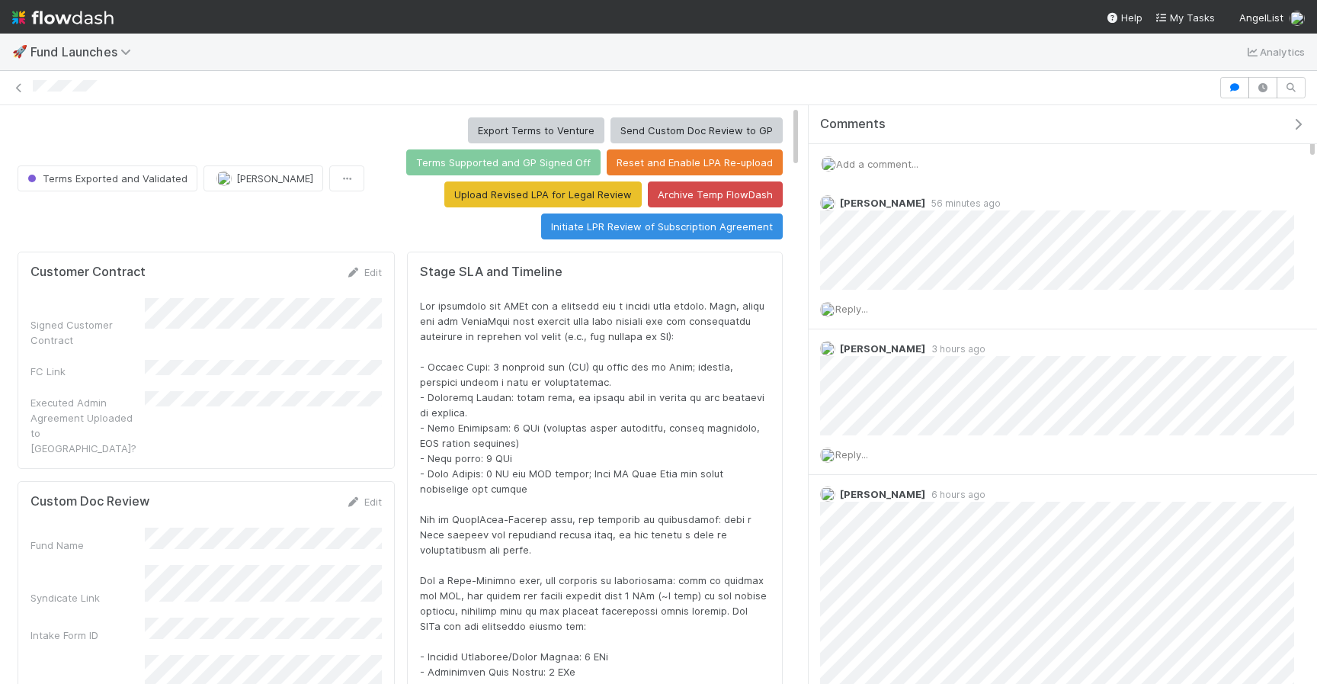
scroll to position [309, 739]
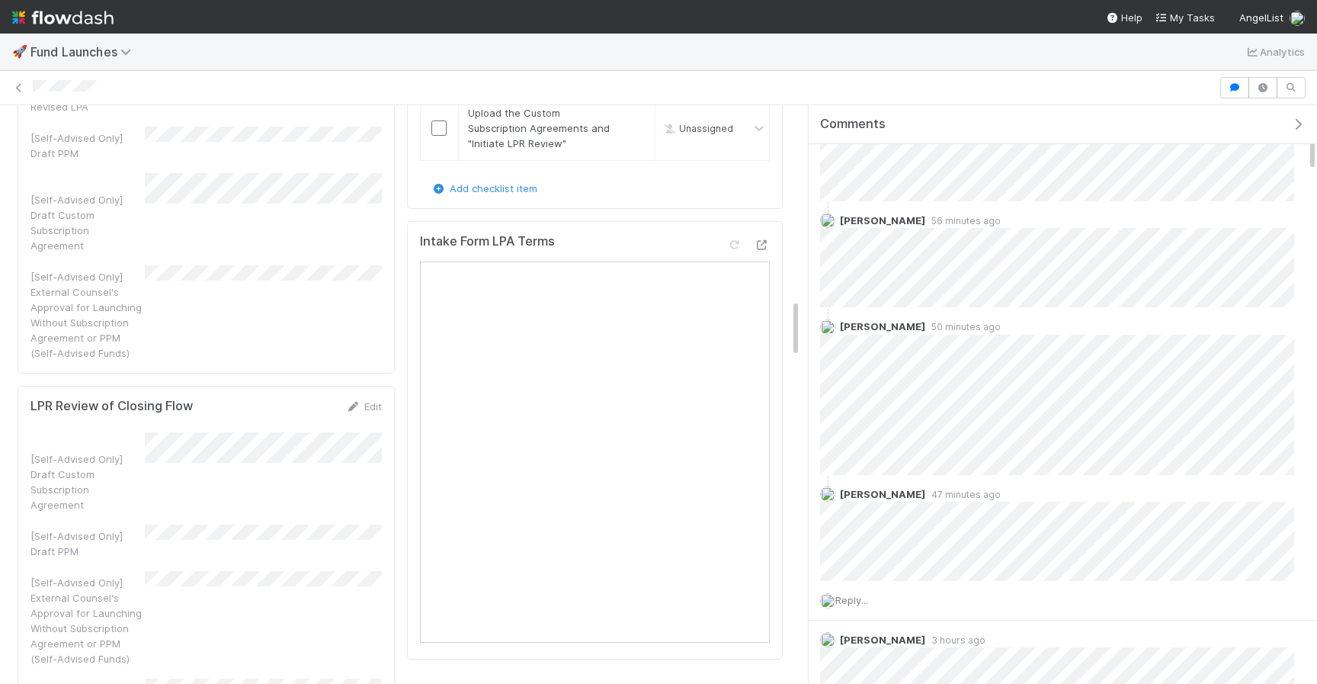
scroll to position [1898, 0]
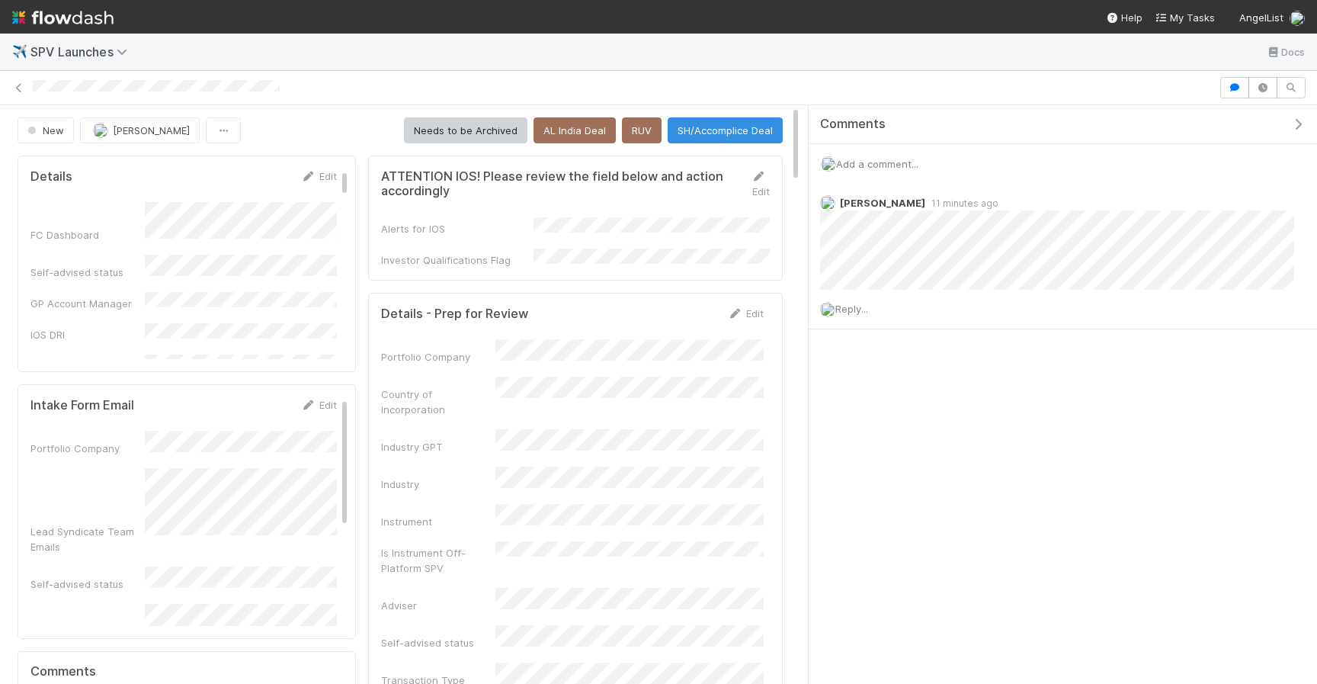
click at [885, 158] on span "Add a comment..." at bounding box center [877, 164] width 82 height 12
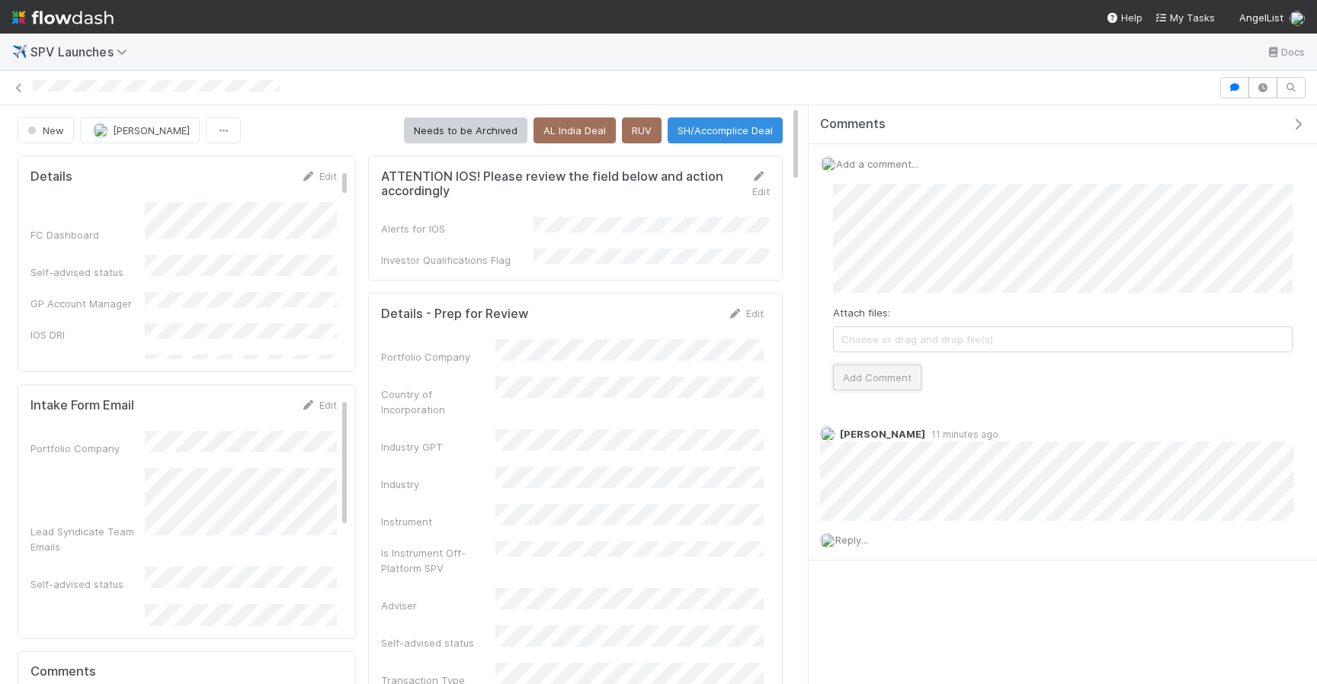
click at [873, 383] on button "Add Comment" at bounding box center [877, 377] width 88 height 26
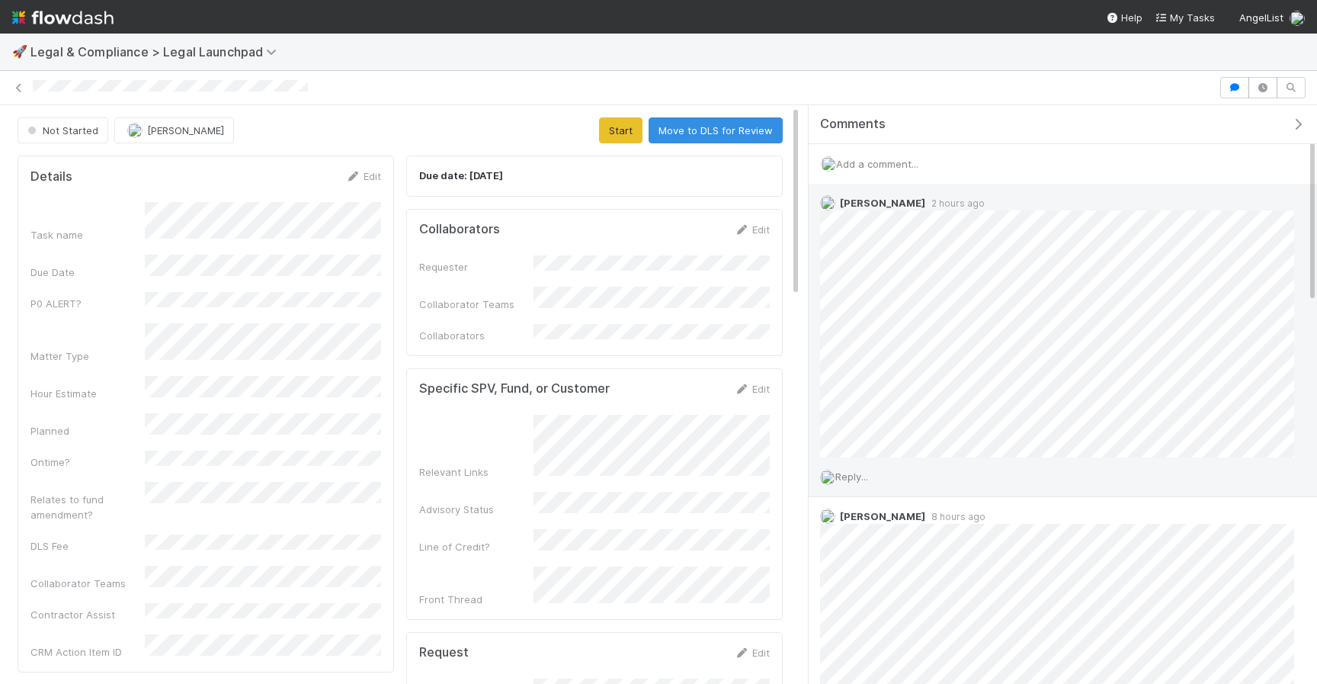
click at [850, 479] on span "Reply..." at bounding box center [851, 476] width 33 height 12
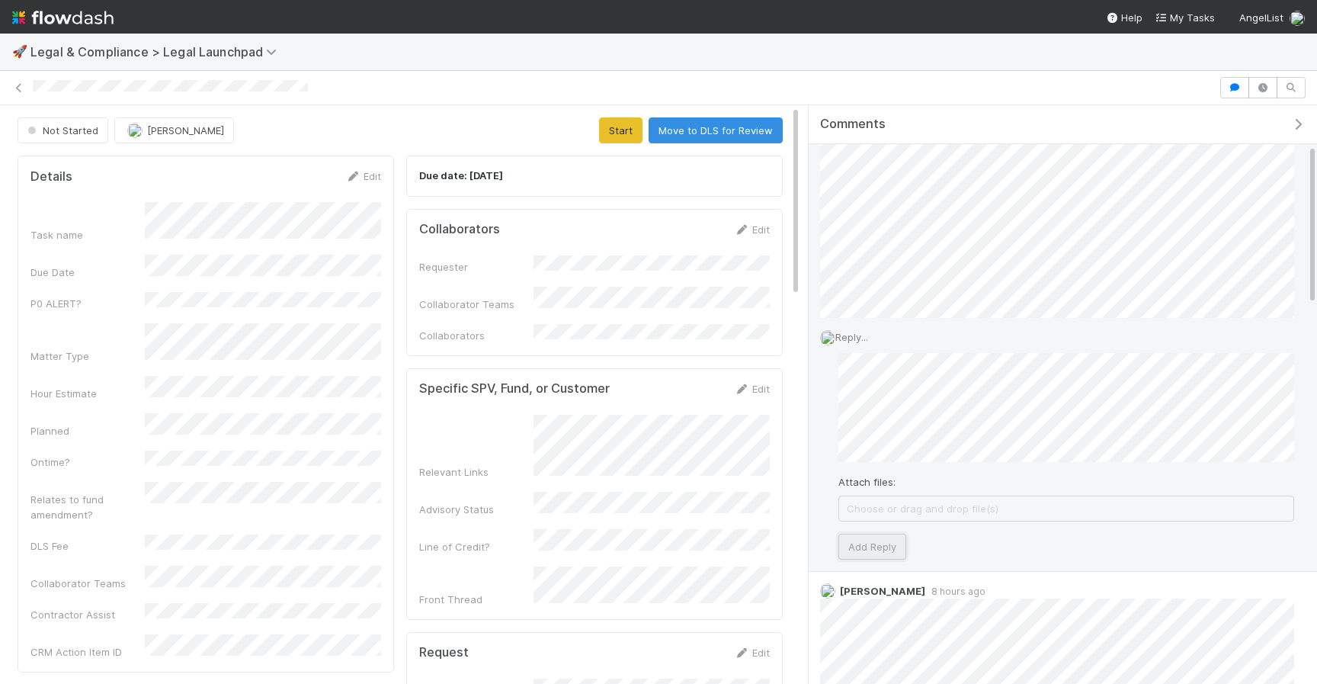
click at [863, 540] on button "Add Reply" at bounding box center [872, 546] width 68 height 26
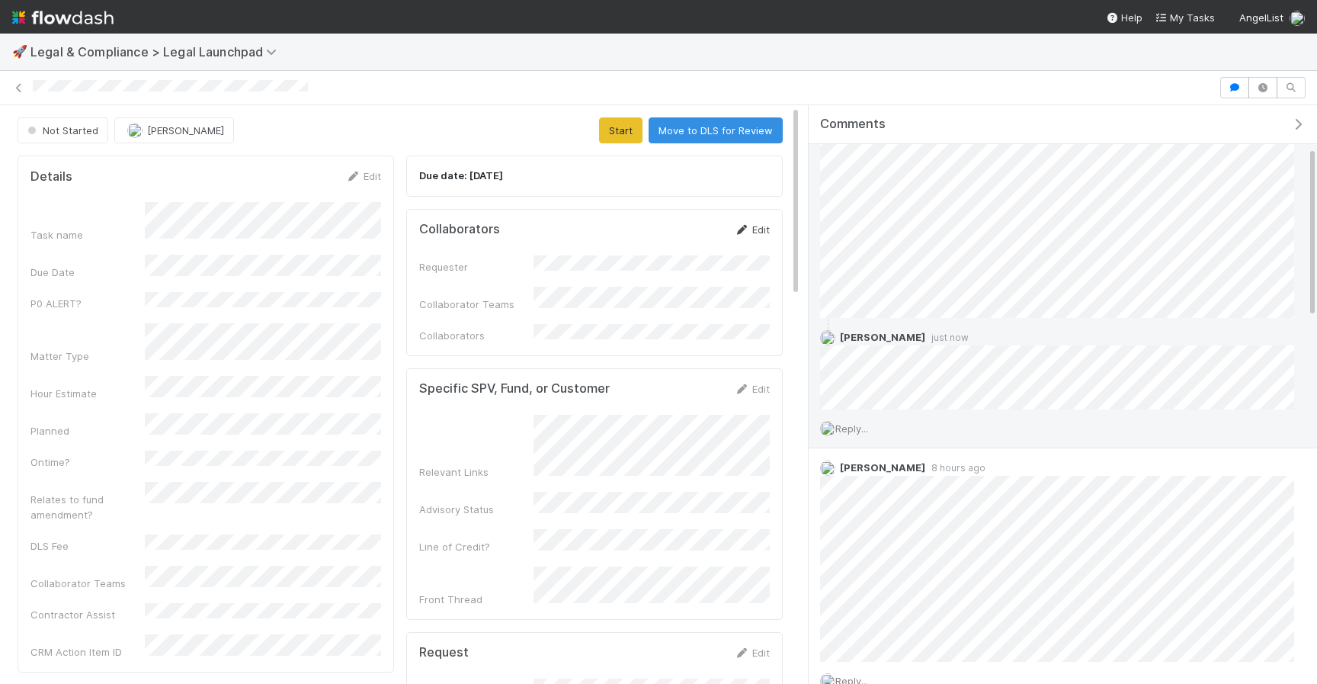
click at [735, 231] on icon at bounding box center [741, 230] width 15 height 10
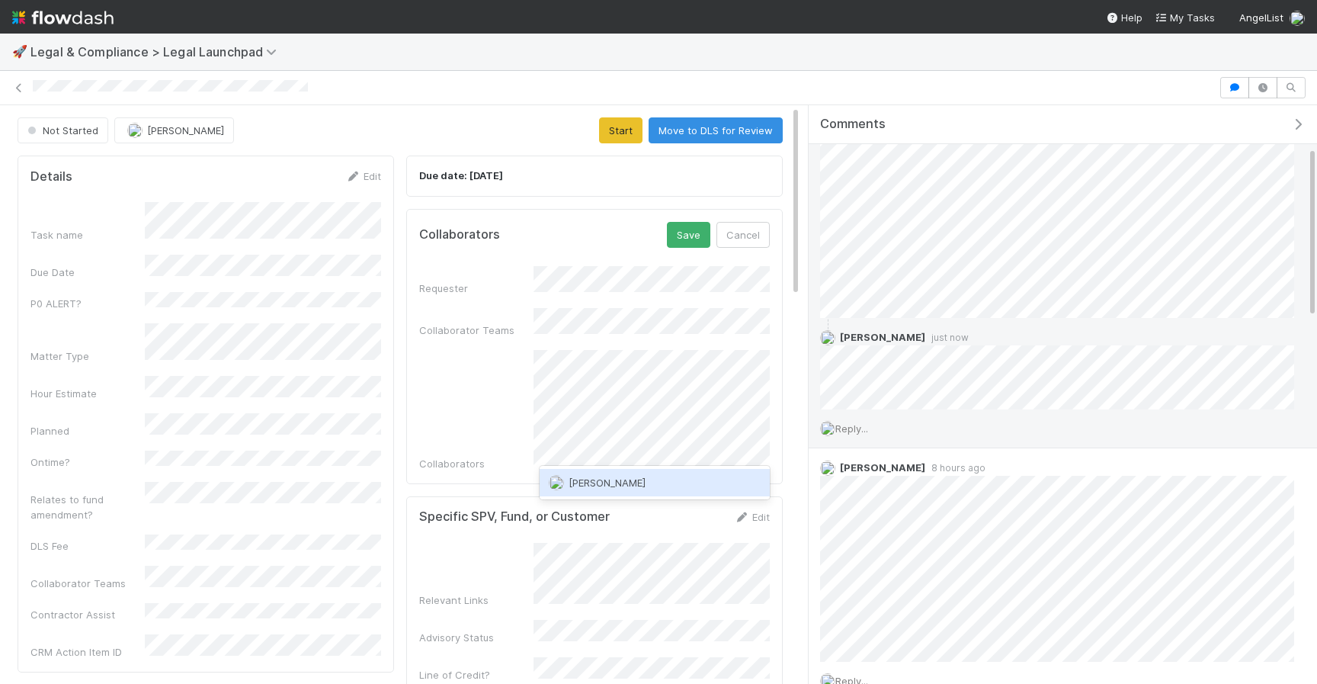
click at [615, 485] on span "[PERSON_NAME]" at bounding box center [607, 482] width 77 height 12
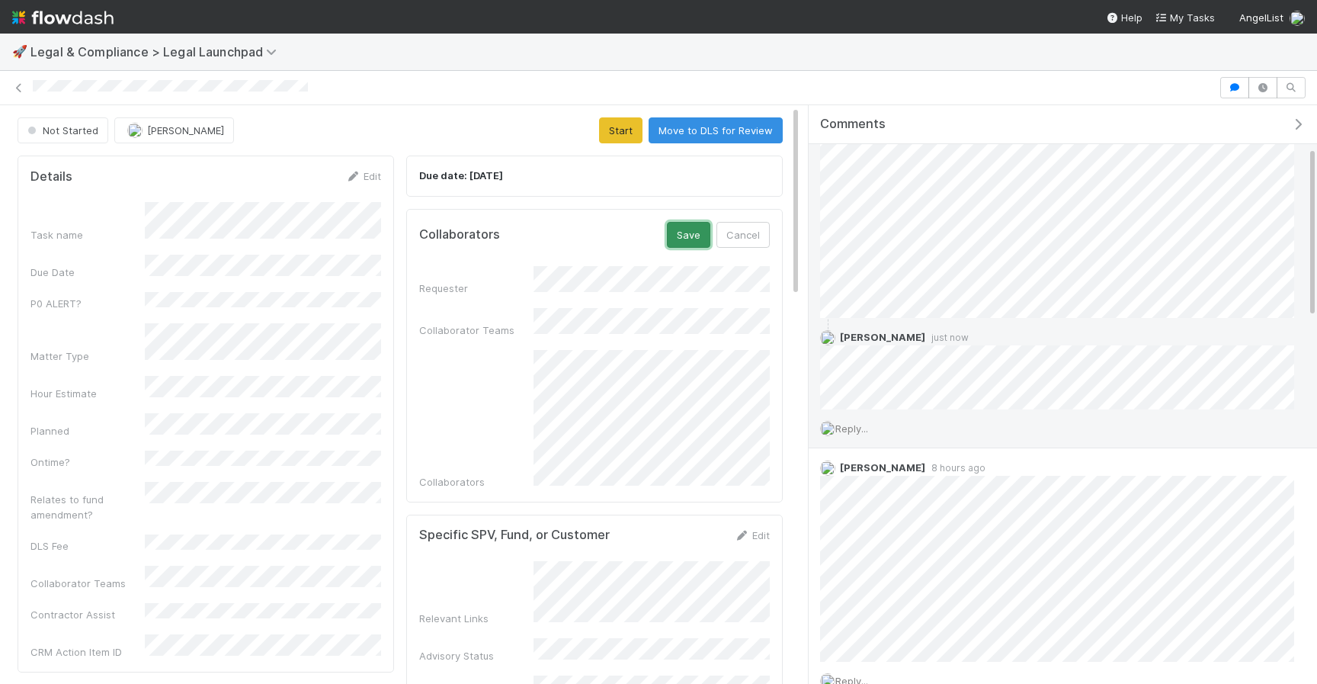
click at [691, 246] on button "Save" at bounding box center [688, 235] width 43 height 26
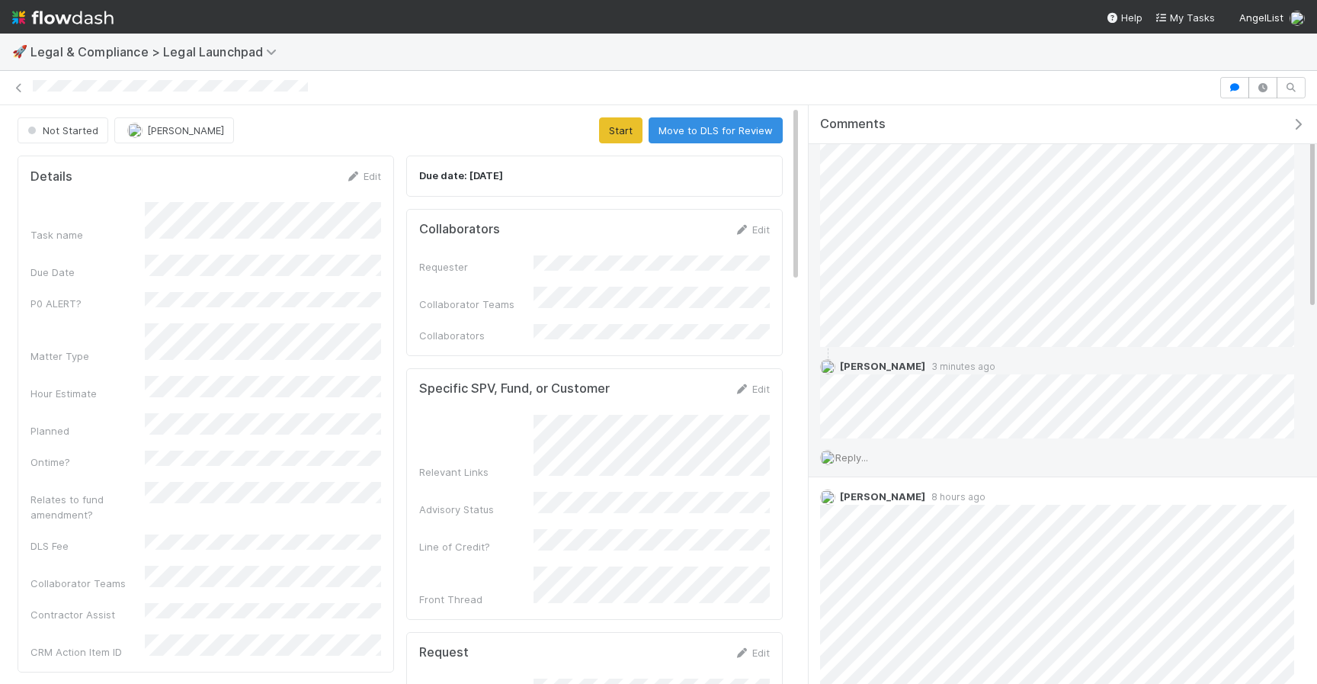
scroll to position [115, 0]
